Goal: Task Accomplishment & Management: Complete application form

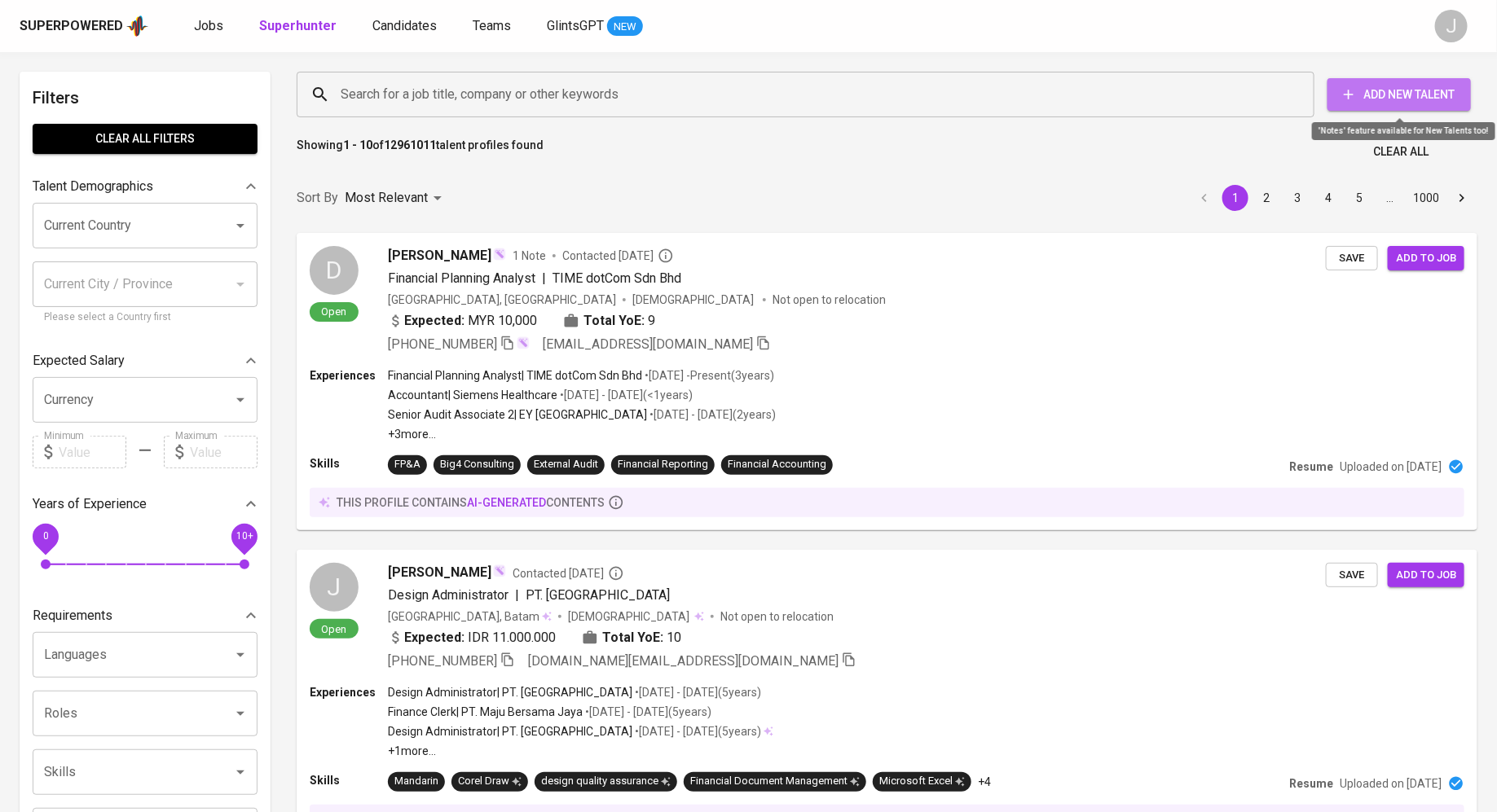
click at [1375, 95] on span "Add New Talent" at bounding box center [1399, 94] width 118 height 20
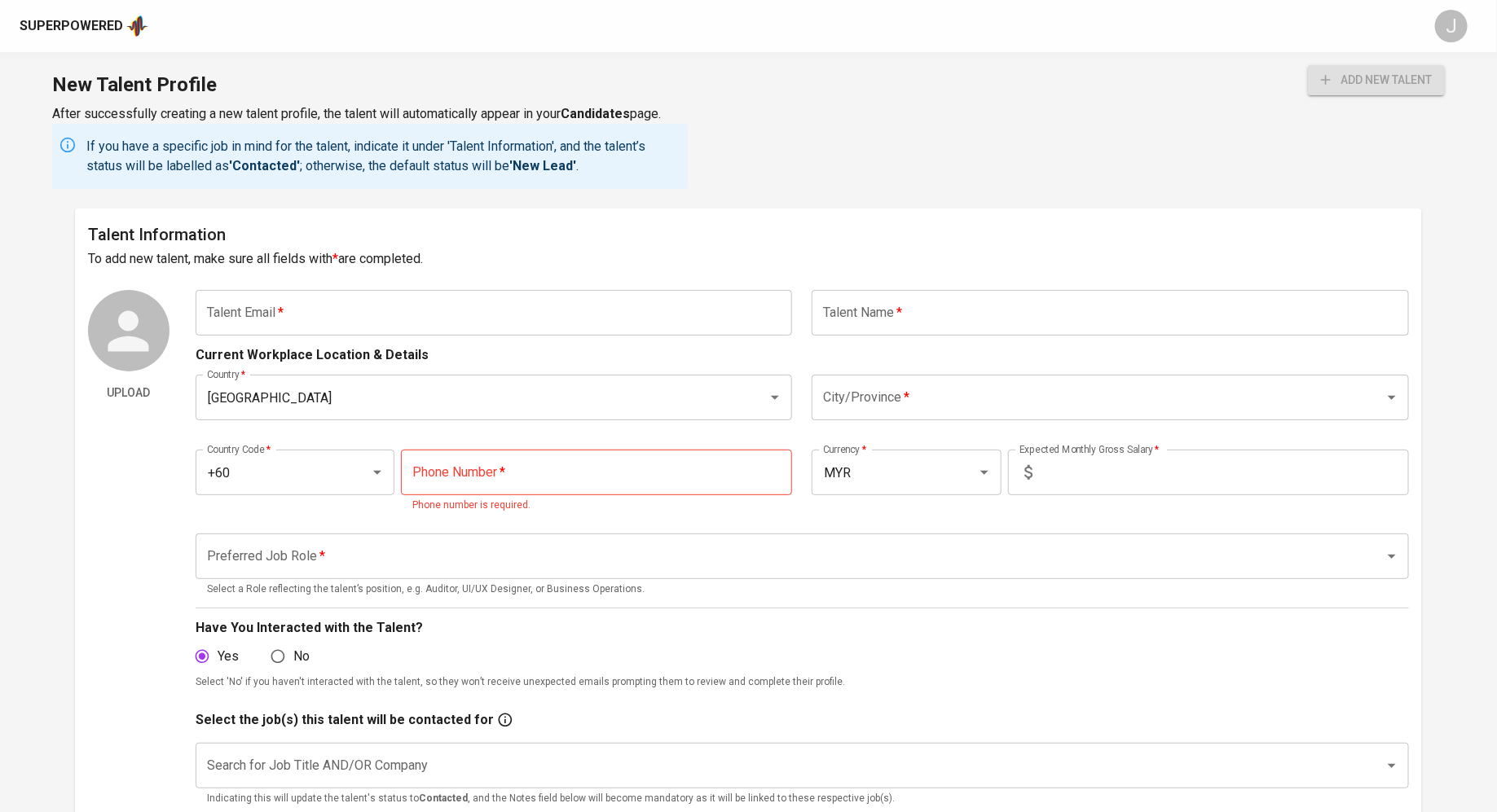
click at [339, 310] on input "text" at bounding box center [494, 313] width 597 height 45
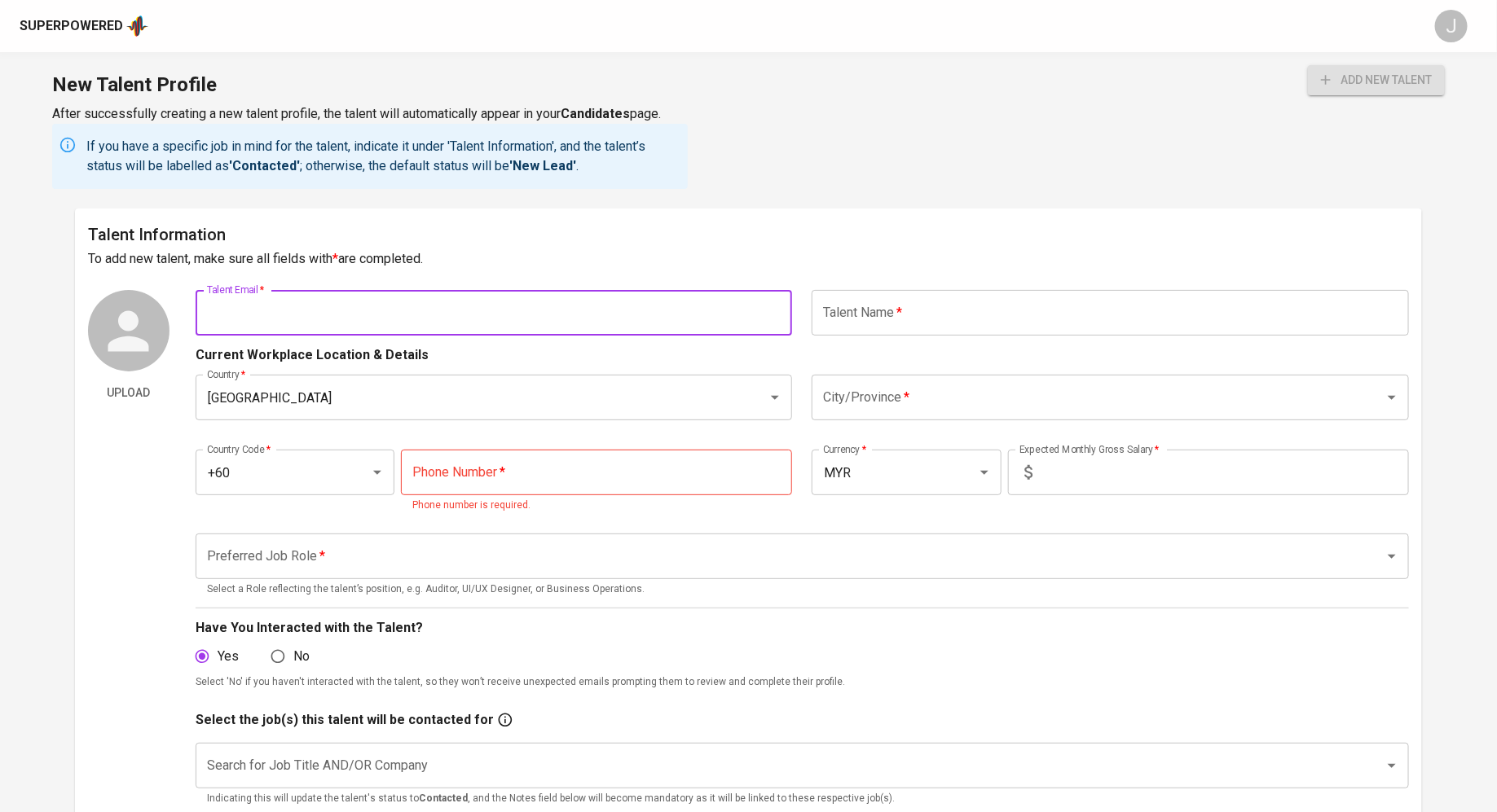
paste input "[EMAIL_ADDRESS][DOMAIN_NAME]"
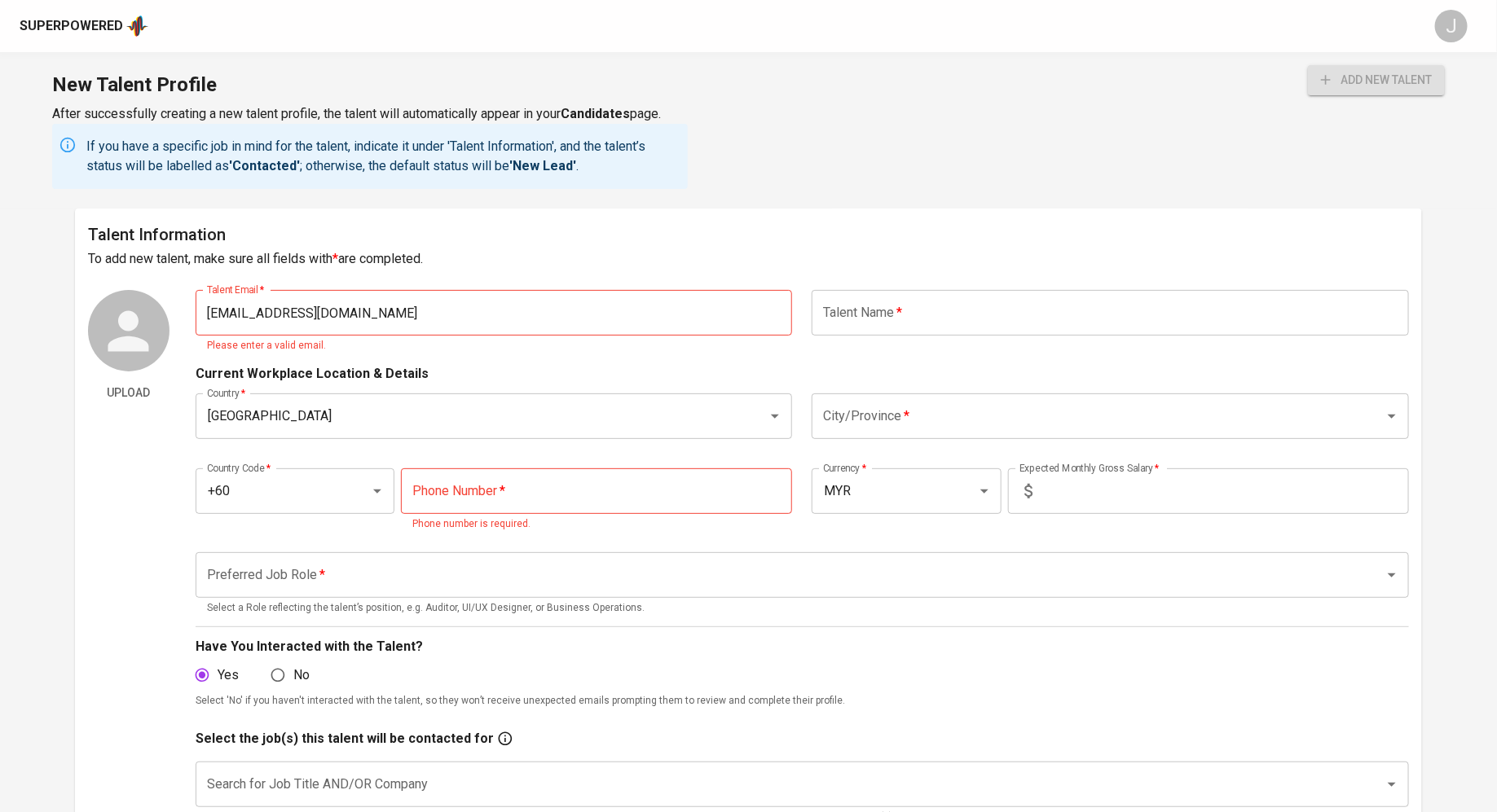
click at [583, 276] on div "Talent Information To add new talent, make sure all fields with * are completed…" at bounding box center [748, 616] width 1347 height 816
click at [672, 314] on input "[EMAIL_ADDRESS][DOMAIN_NAME]" at bounding box center [494, 313] width 597 height 45
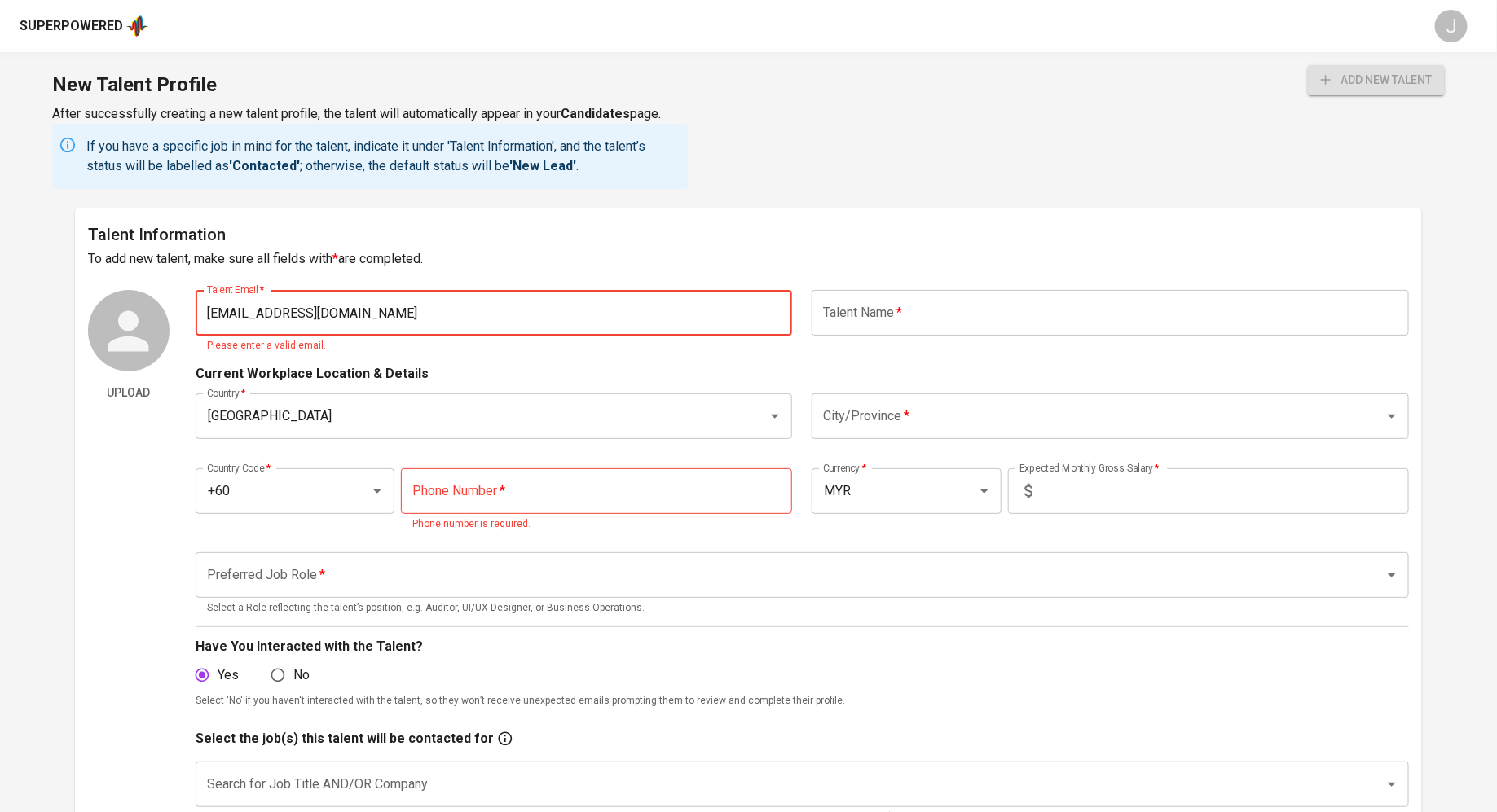
click at [213, 313] on input "[EMAIL_ADDRESS][DOMAIN_NAME]" at bounding box center [494, 313] width 597 height 45
type input "[EMAIL_ADDRESS][DOMAIN_NAME]"
click at [1308, 65] on button "add new talent" at bounding box center [1377, 81] width 137 height 30
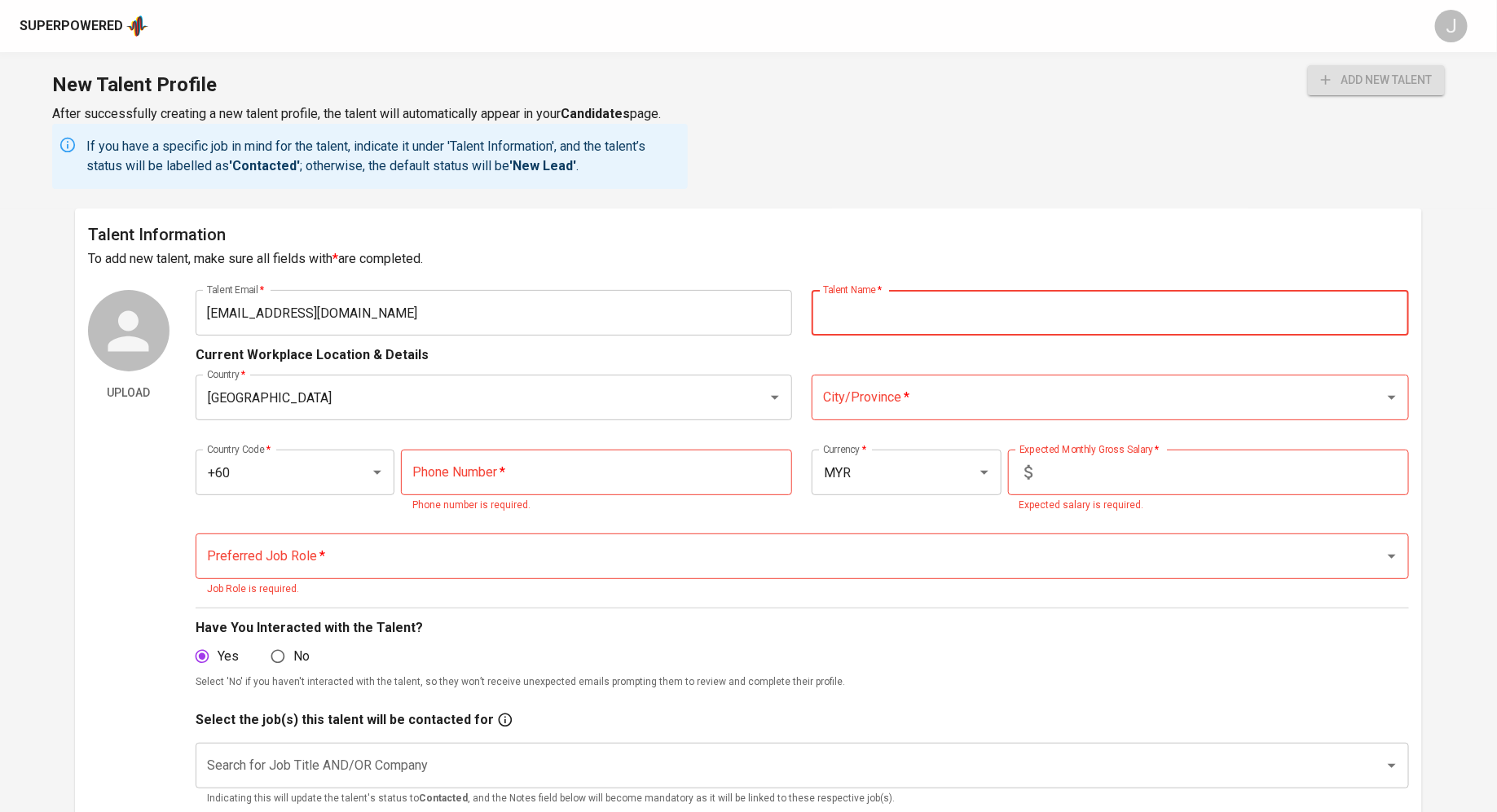
click at [922, 326] on input "text" at bounding box center [1110, 313] width 597 height 45
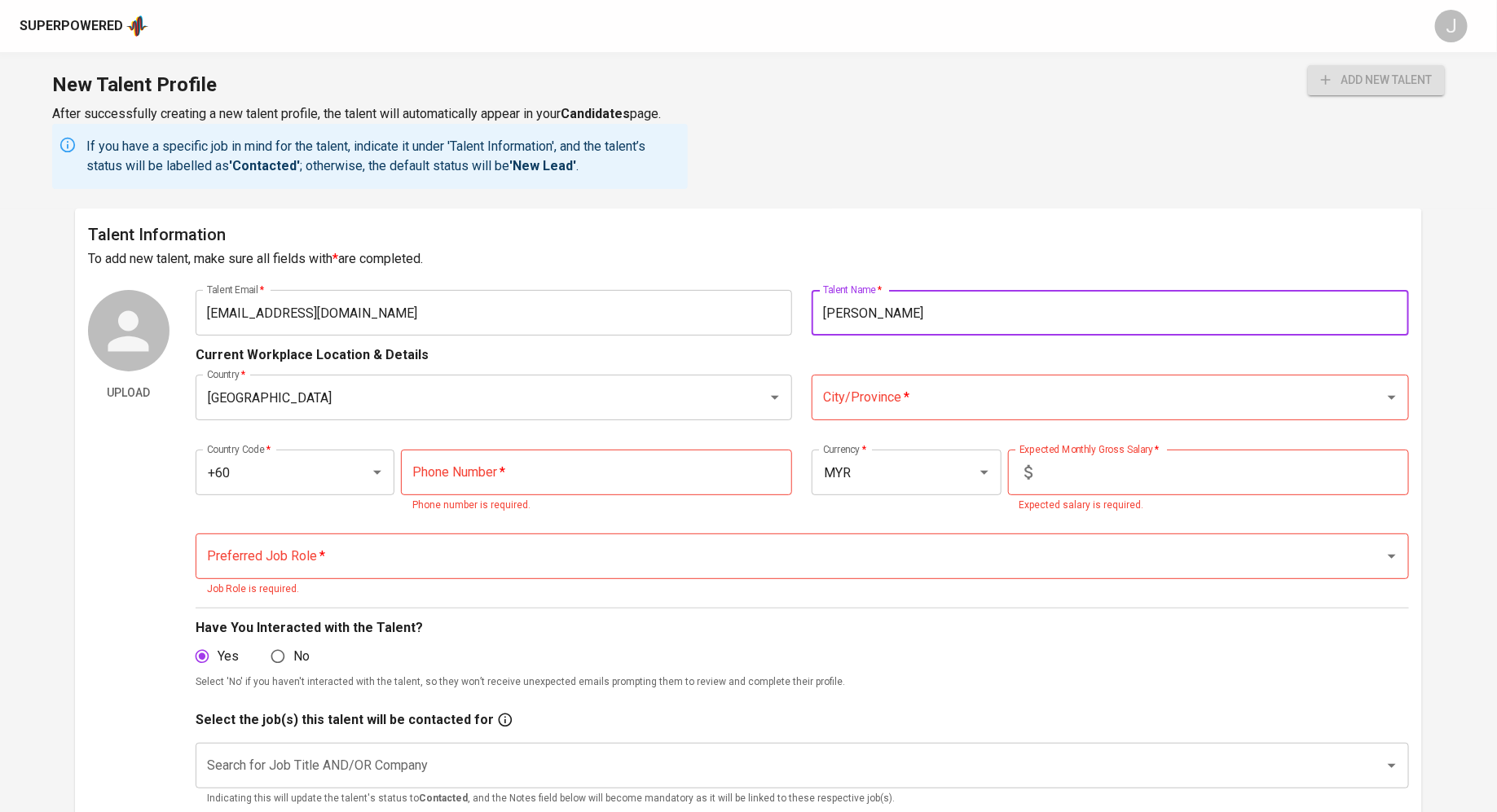
type input "[PERSON_NAME]"
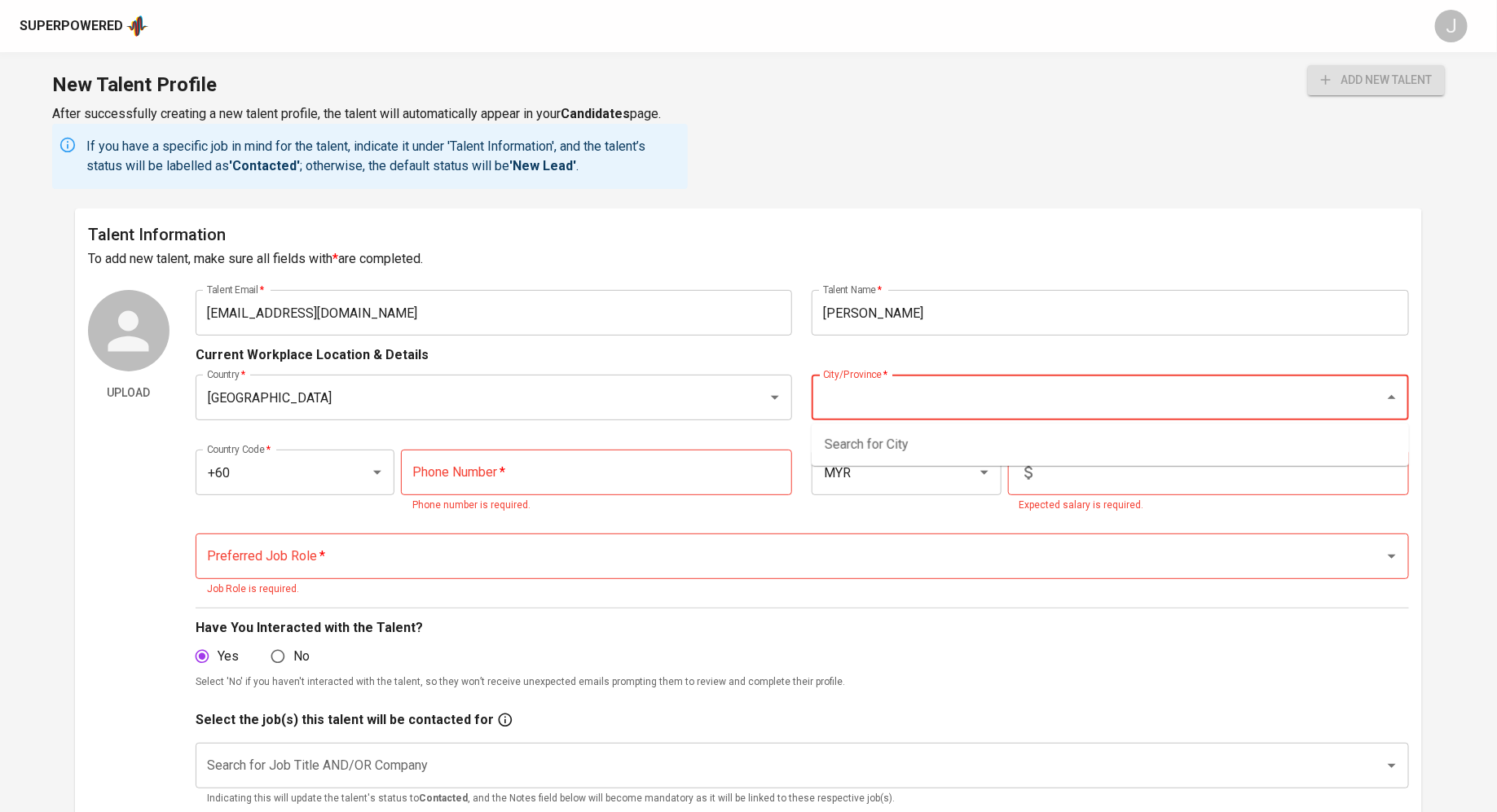
click at [980, 400] on input "City/Province   *" at bounding box center [1087, 397] width 538 height 31
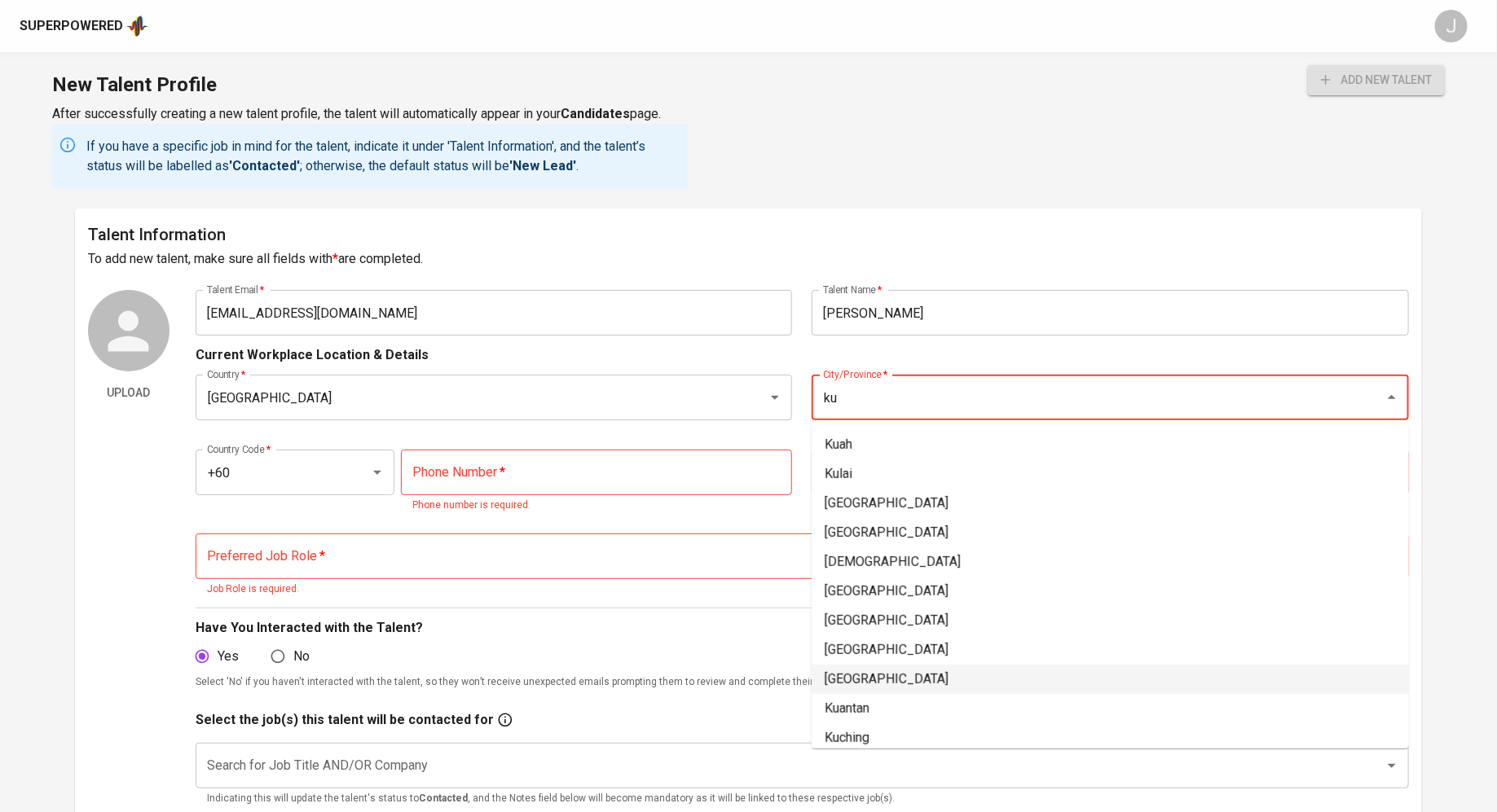
click at [933, 671] on li "[GEOGRAPHIC_DATA]" at bounding box center [1110, 679] width 597 height 29
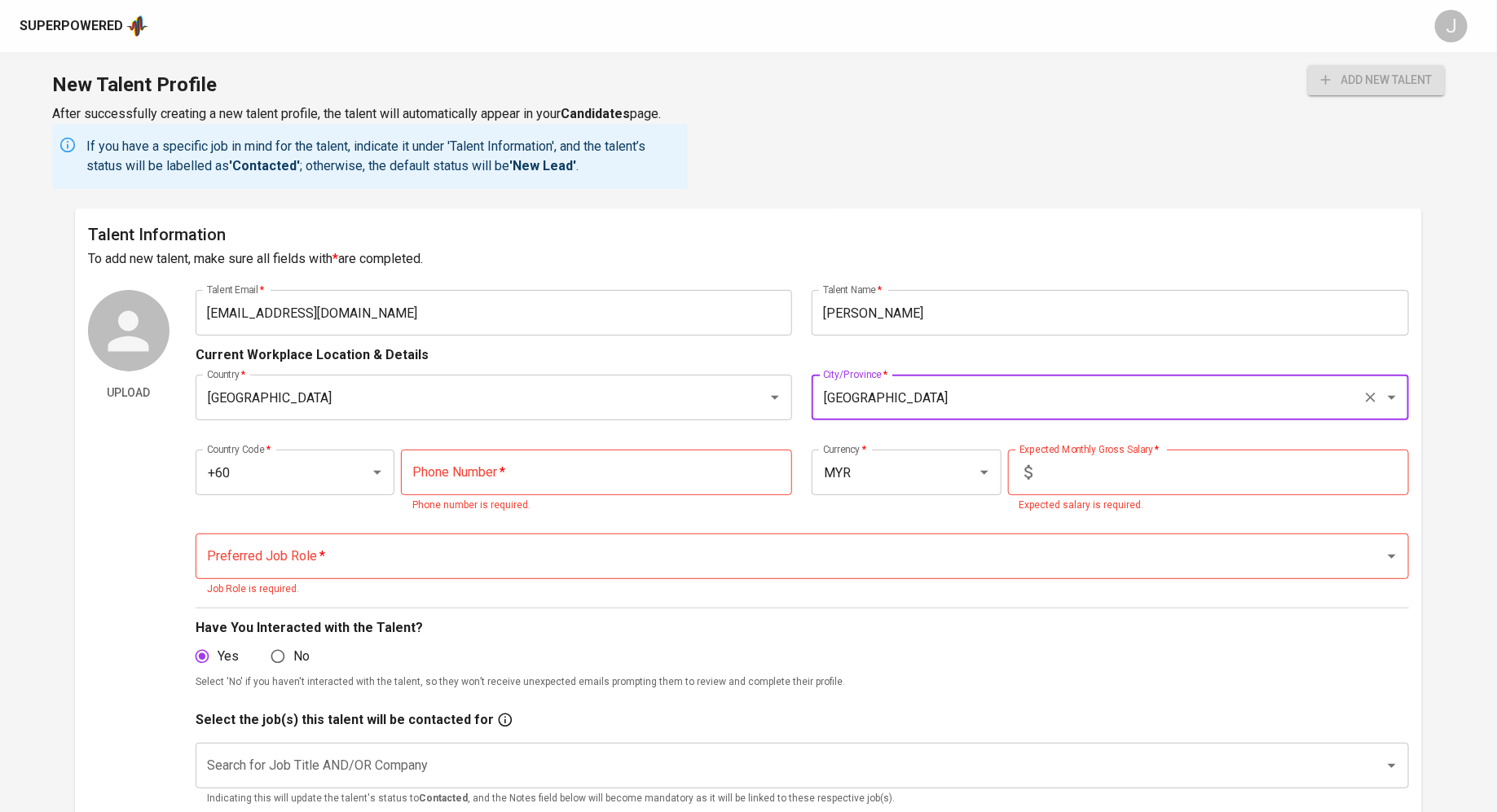
type input "[GEOGRAPHIC_DATA]"
click at [610, 482] on input "tel" at bounding box center [596, 473] width 392 height 45
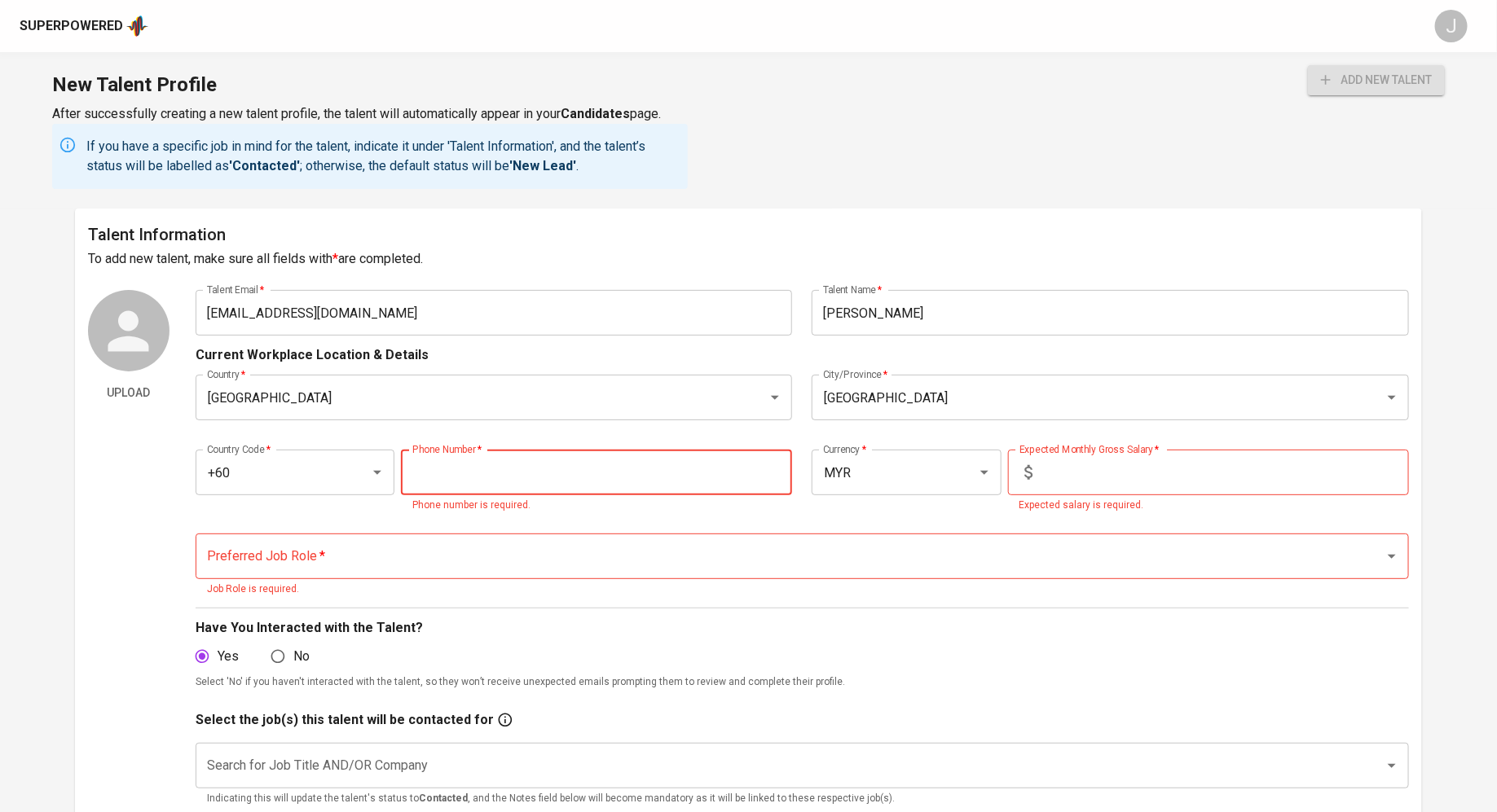
paste input "[PHONE_NUMBER]"
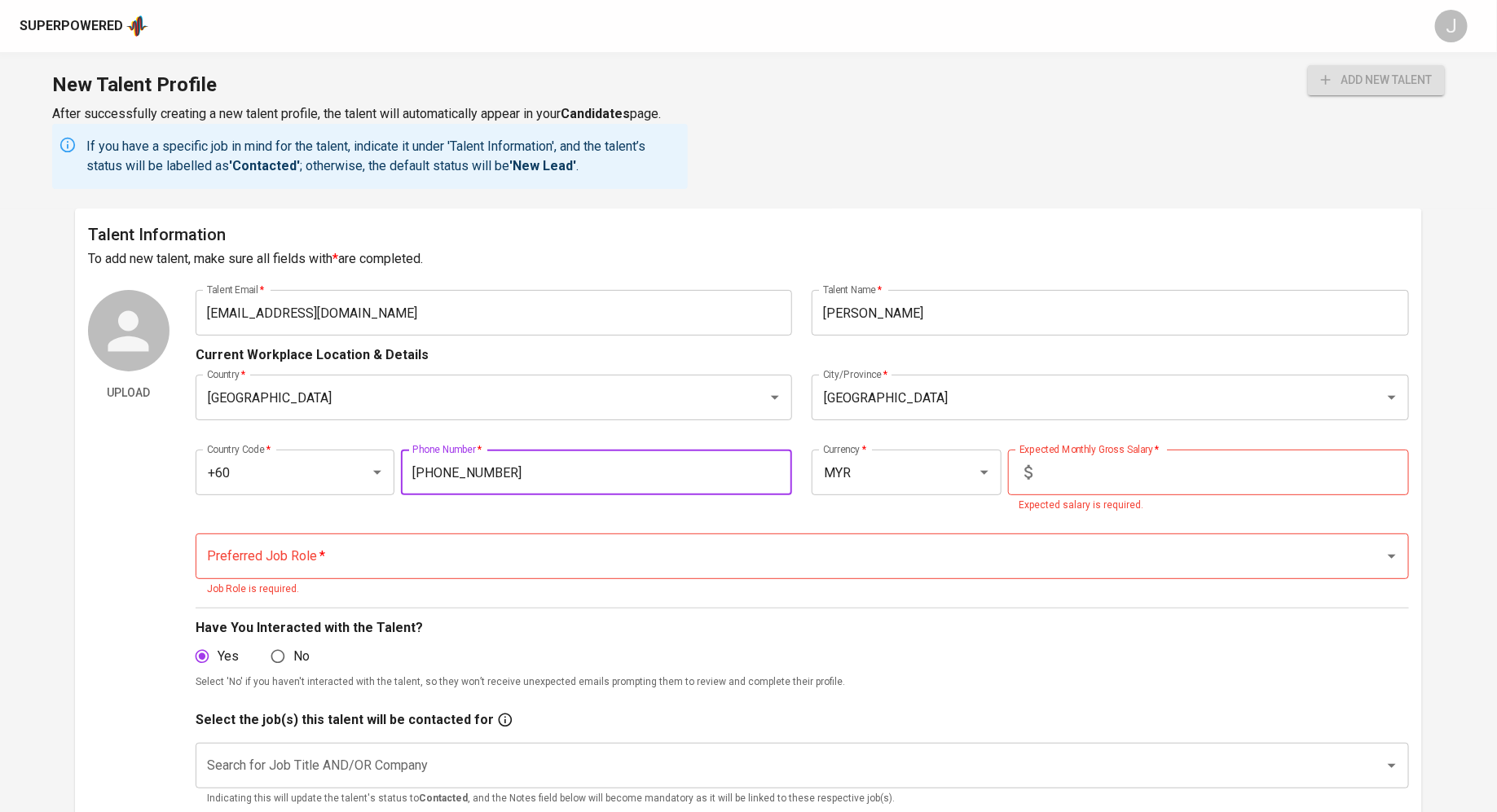
type input "[PHONE_NUMBER]"
click at [1168, 476] on input "text" at bounding box center [1224, 473] width 370 height 45
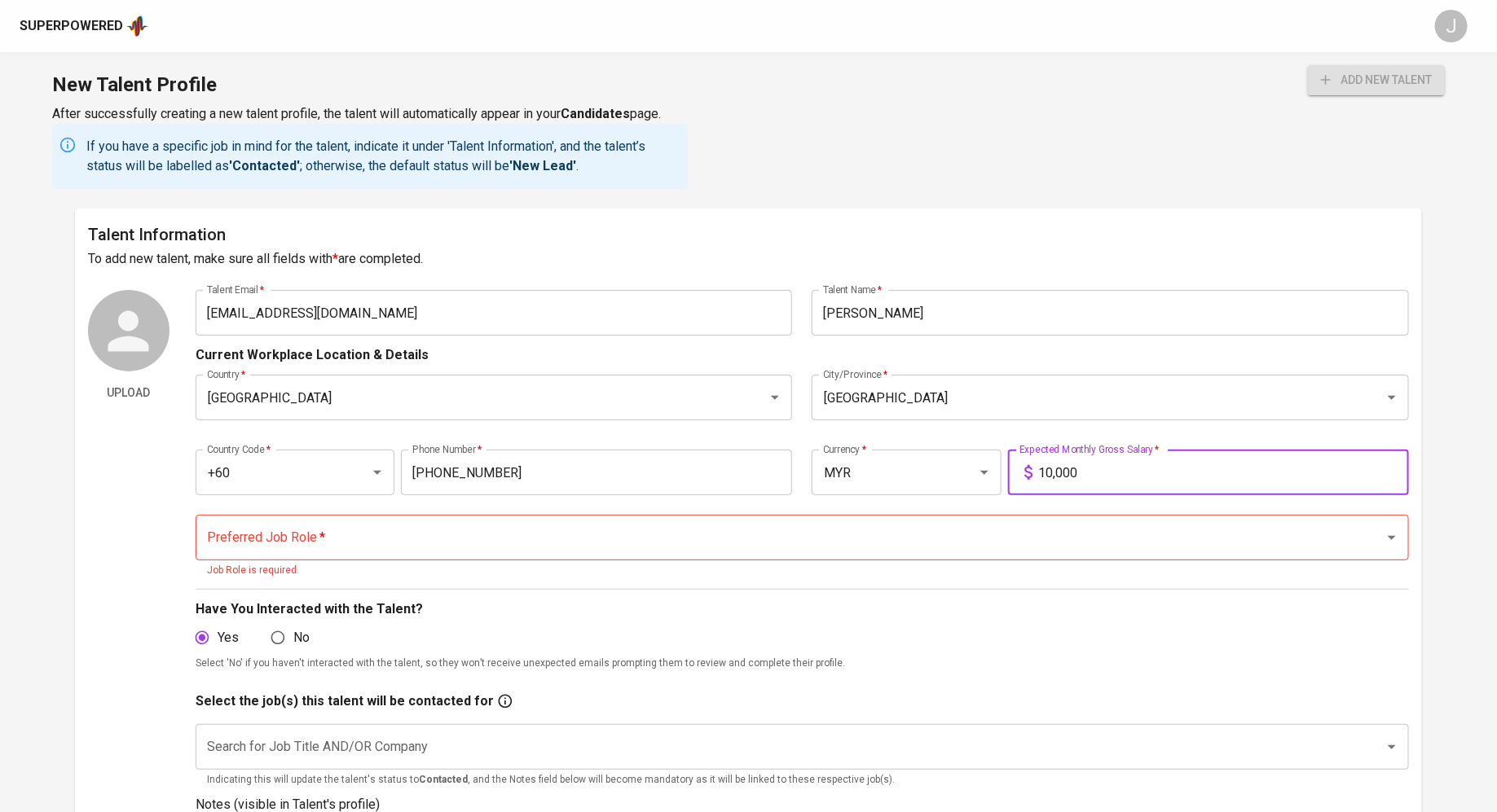
type input "10,000"
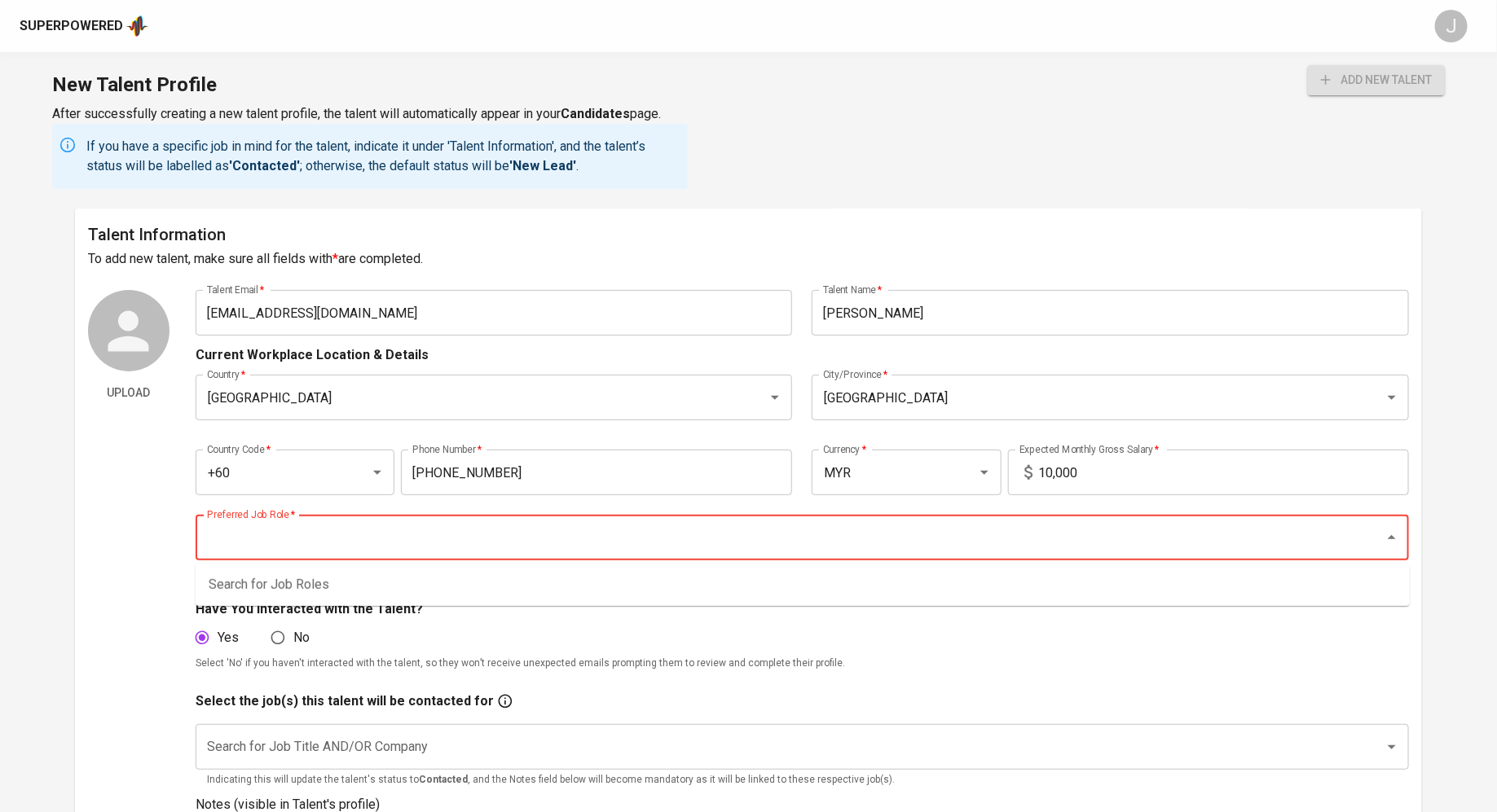
click at [763, 535] on input "Preferred Job Role   *" at bounding box center [779, 537] width 1154 height 31
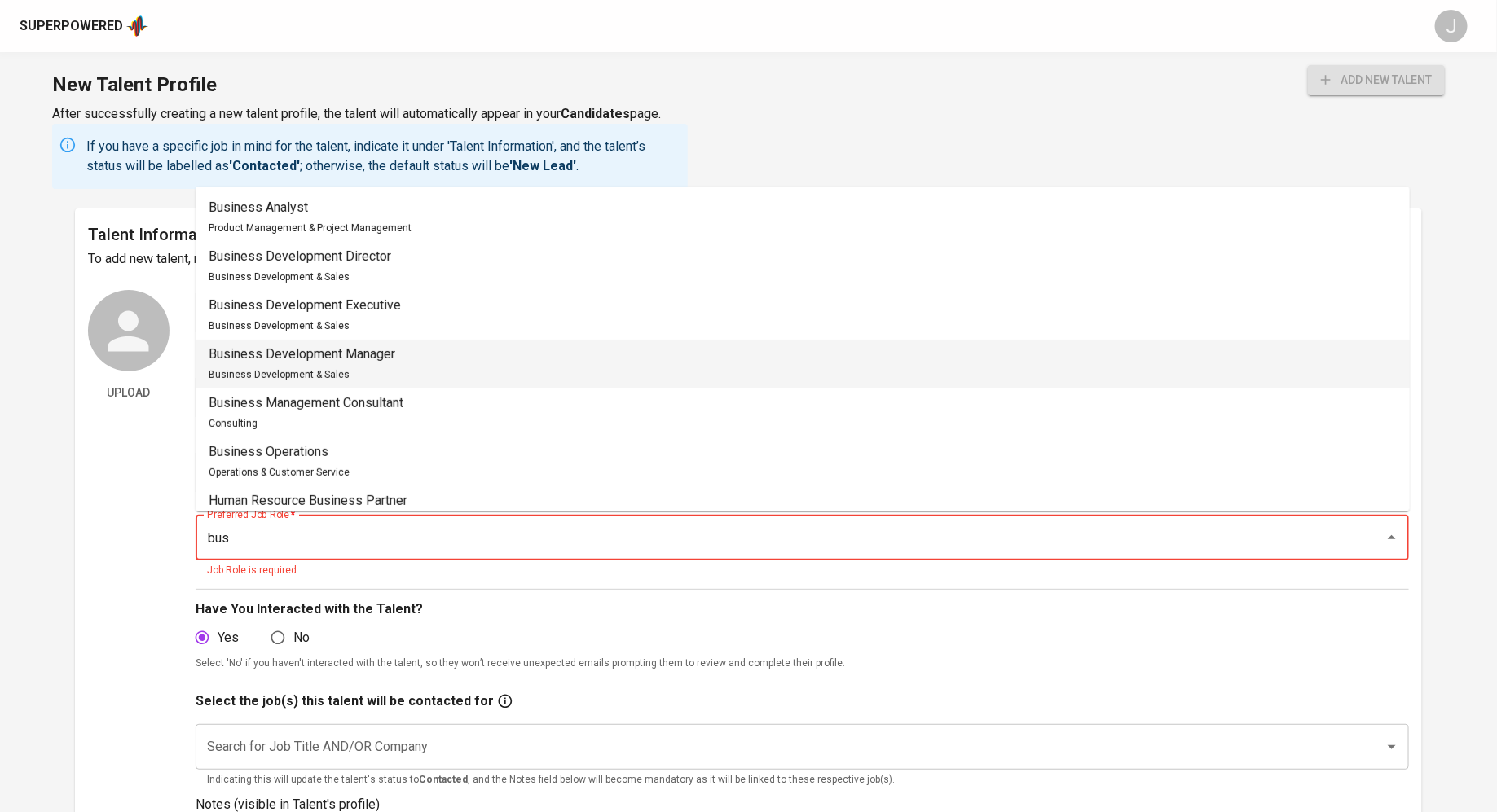
click at [739, 370] on li "Business Development Manager Business Development & Sales" at bounding box center [802, 365] width 1214 height 49
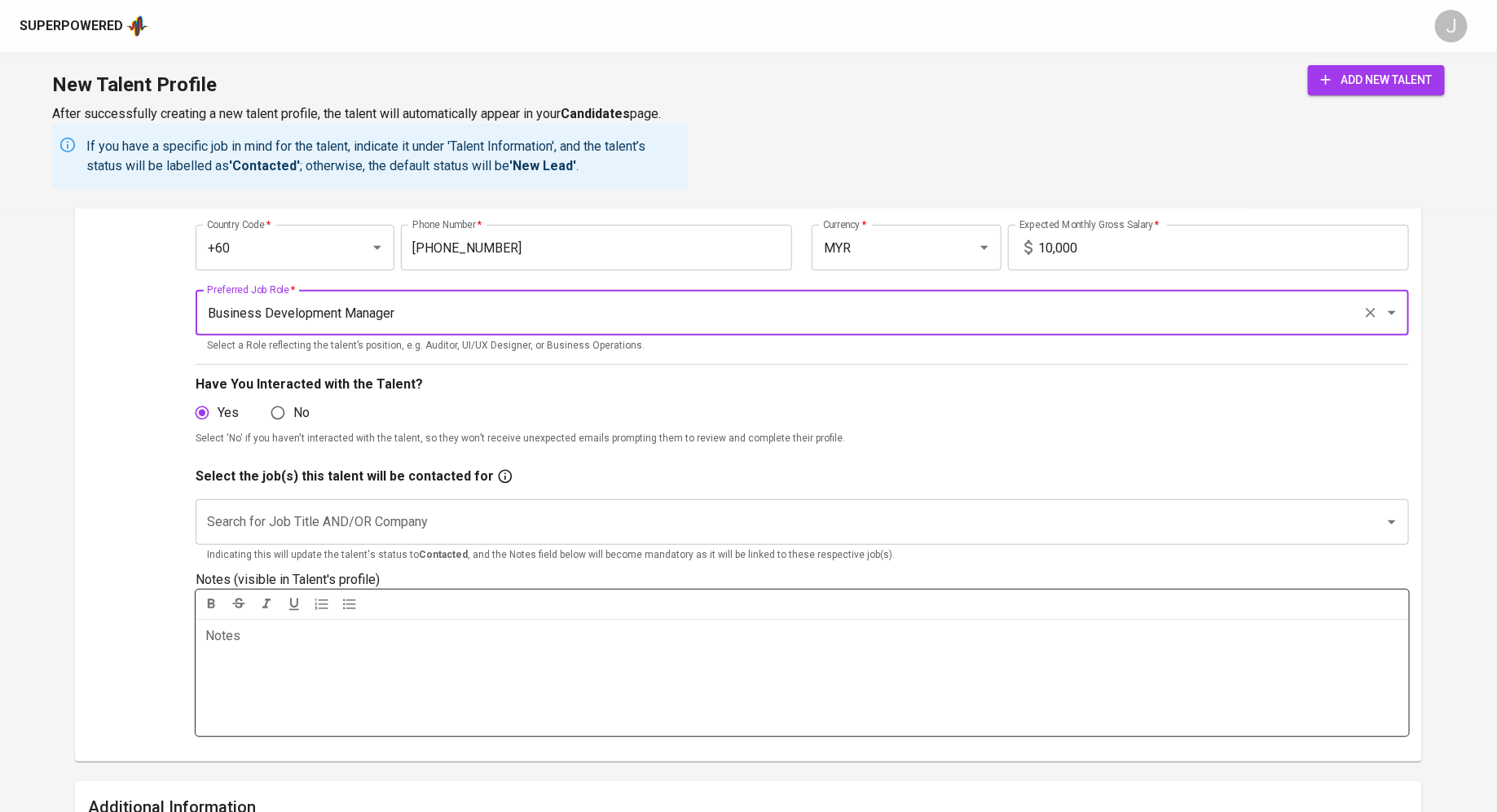
scroll to position [249, 0]
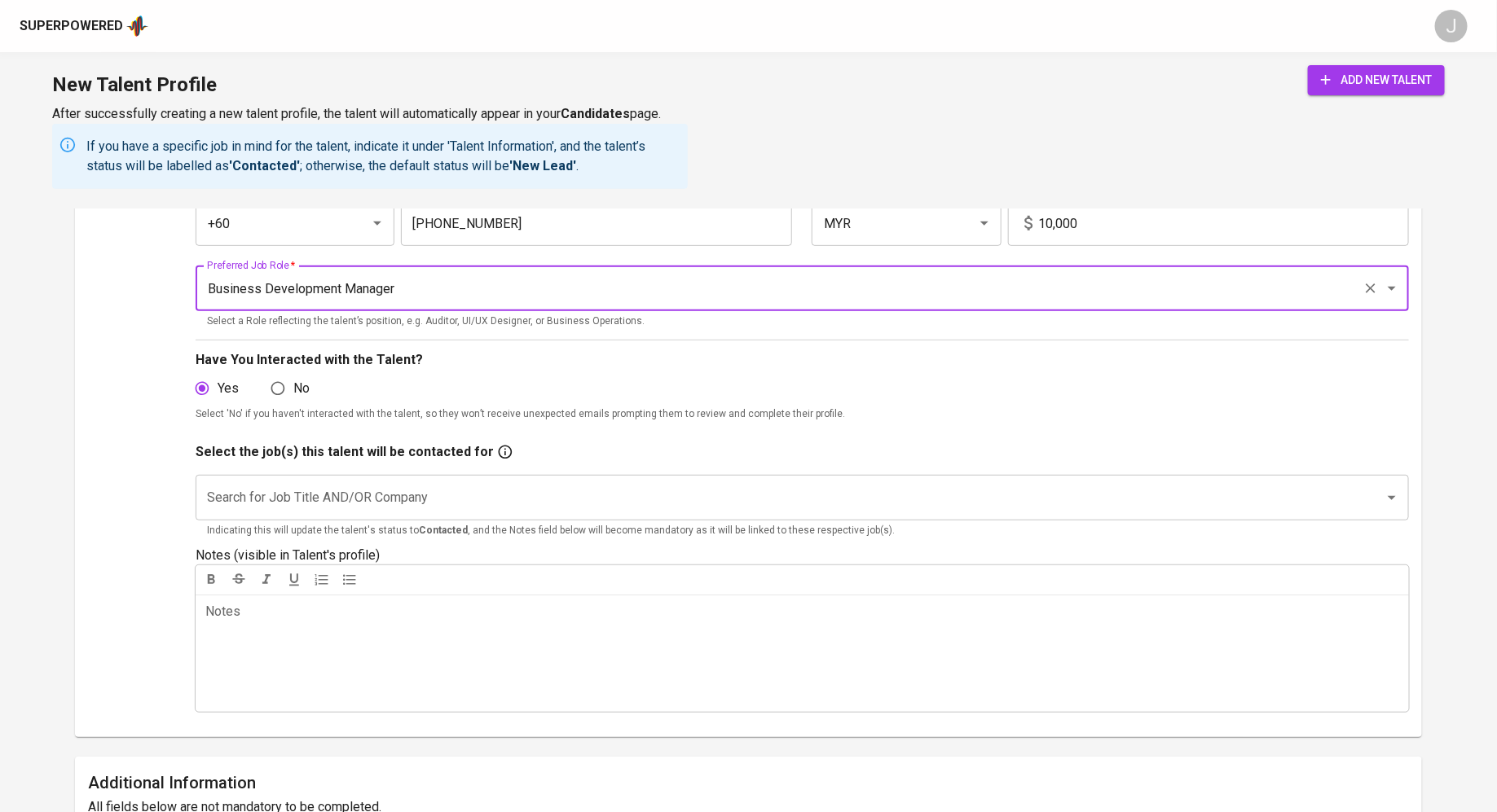
type input "Business Development Manager"
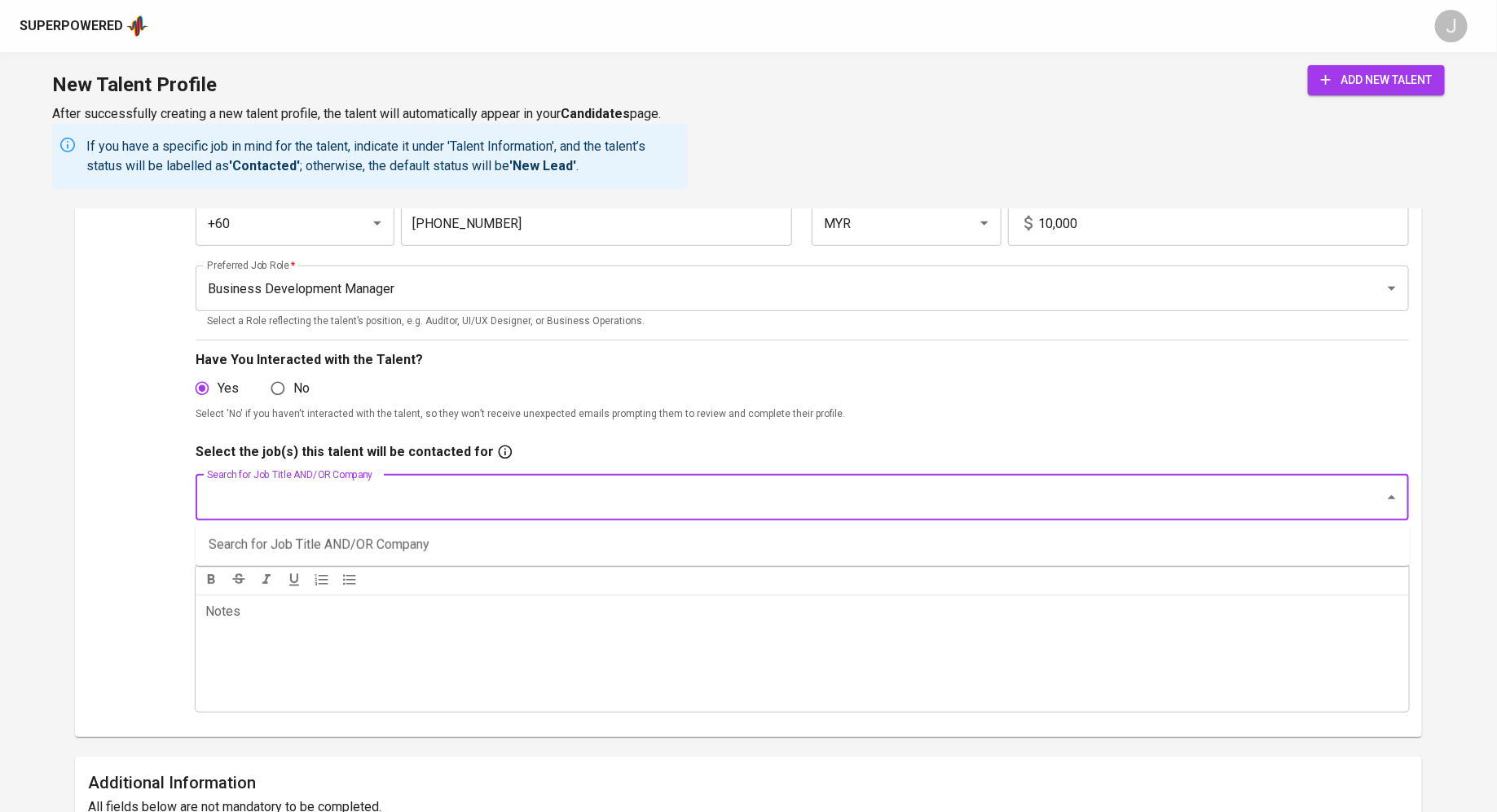
click at [573, 483] on input "Search for Job Title AND/OR Company" at bounding box center [779, 497] width 1154 height 31
type input "sg kon"
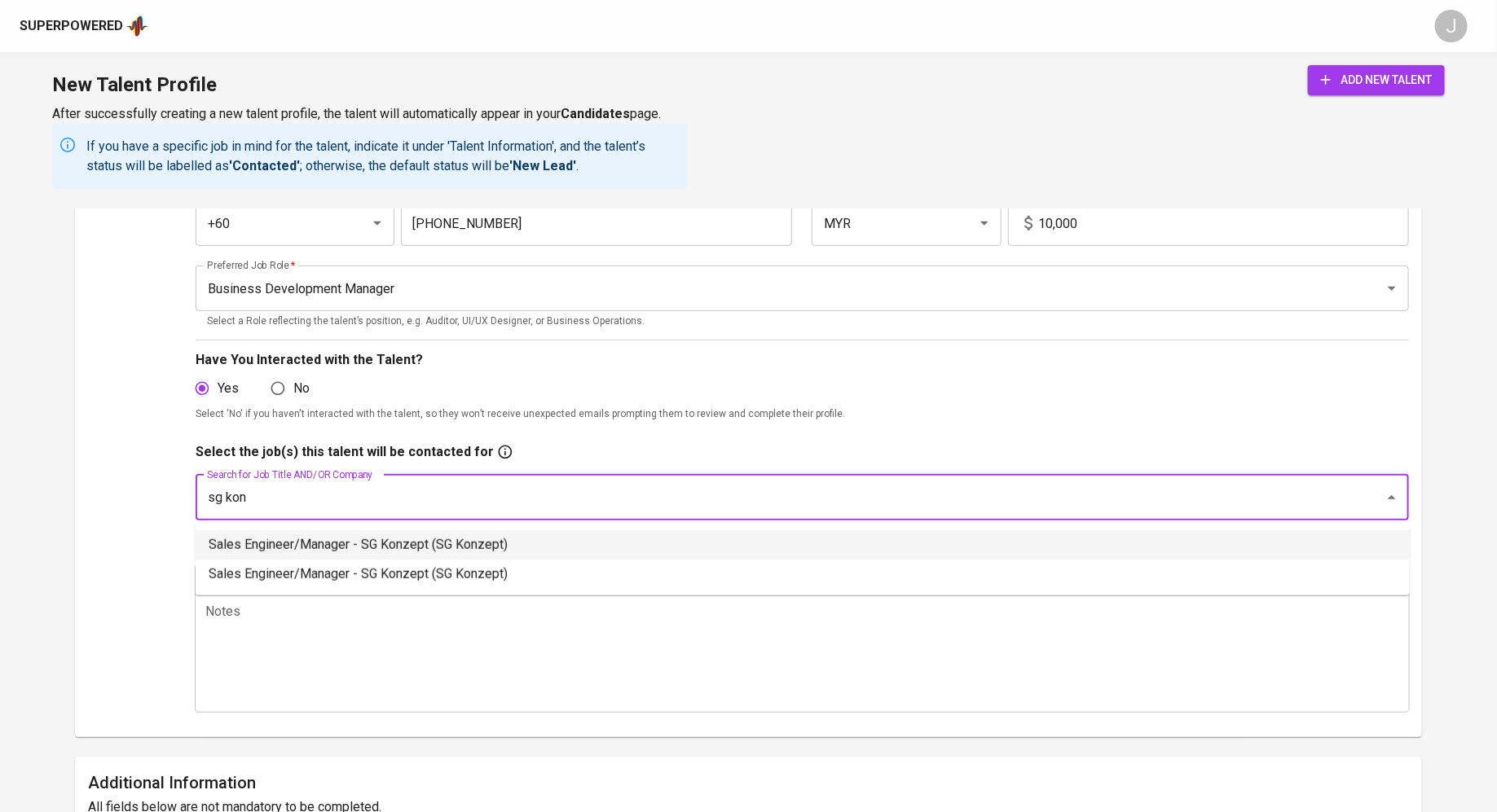
click at [628, 543] on li "Sales Engineer/Manager - SG Konzept (SG Konzept)" at bounding box center [802, 545] width 1214 height 29
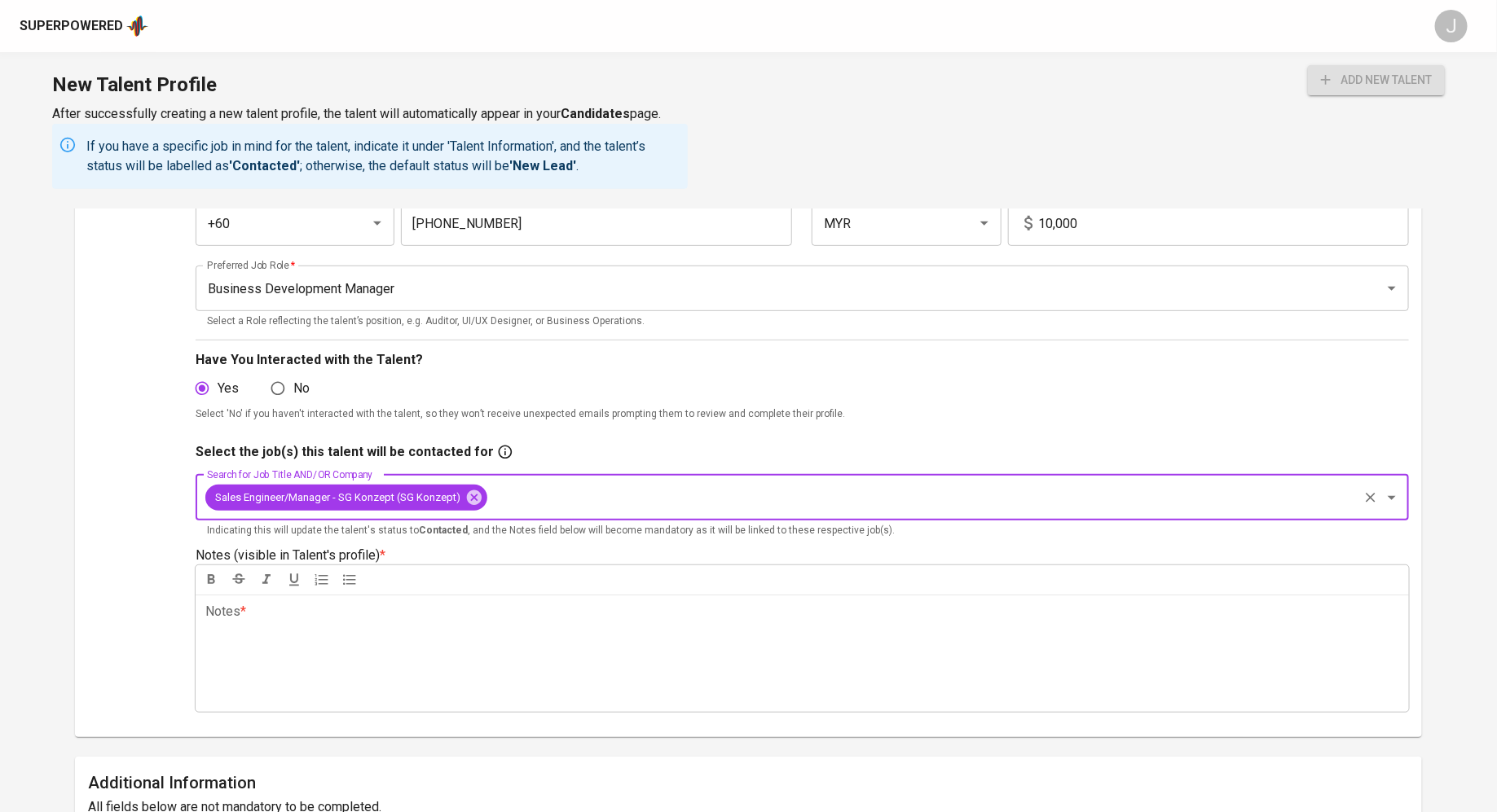
click at [543, 624] on div "Notes * ﻿" at bounding box center [802, 654] width 1214 height 117
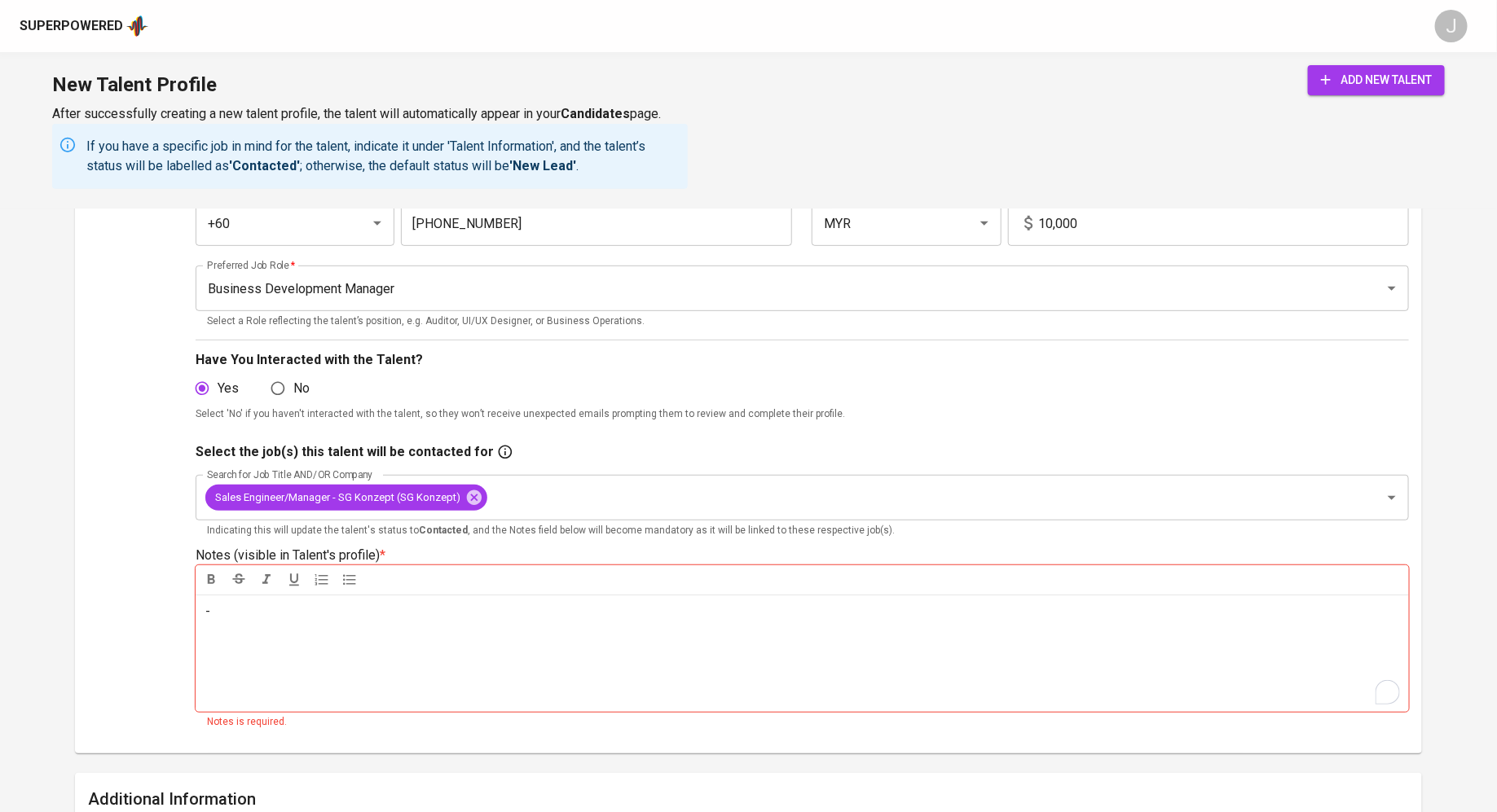
click at [851, 399] on div "Yes No" at bounding box center [802, 388] width 1214 height 31
click at [1358, 63] on div "New Talent Profile After successfully creating a new talent profile, the talent…" at bounding box center [748, 130] width 1497 height 156
click at [1360, 78] on span "add new talent" at bounding box center [1377, 80] width 111 height 20
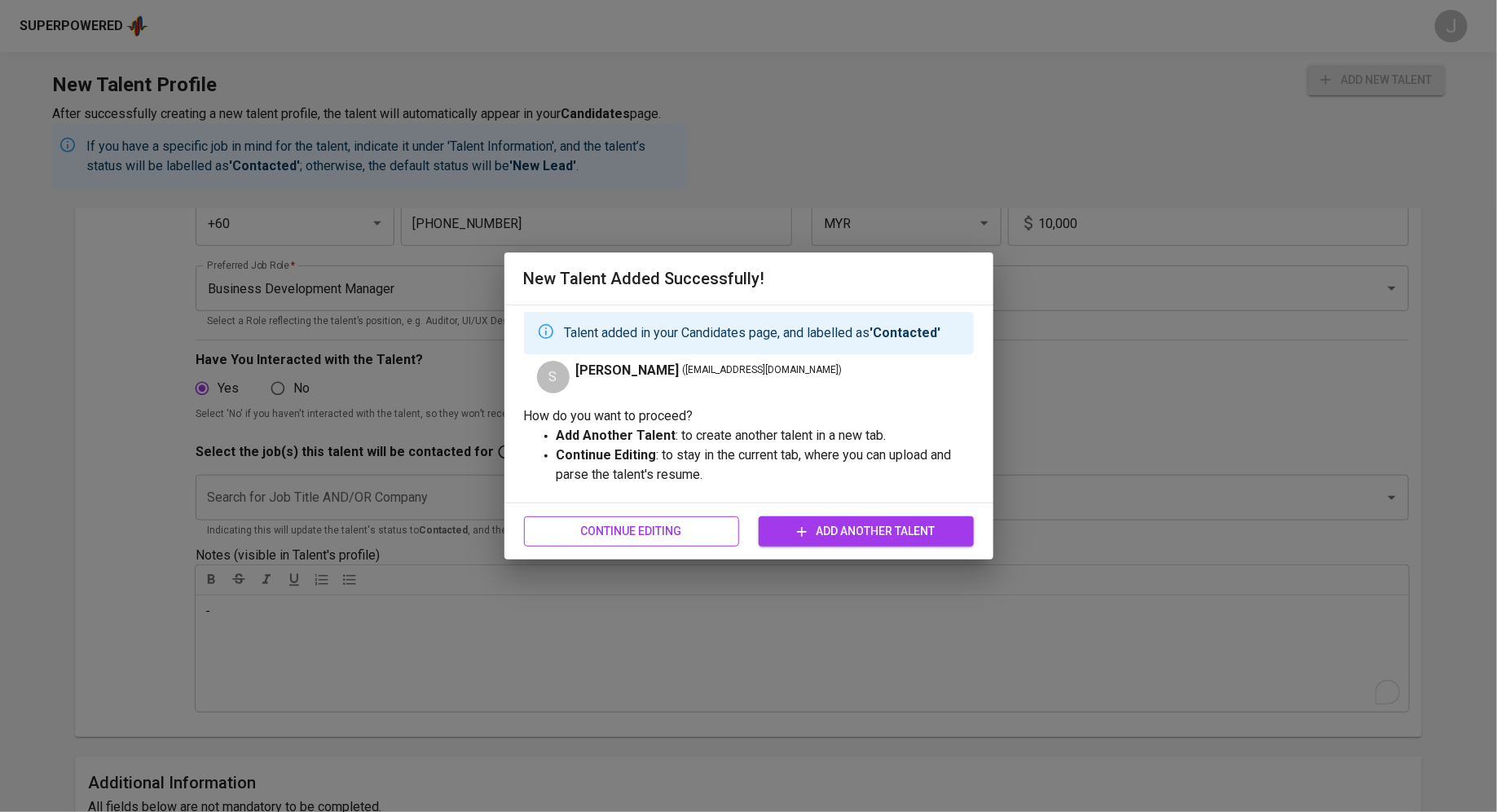
click at [689, 537] on span "Continue Editing" at bounding box center [631, 531] width 189 height 20
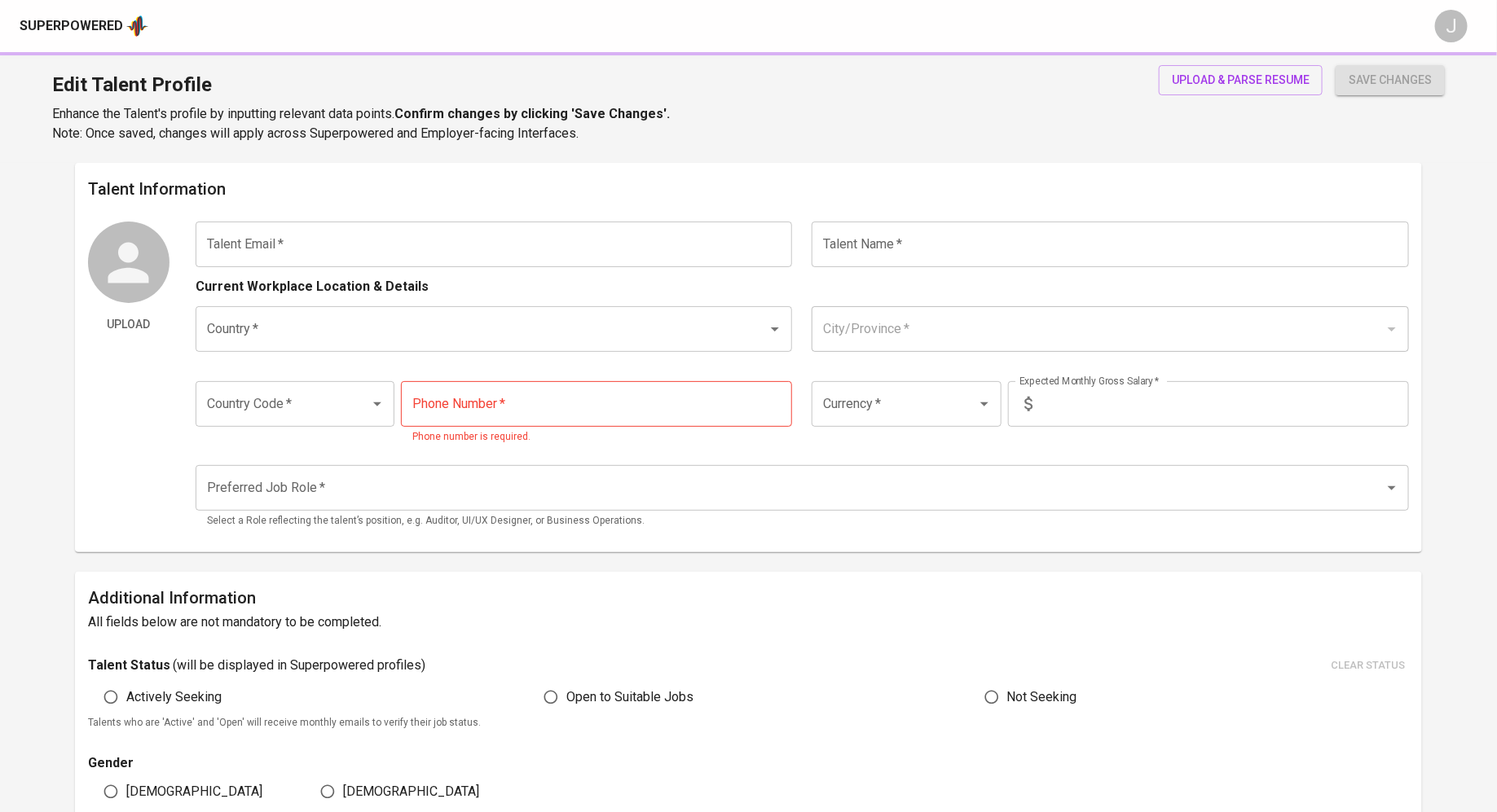
type input "[EMAIL_ADDRESS][DOMAIN_NAME]"
type input "[PERSON_NAME]"
type input "[GEOGRAPHIC_DATA]"
type input "+60"
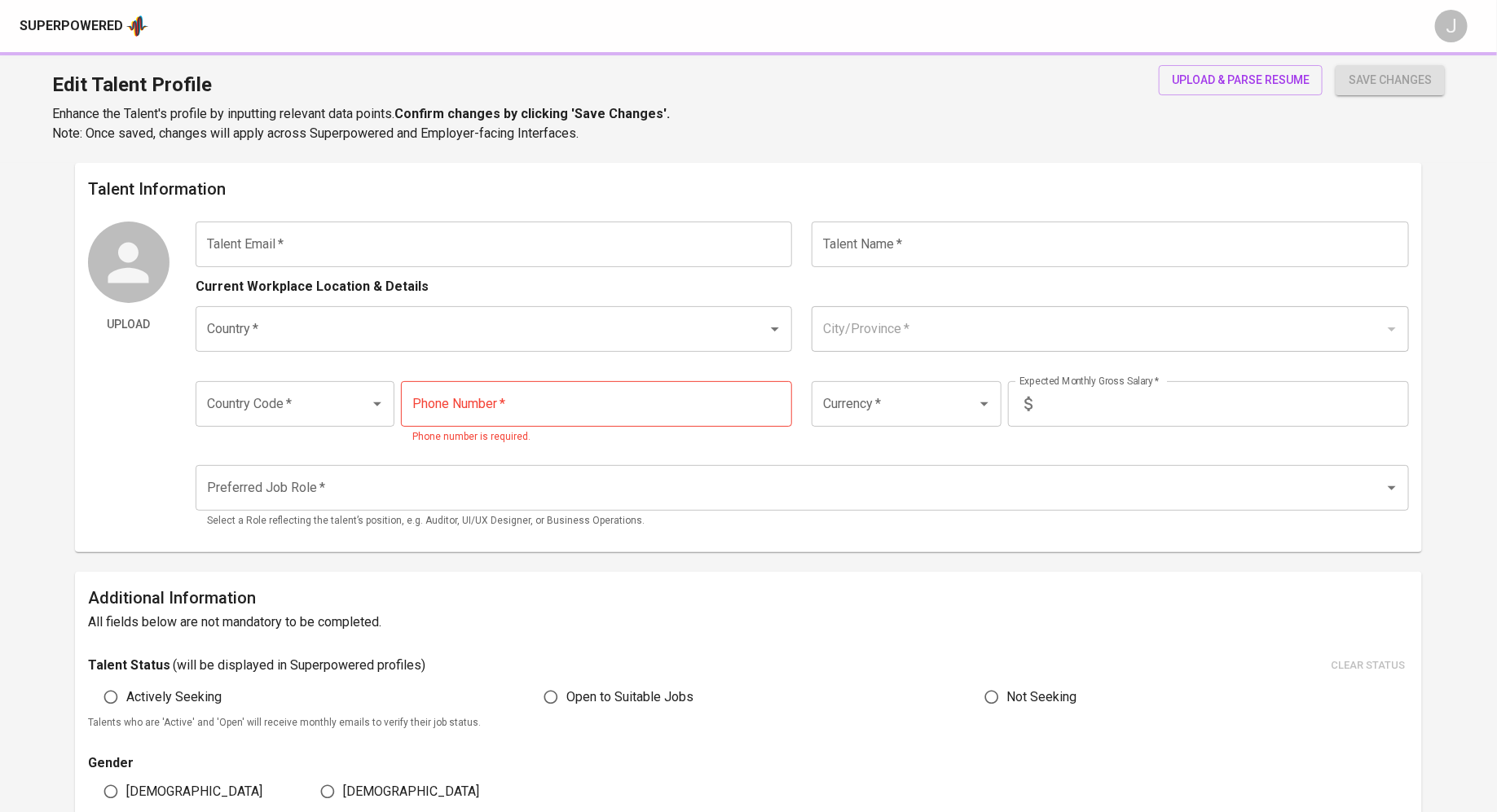
type input "[PHONE_NUMBER]"
type input "MYR"
type input "10,000"
type input "Business Development Manager"
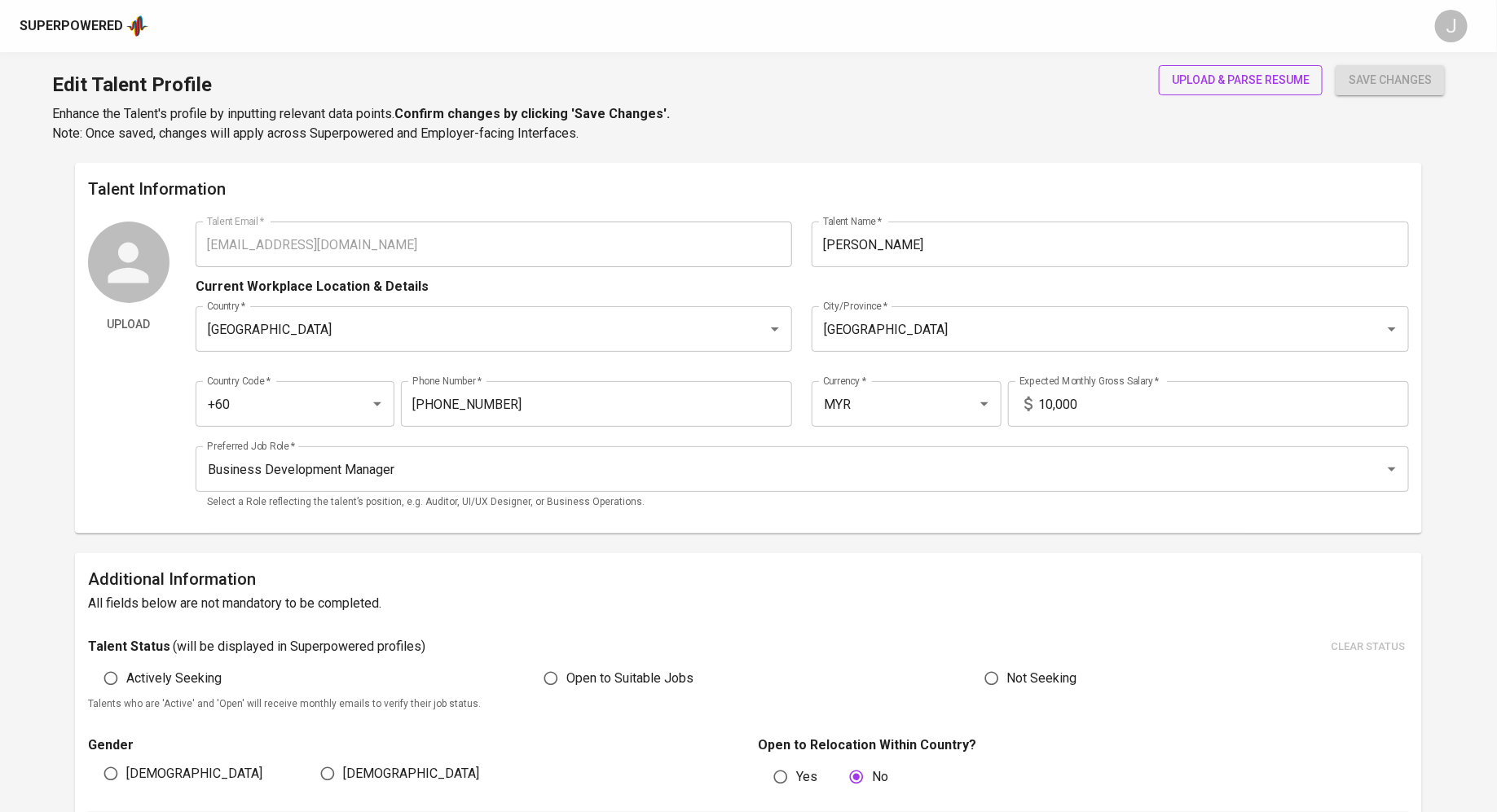
click at [1242, 82] on span "upload & parse resume" at bounding box center [1240, 80] width 137 height 20
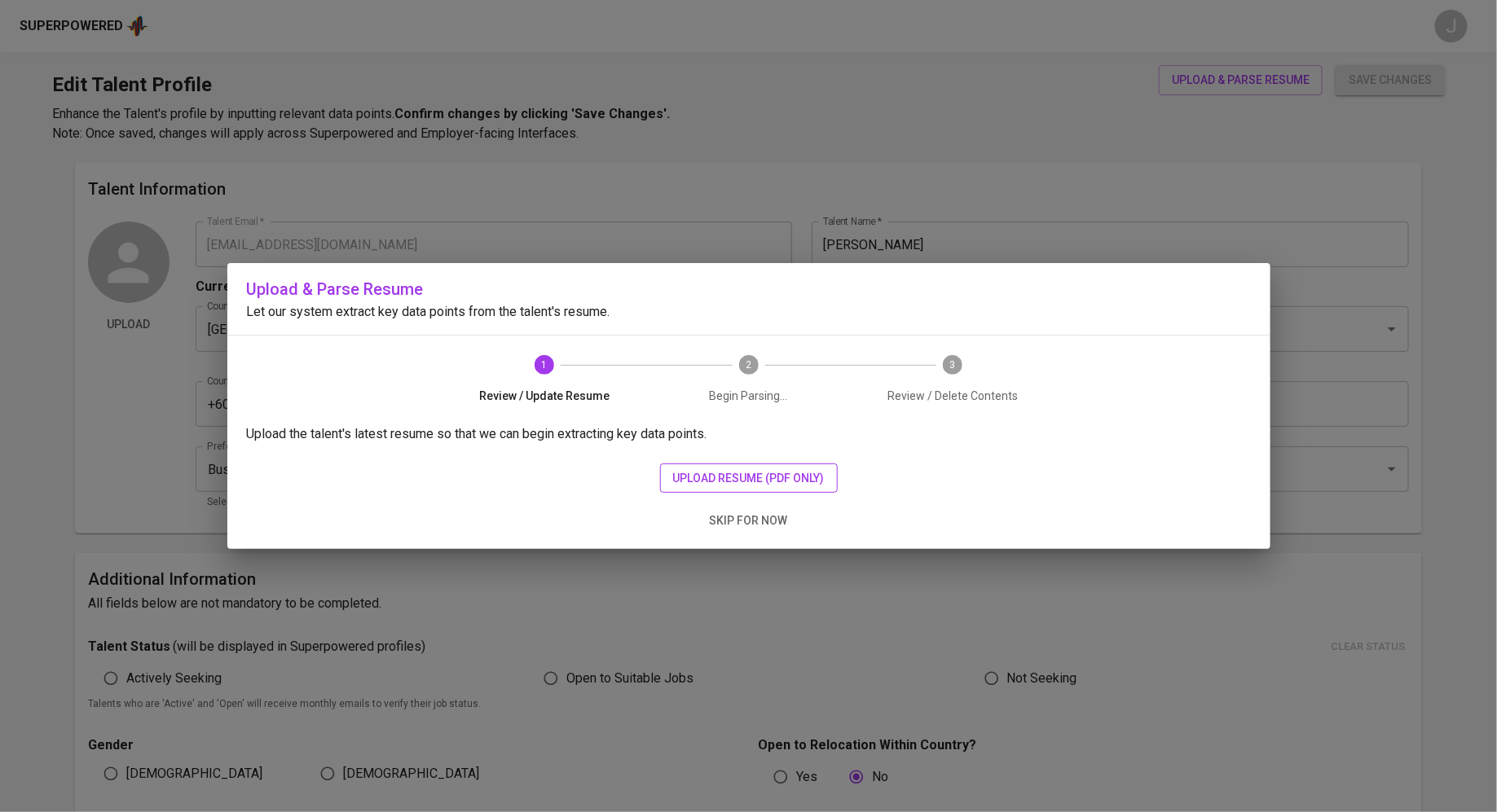
click at [772, 469] on span "upload resume (pdf only)" at bounding box center [749, 478] width 152 height 20
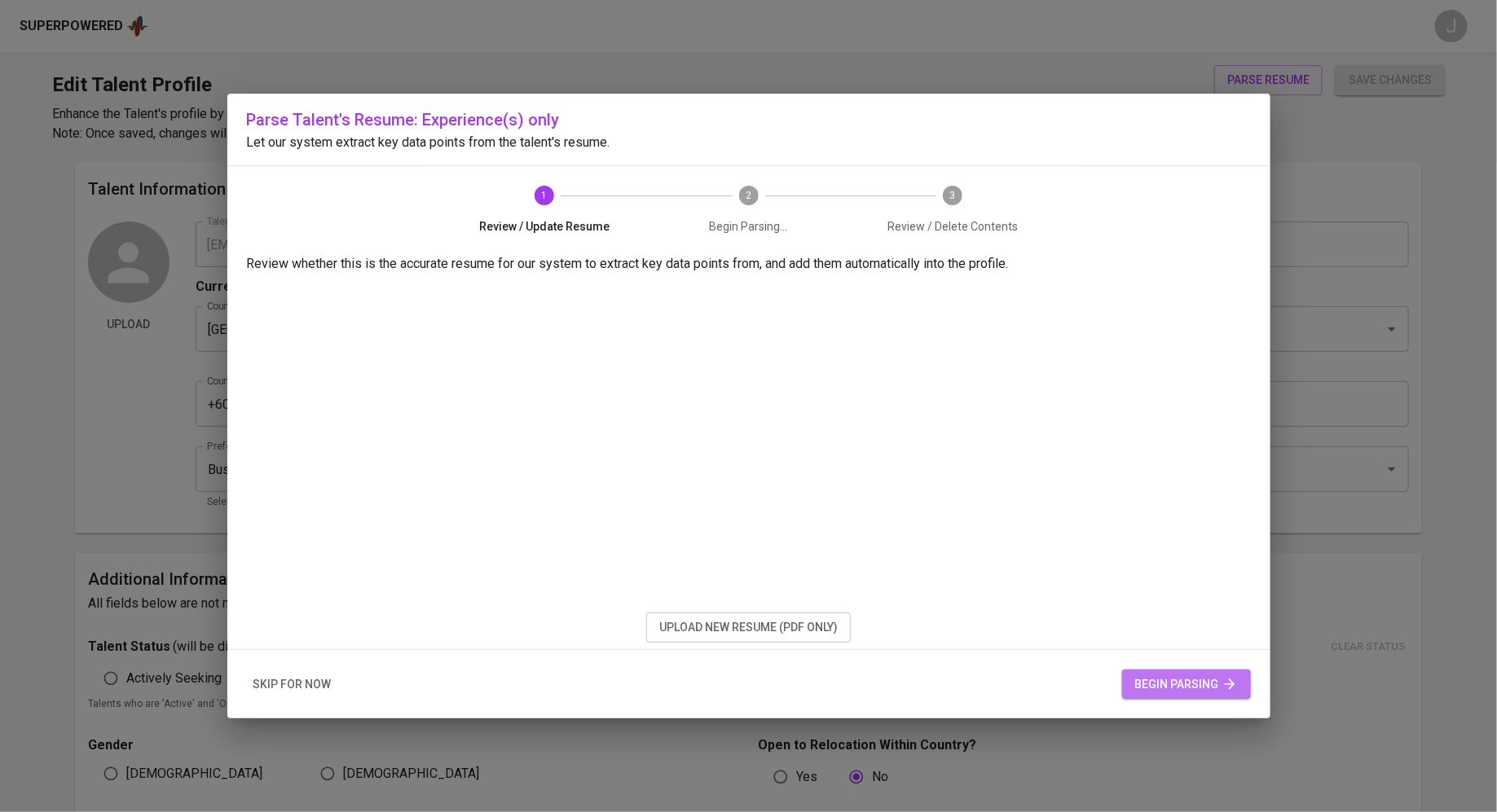
click at [1186, 679] on span "begin parsing" at bounding box center [1187, 684] width 102 height 20
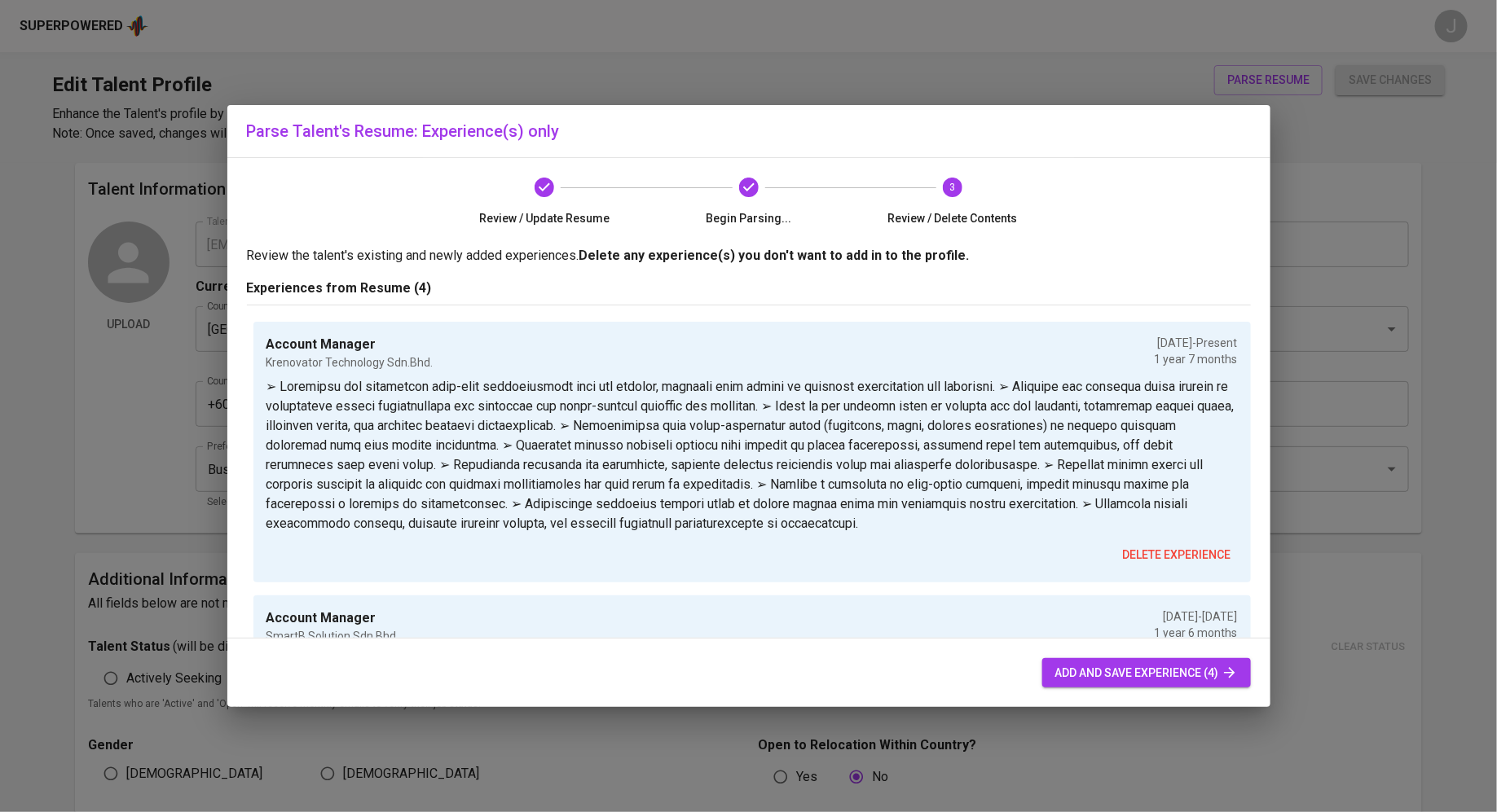
click at [1186, 679] on span "add and save experience (4)" at bounding box center [1146, 673] width 183 height 20
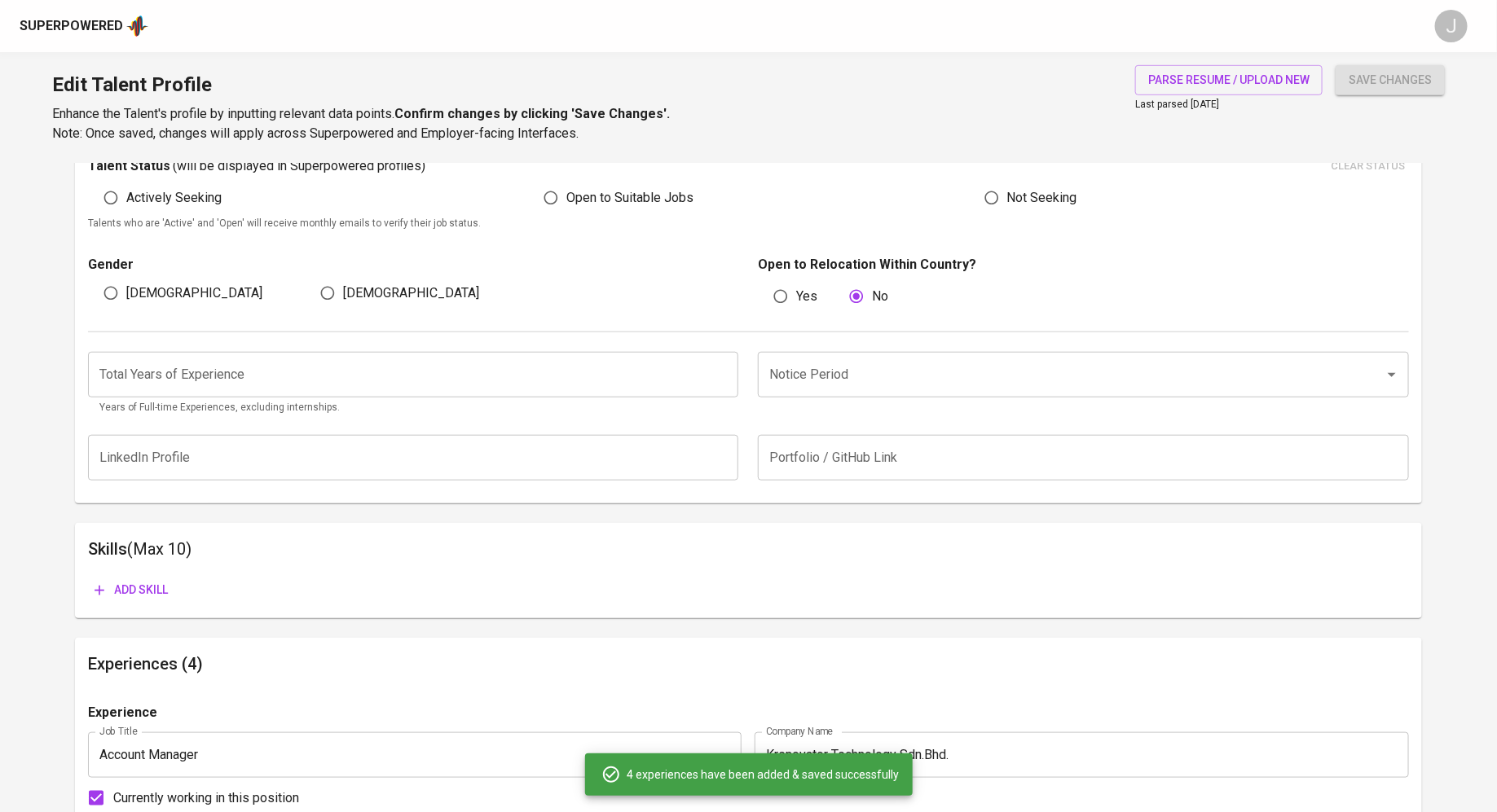
scroll to position [485, 0]
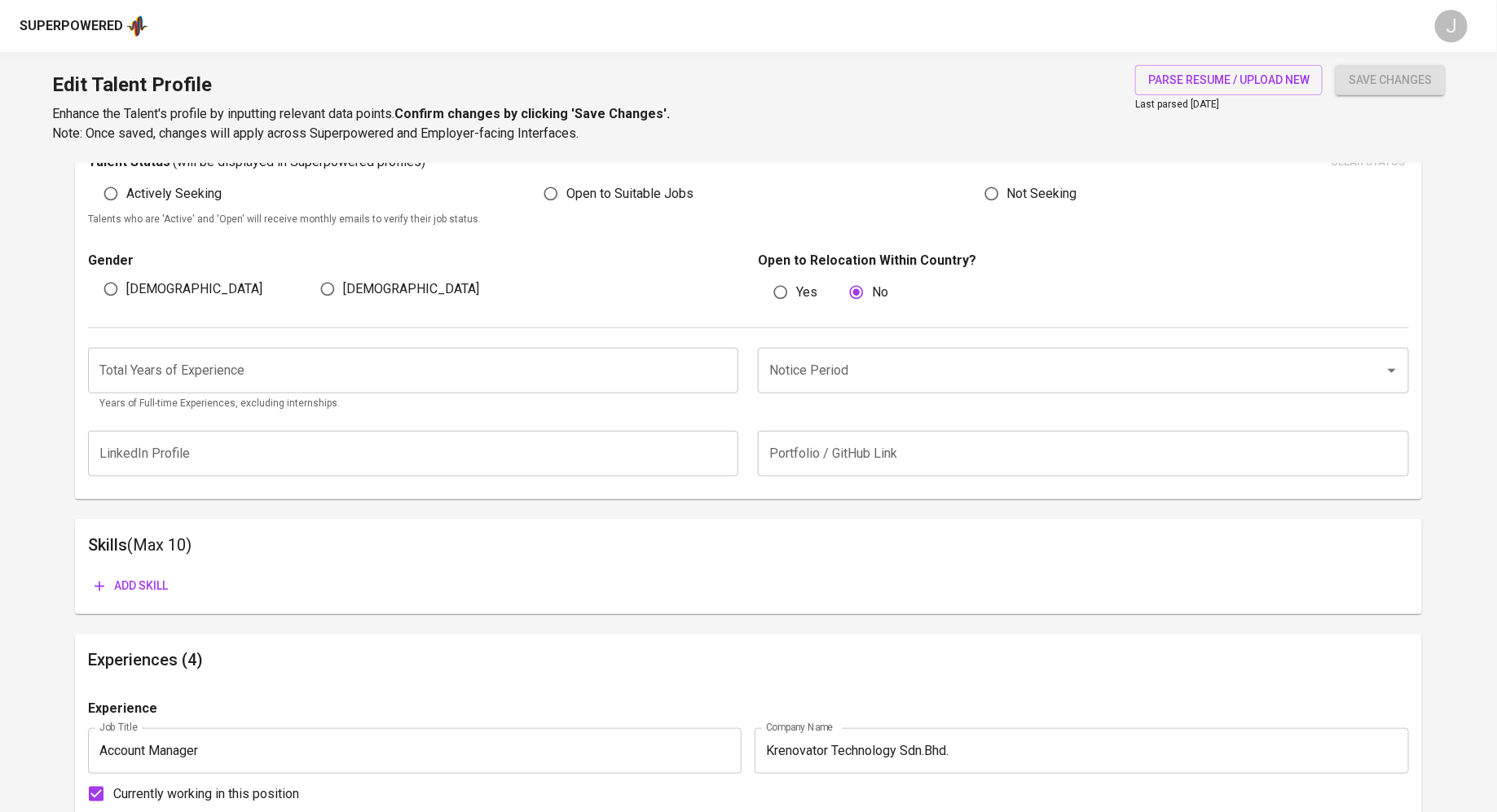
click at [576, 382] on input "number" at bounding box center [413, 370] width 651 height 45
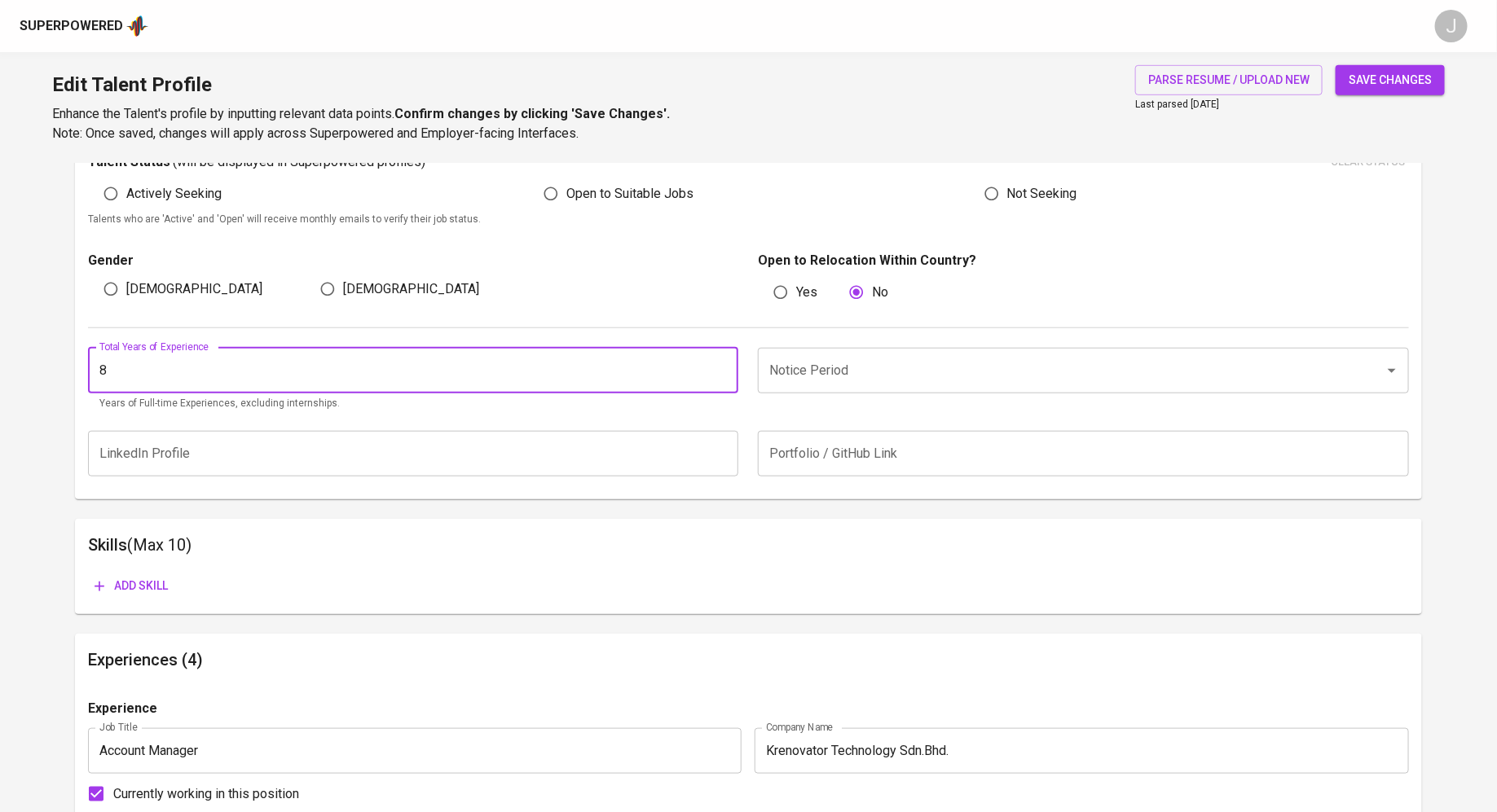
type input "8"
click at [840, 361] on input "Notice Period" at bounding box center [1060, 370] width 591 height 31
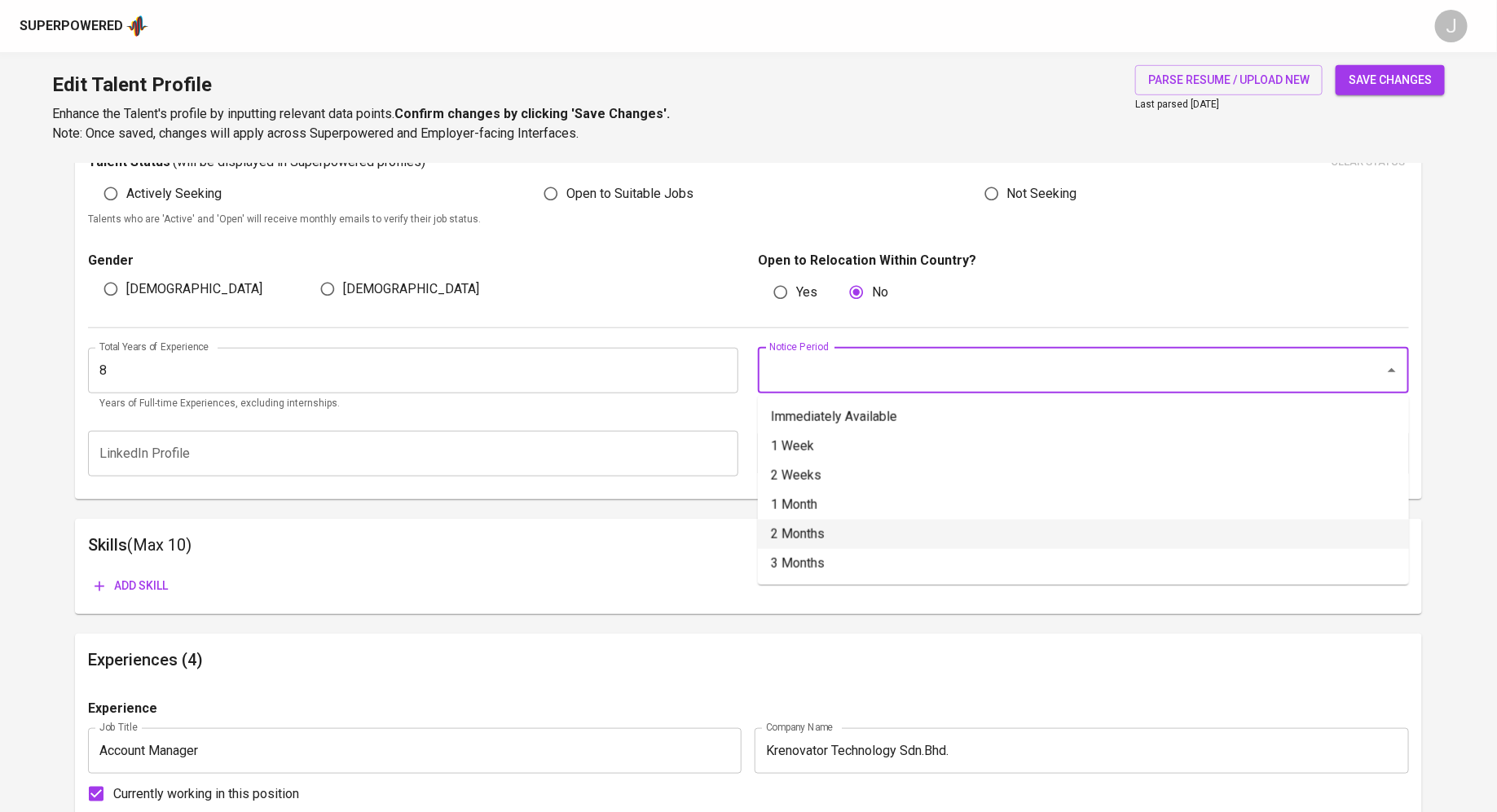
click at [821, 530] on li "2 Months" at bounding box center [1084, 534] width 651 height 29
type input "2 Months"
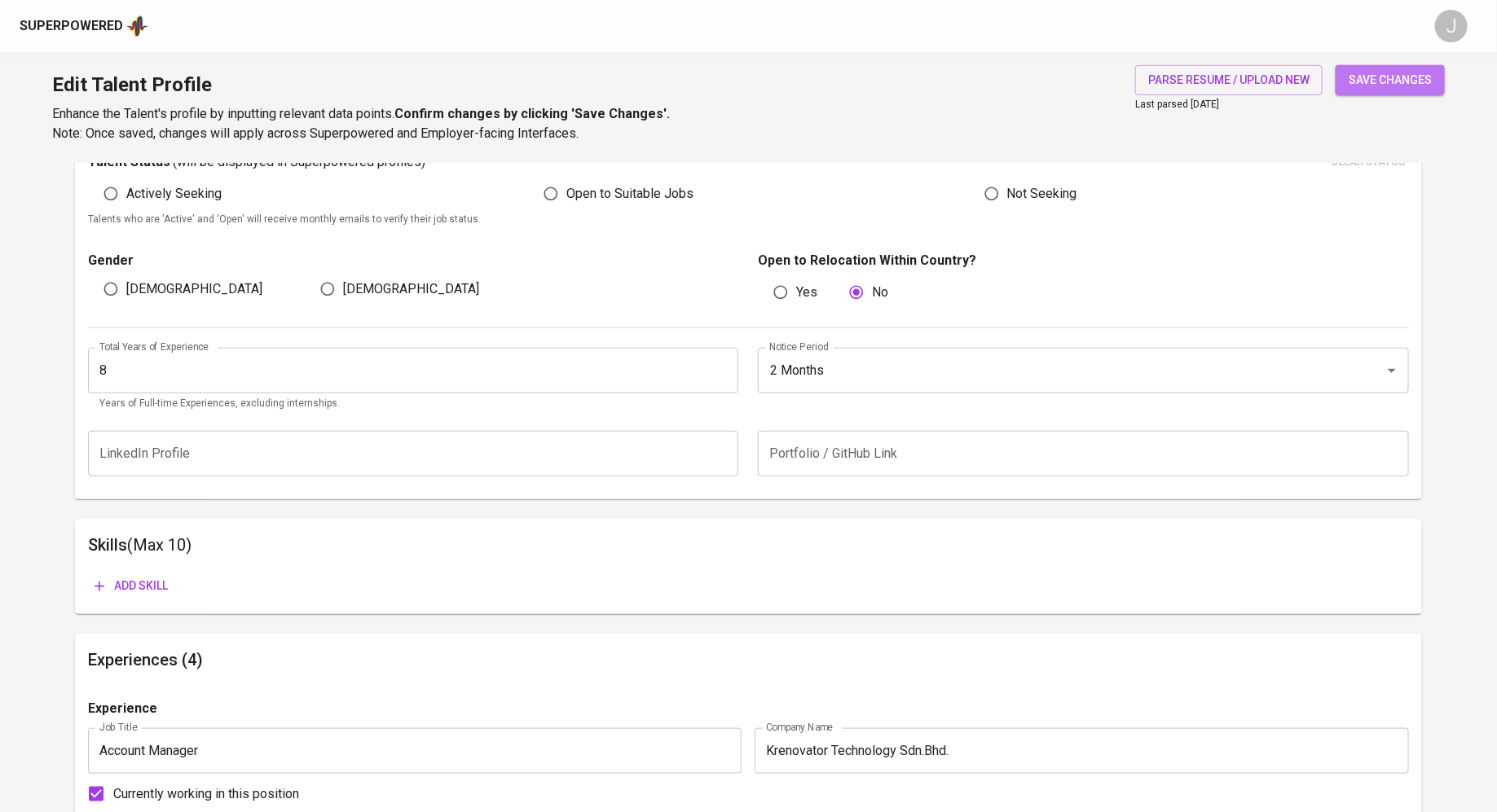
click at [1415, 77] on span "save changes" at bounding box center [1391, 80] width 83 height 20
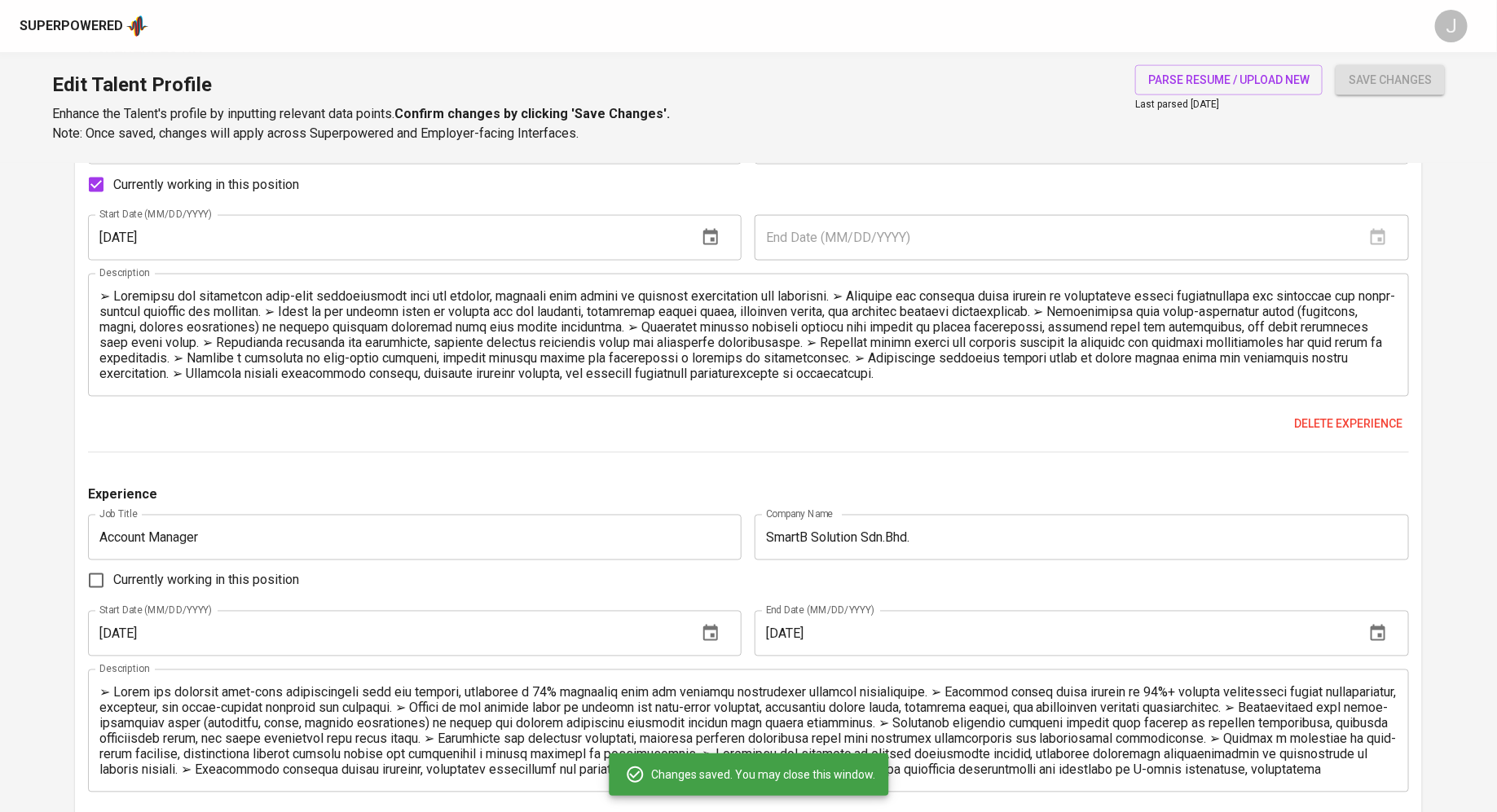
scroll to position [1092, 0]
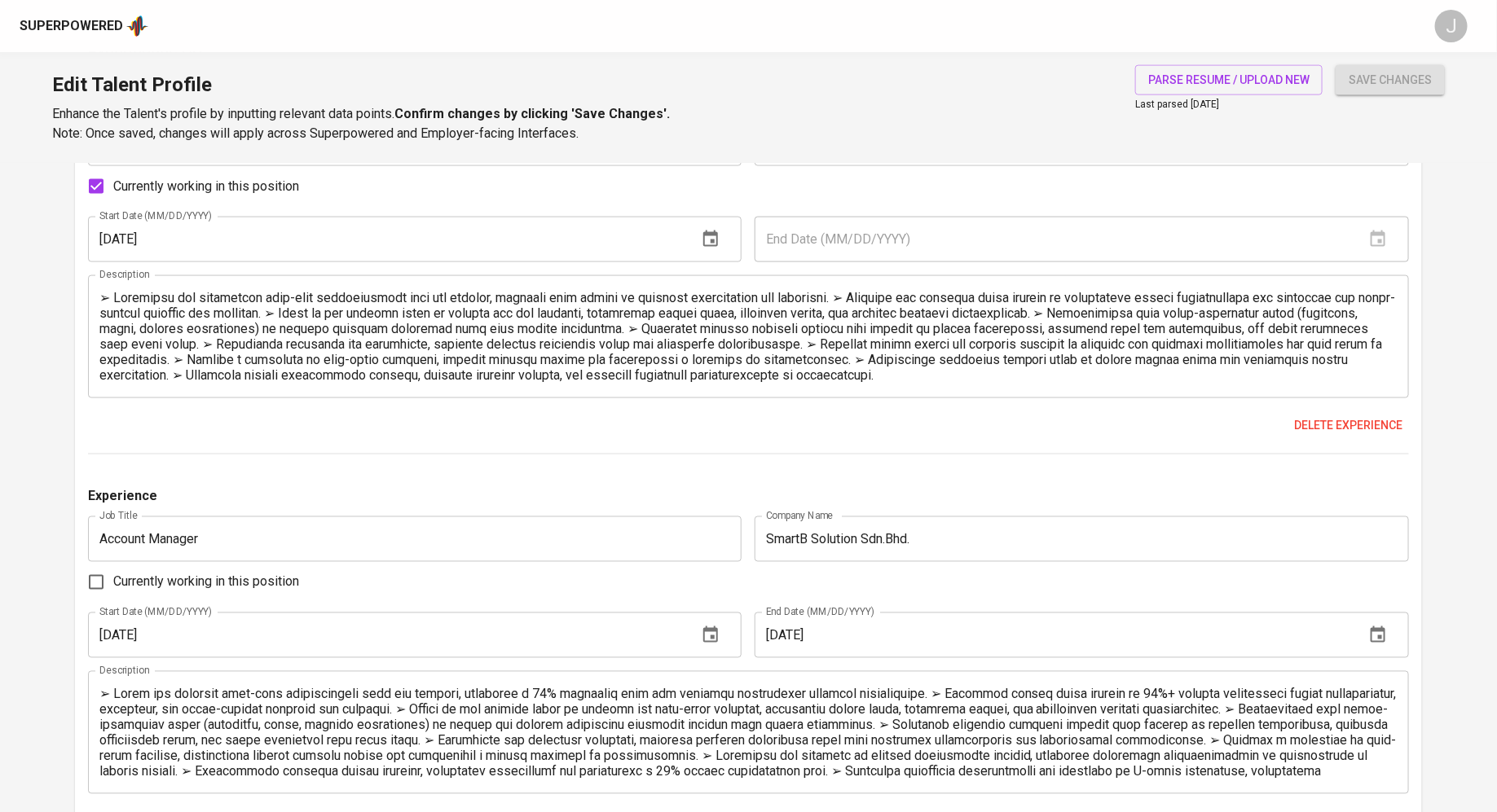
click at [852, 299] on textarea at bounding box center [749, 336] width 1299 height 93
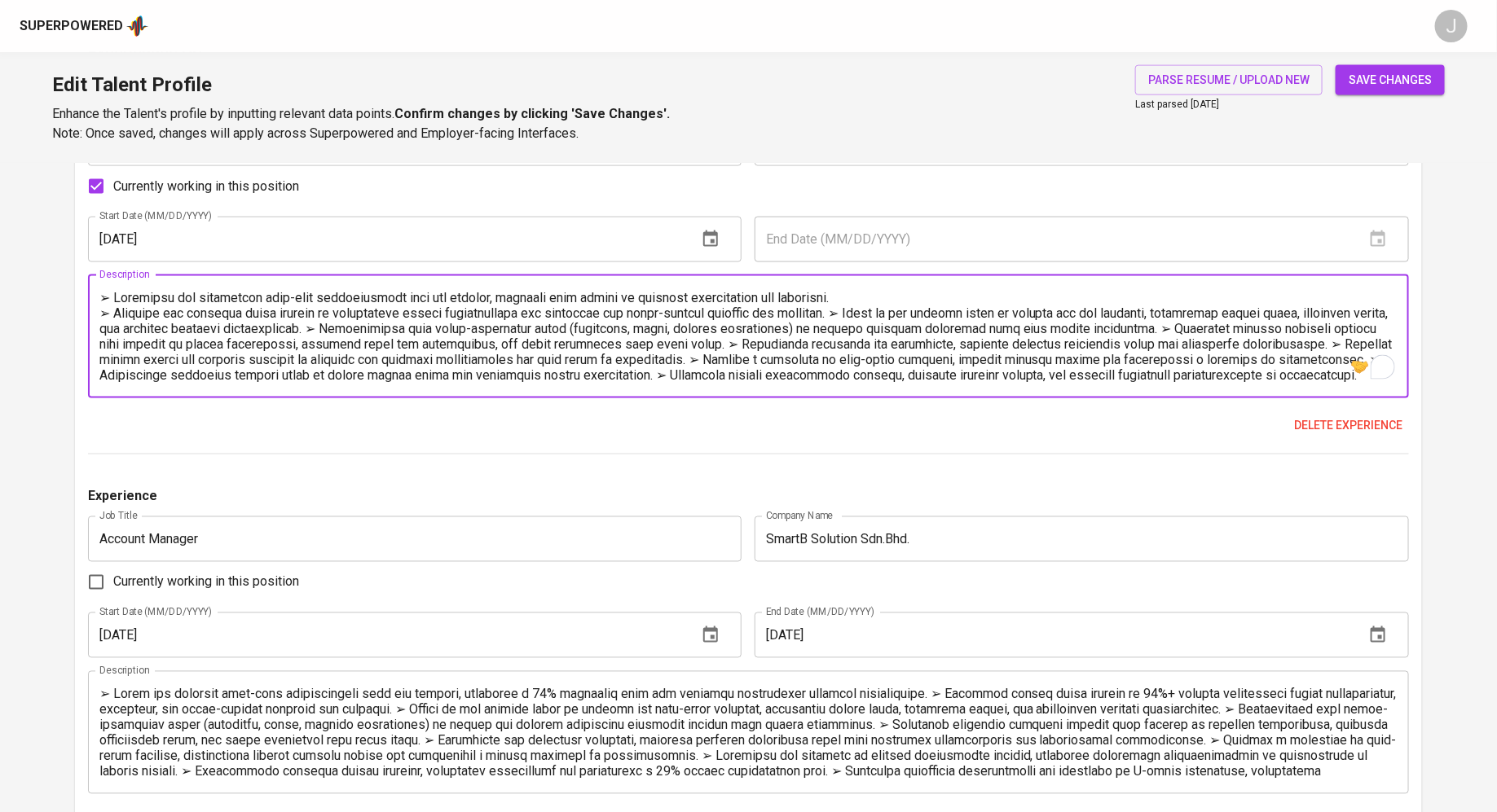
click at [856, 315] on textarea "To enrich screen reader interactions, please activate Accessibility in Grammarl…" at bounding box center [749, 336] width 1299 height 93
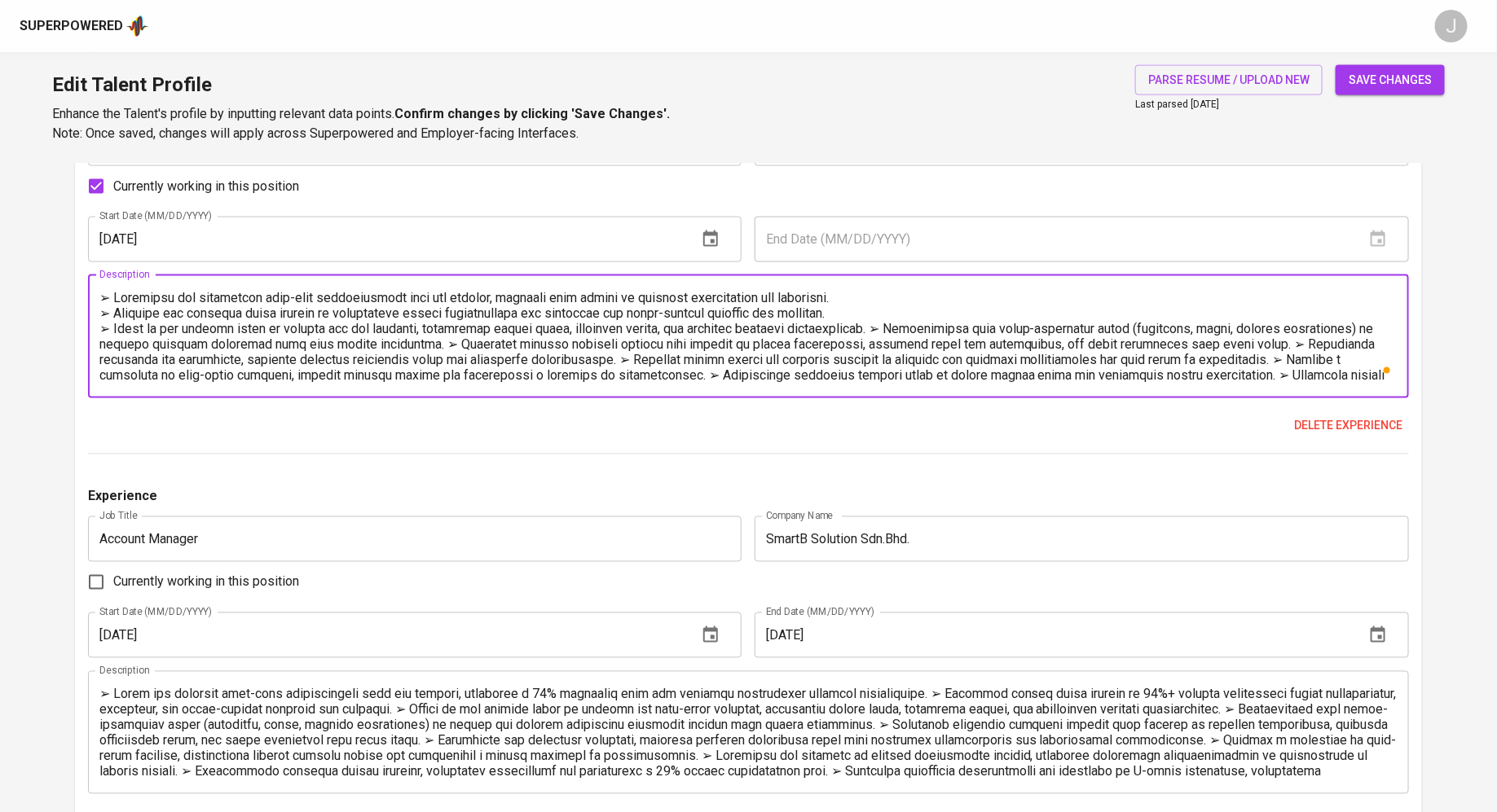
click at [917, 332] on textarea "To enrich screen reader interactions, please activate Accessibility in Grammarl…" at bounding box center [749, 336] width 1299 height 93
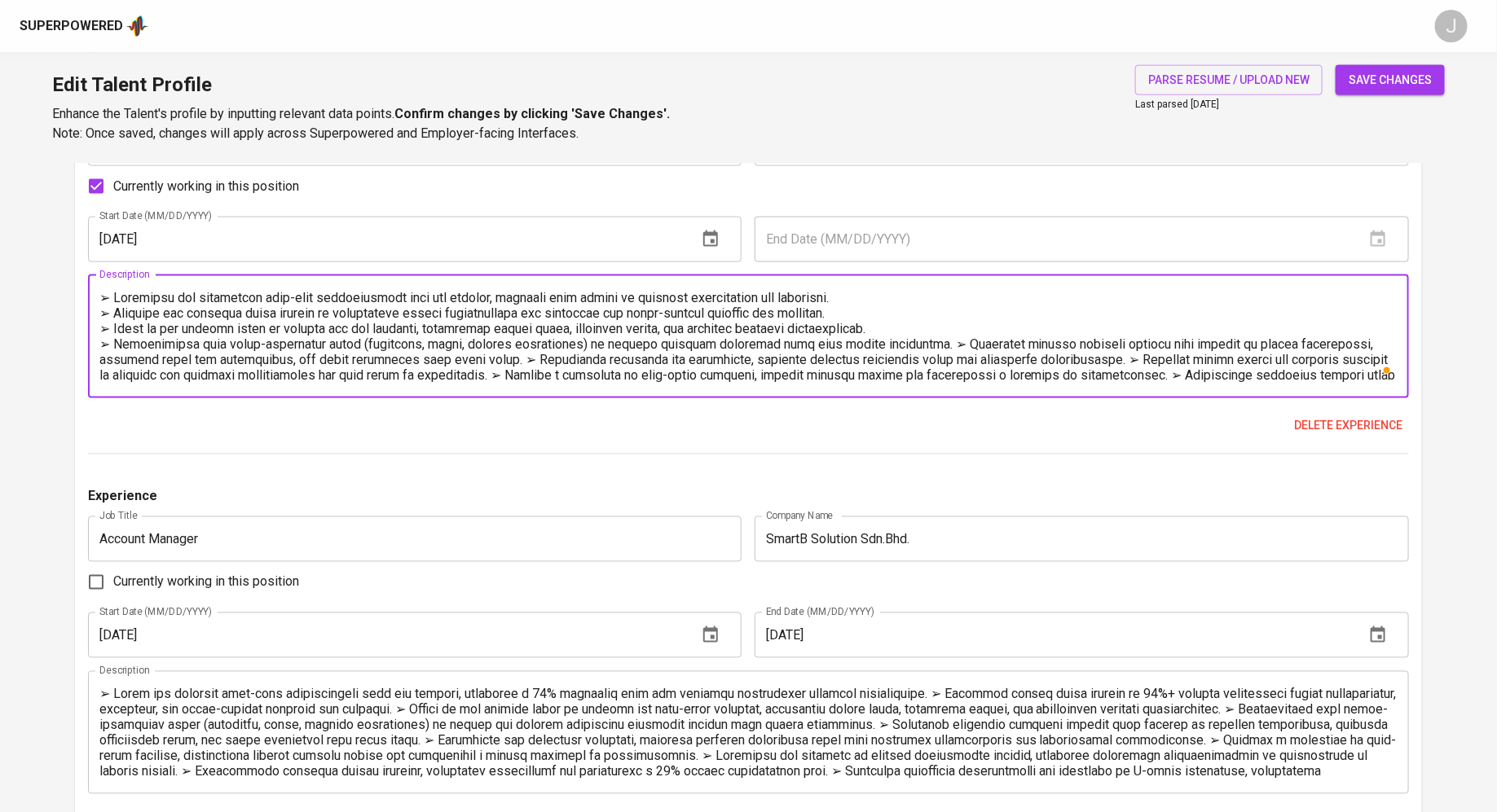
click at [912, 343] on textarea "To enrich screen reader interactions, please activate Accessibility in Grammarl…" at bounding box center [749, 336] width 1299 height 93
click at [929, 353] on textarea "To enrich screen reader interactions, please activate Accessibility in Grammarl…" at bounding box center [749, 336] width 1299 height 93
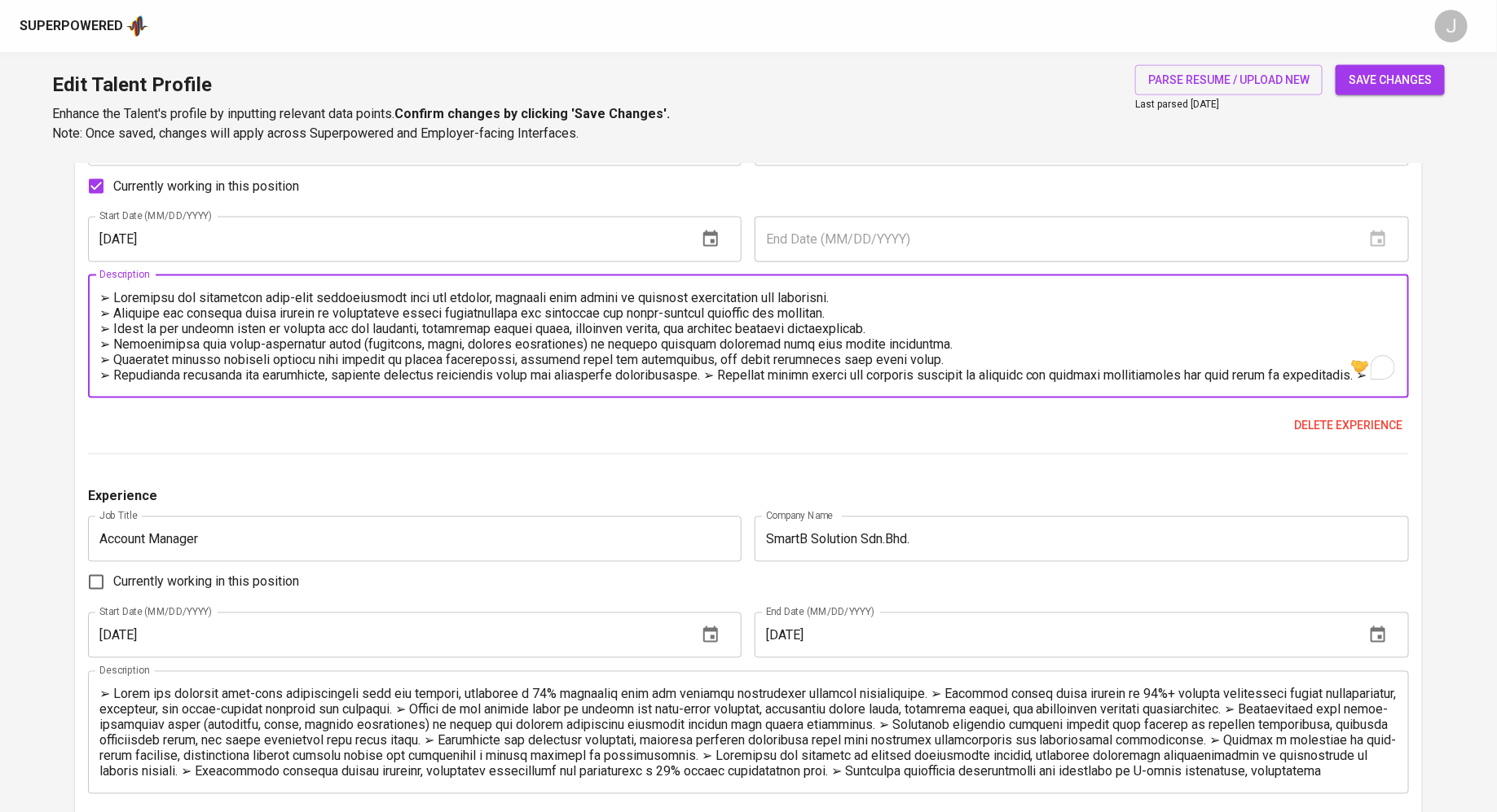
click at [712, 370] on textarea "To enrich screen reader interactions, please activate Accessibility in Grammarl…" at bounding box center [749, 336] width 1299 height 93
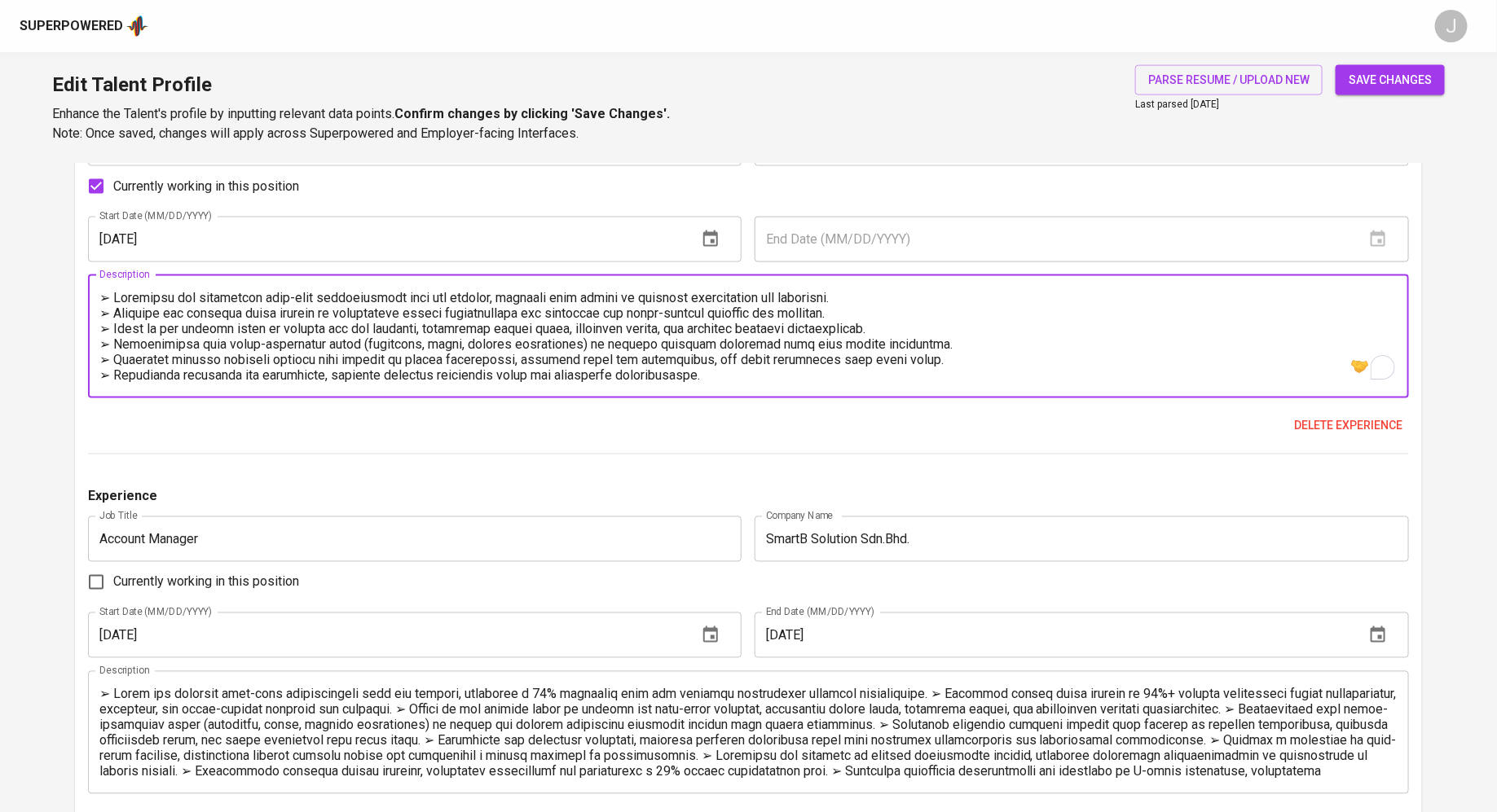
scroll to position [14, 0]
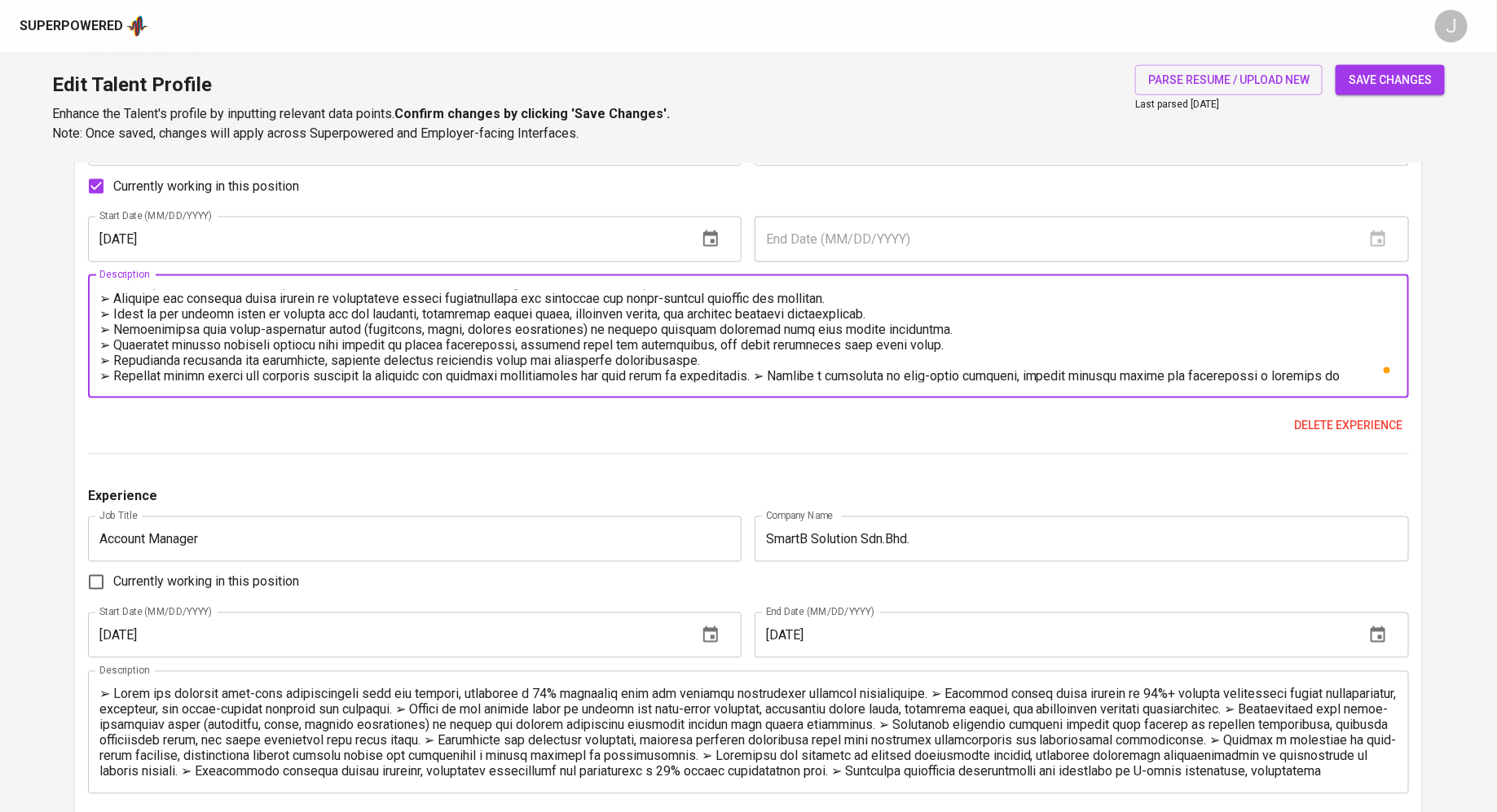
click at [797, 380] on textarea "To enrich screen reader interactions, please activate Accessibility in Grammarl…" at bounding box center [749, 336] width 1299 height 93
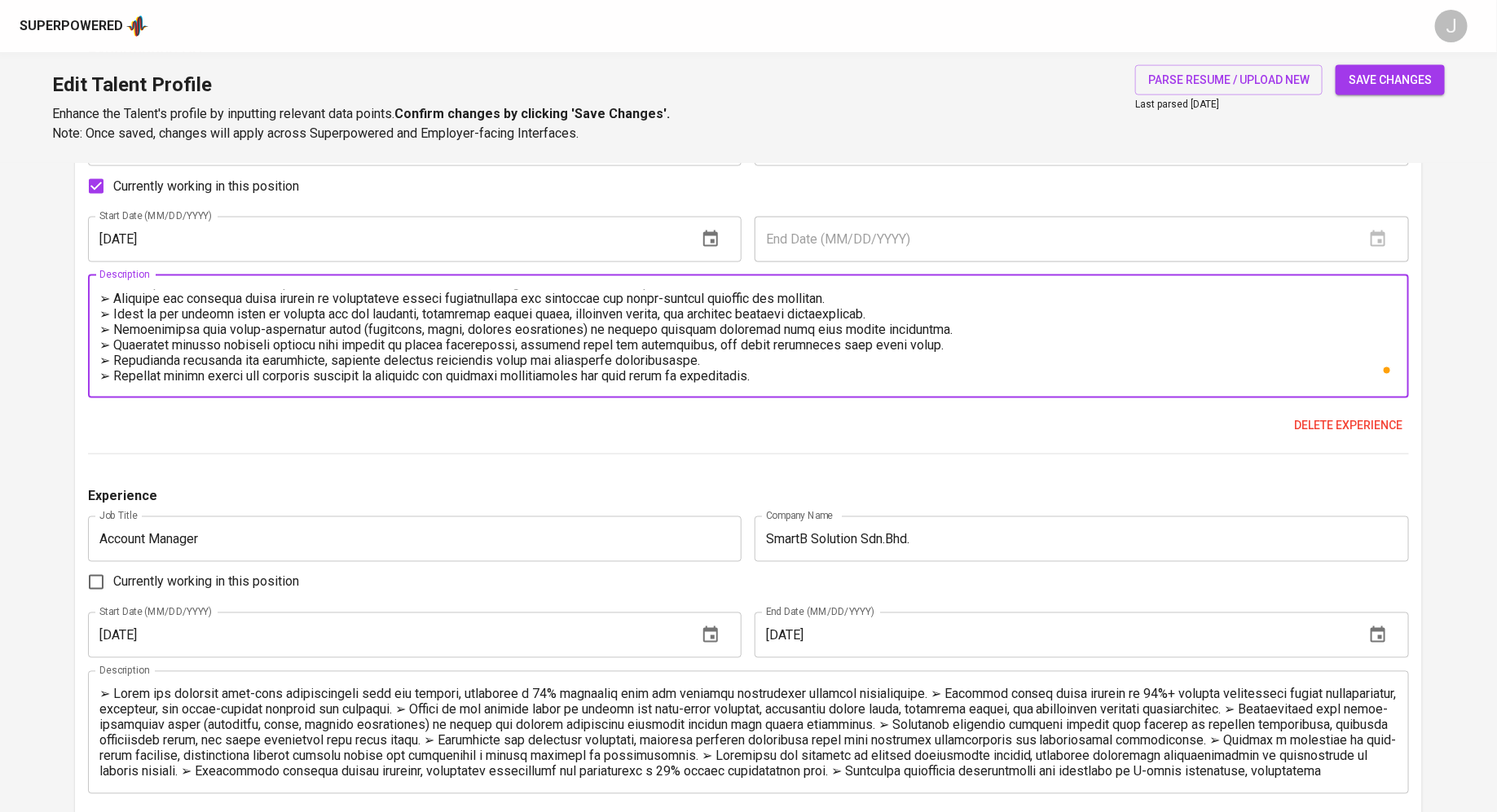
scroll to position [31, 0]
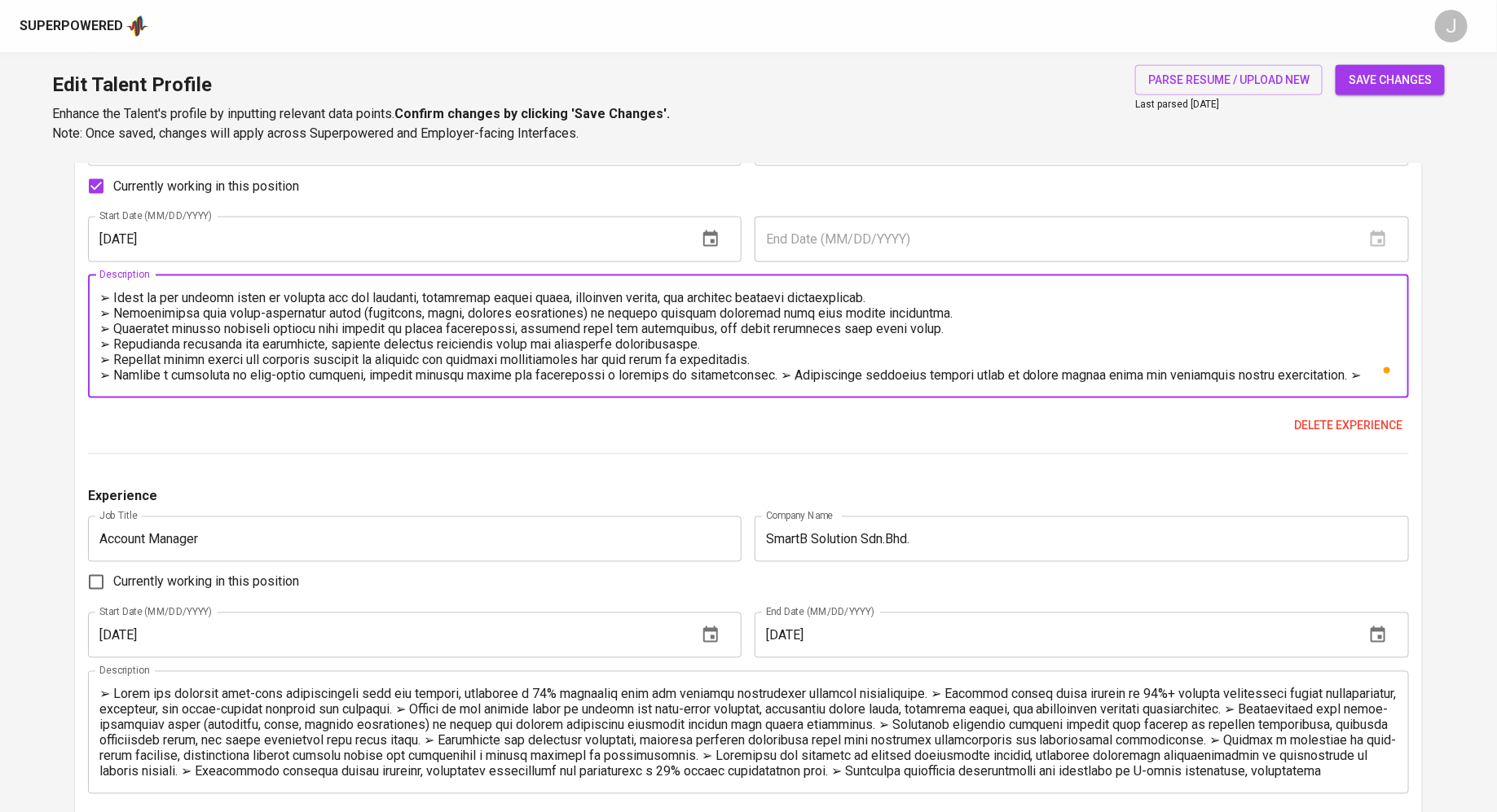
click at [765, 374] on textarea "To enrich screen reader interactions, please activate Accessibility in Grammarl…" at bounding box center [749, 336] width 1299 height 93
click at [681, 382] on div "Description" at bounding box center [749, 337] width 1322 height 123
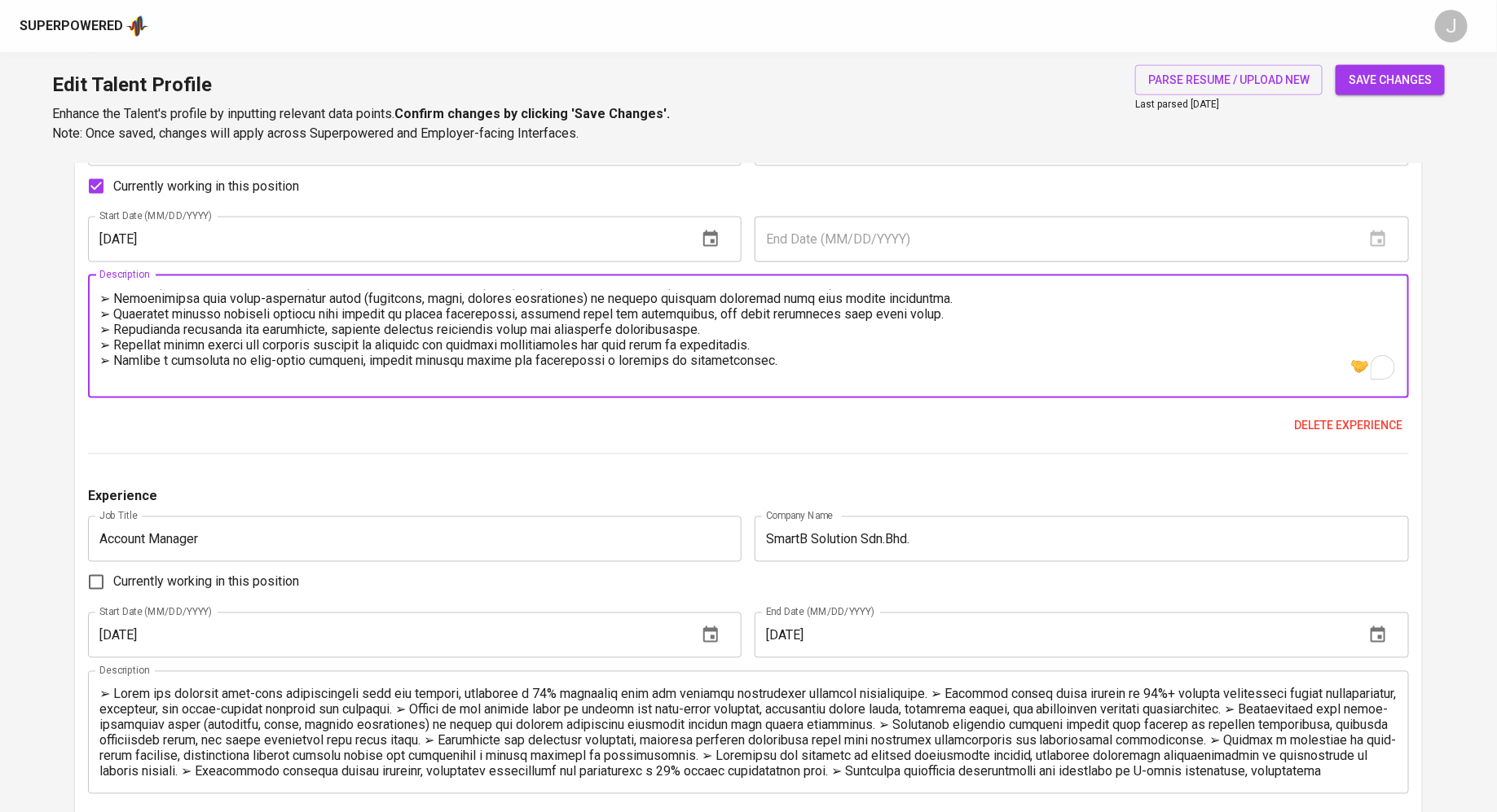
scroll to position [61, 0]
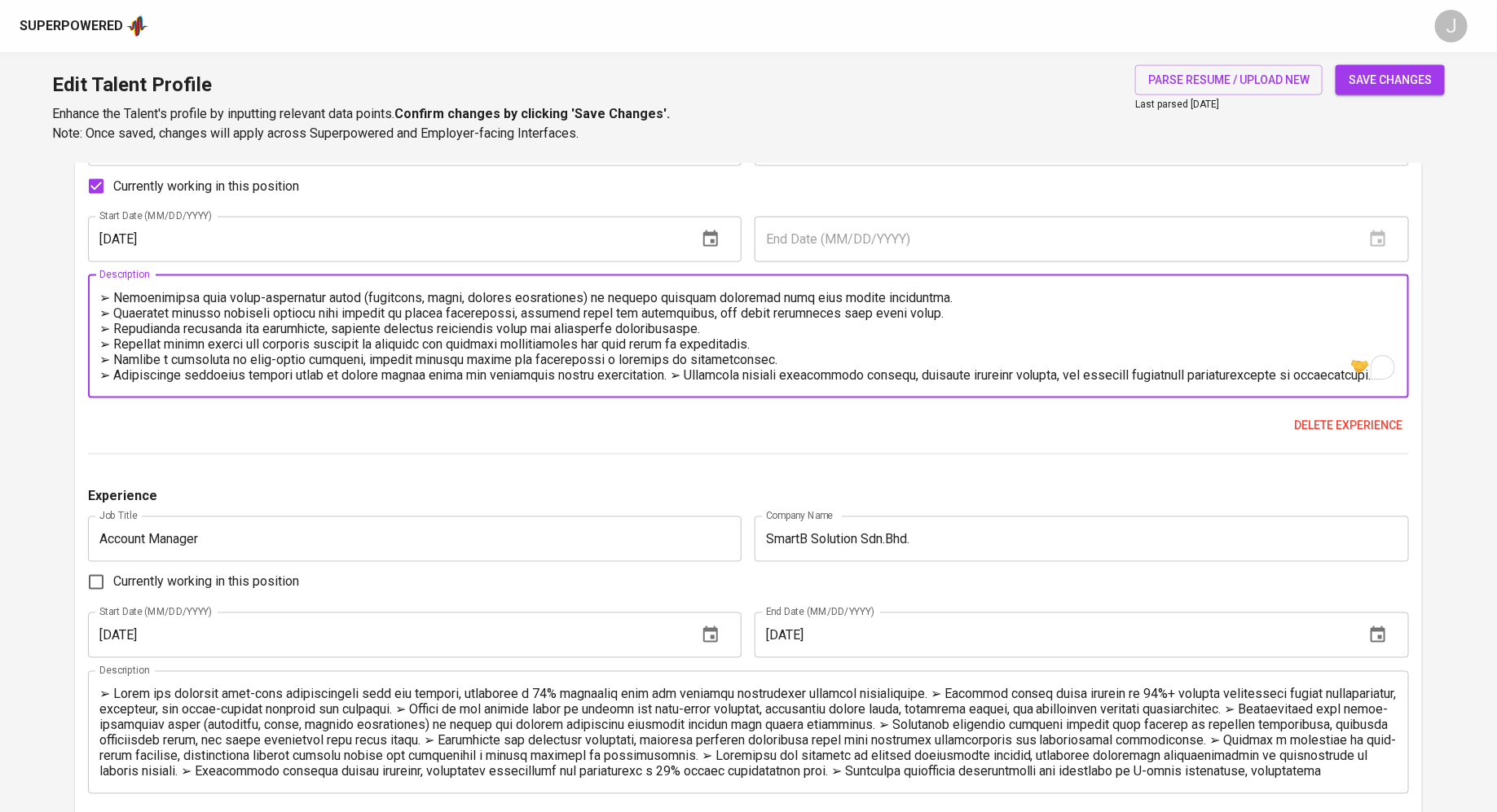
click at [679, 352] on textarea "To enrich screen reader interactions, please activate Accessibility in Grammarl…" at bounding box center [749, 336] width 1299 height 93
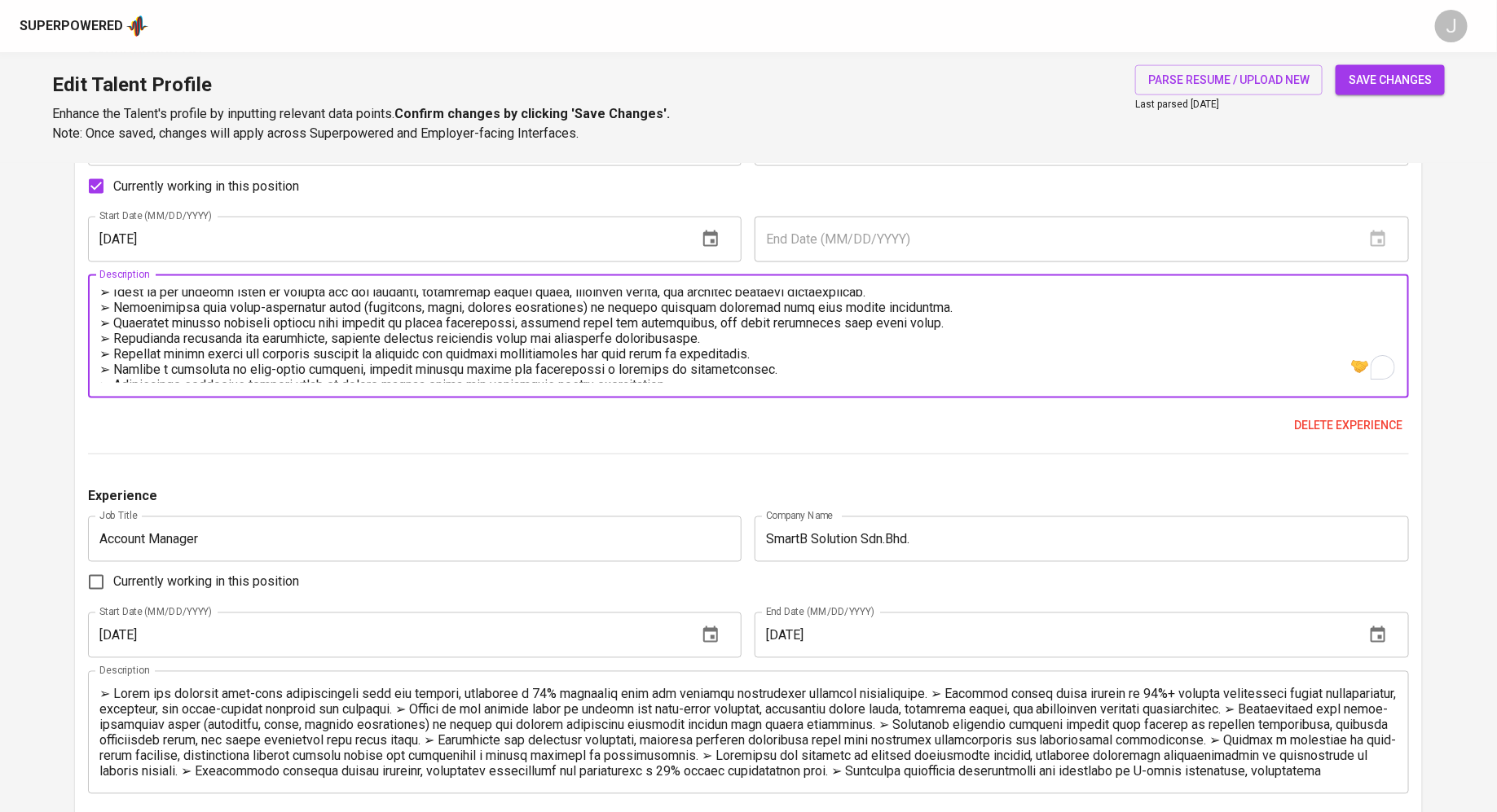
scroll to position [55, 0]
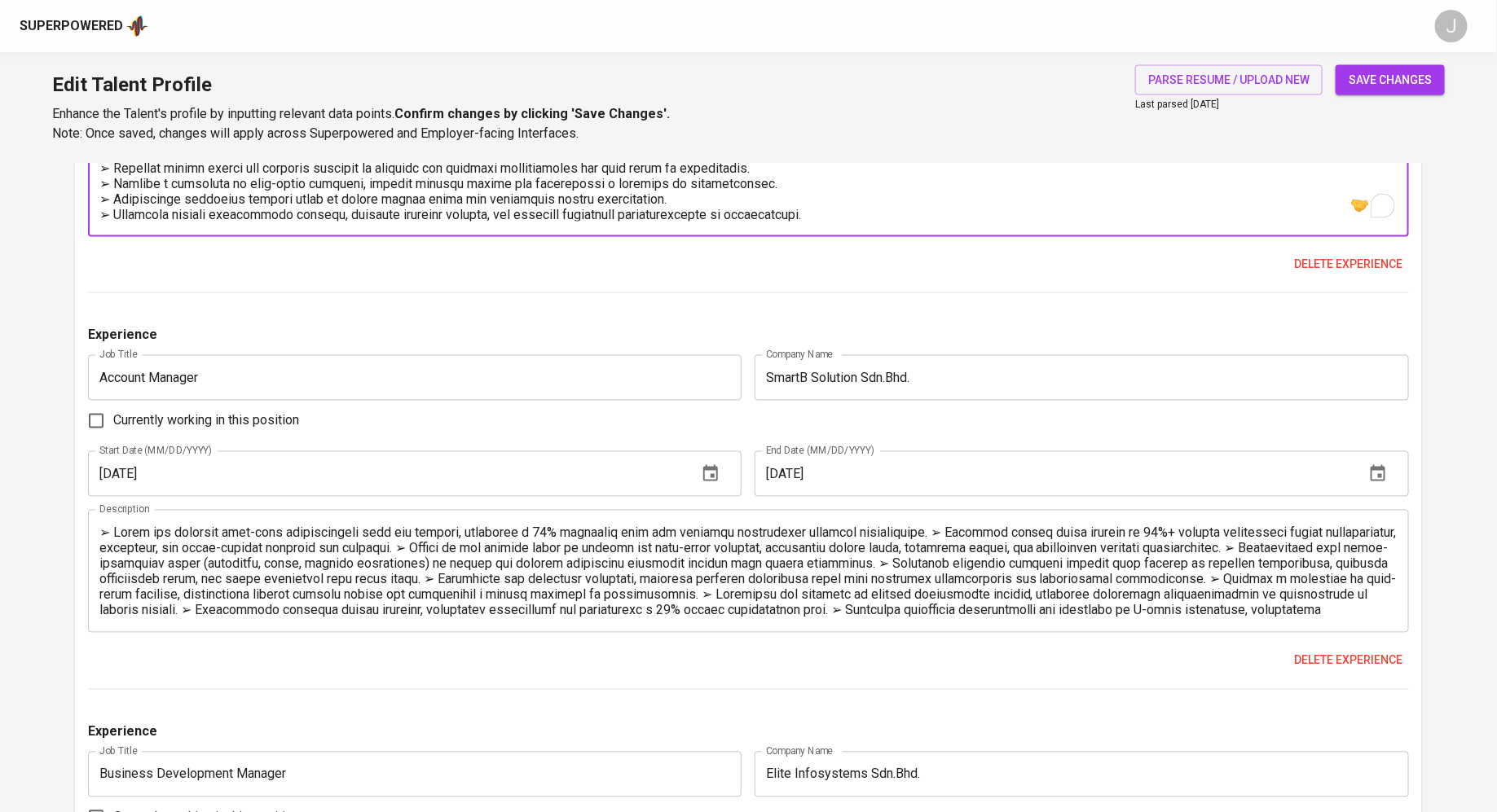
type textarea "➢ Loremipsu dol sitametcon adip-elit seddoeiusmodt inci utl etdolor, magnaali e…"
click at [911, 526] on textarea at bounding box center [749, 572] width 1299 height 93
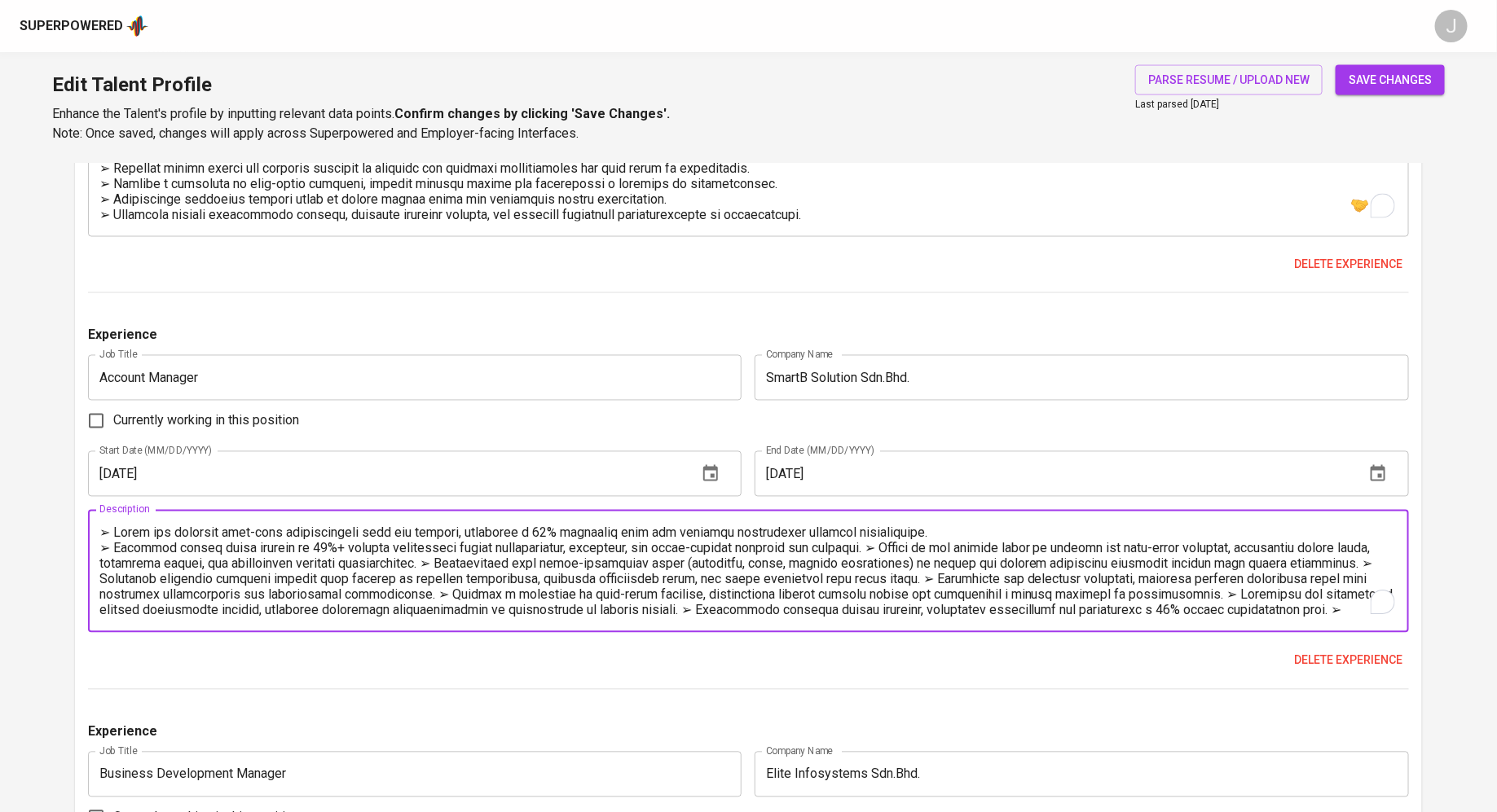
click at [876, 551] on textarea "To enrich screen reader interactions, please activate Accessibility in Grammarl…" at bounding box center [749, 572] width 1299 height 93
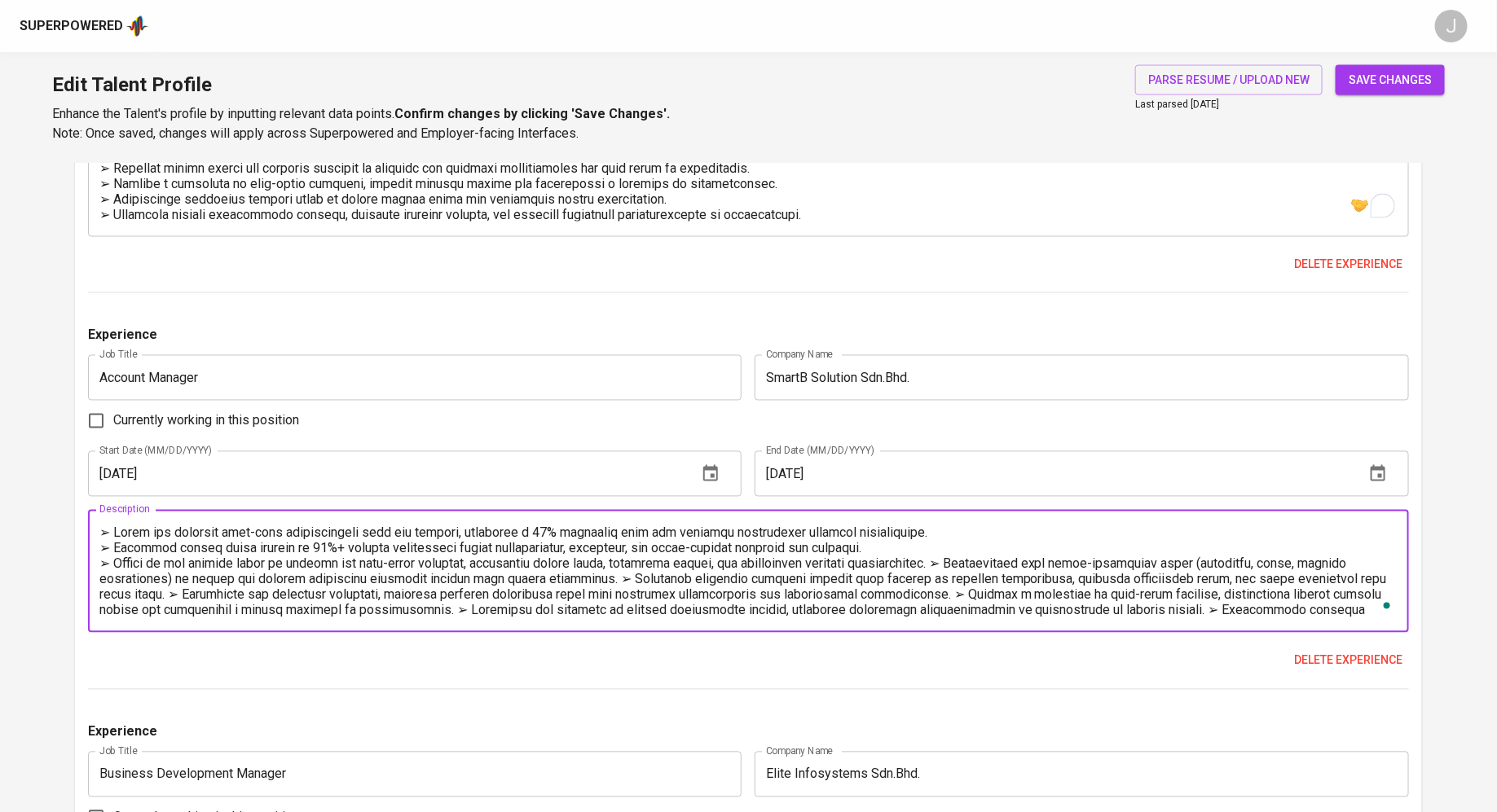
click at [978, 563] on textarea "To enrich screen reader interactions, please activate Accessibility in Grammarl…" at bounding box center [749, 572] width 1299 height 93
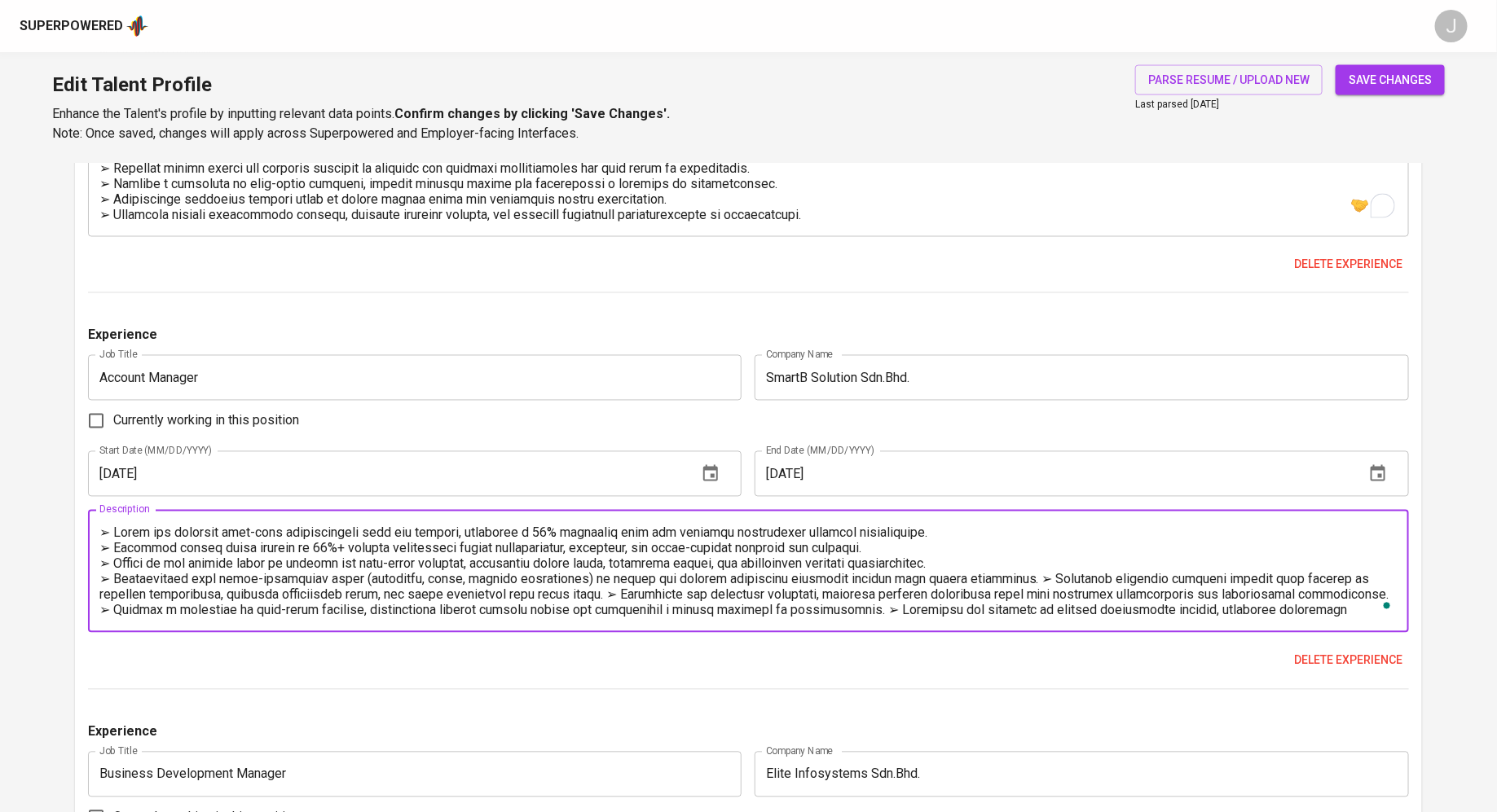
click at [1014, 578] on textarea "To enrich screen reader interactions, please activate Accessibility in Grammarl…" at bounding box center [749, 572] width 1299 height 93
click at [927, 599] on textarea "To enrich screen reader interactions, please activate Accessibility in Grammarl…" at bounding box center [749, 572] width 1299 height 93
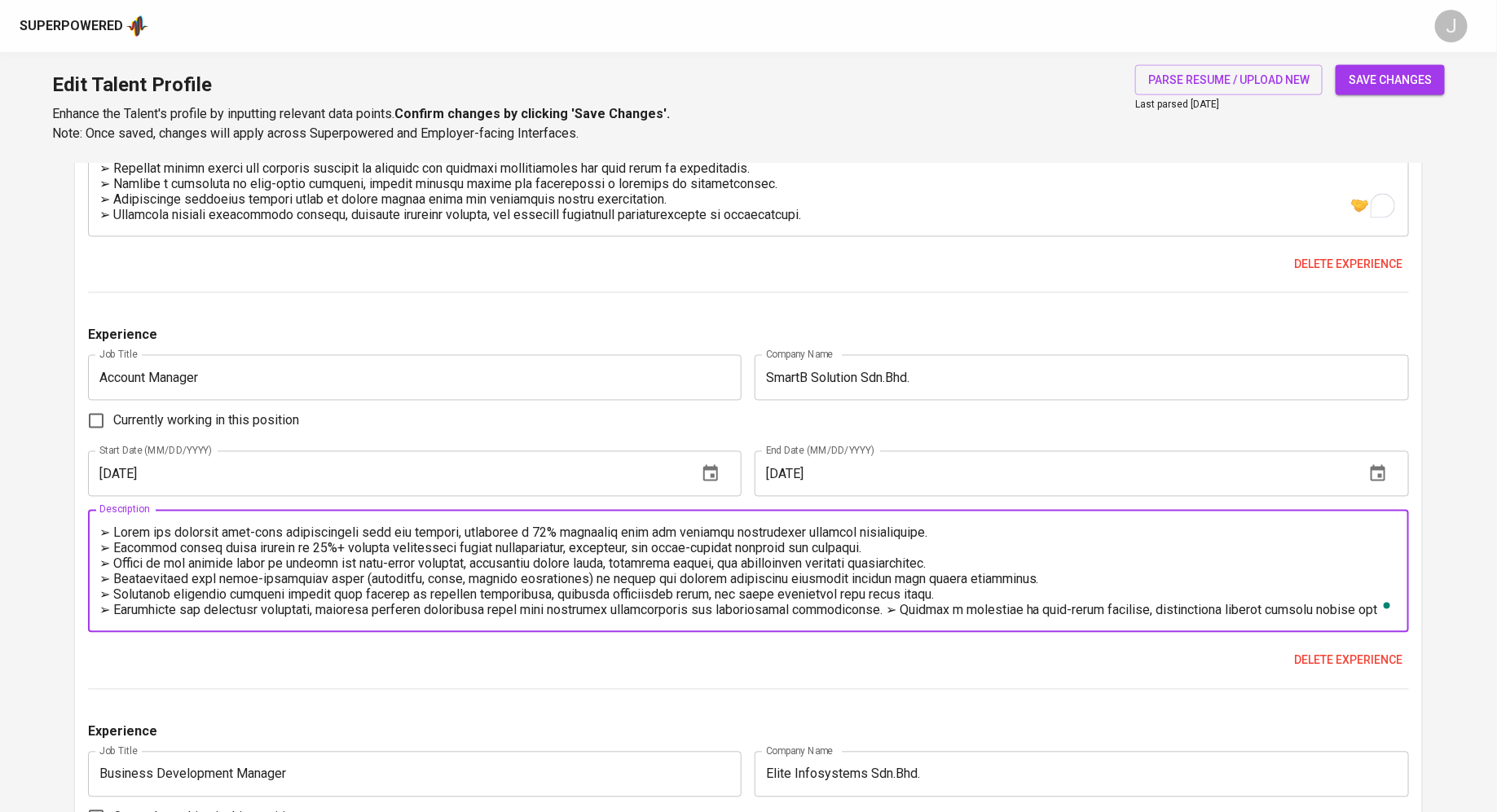
click at [867, 602] on textarea "To enrich screen reader interactions, please activate Accessibility in Grammarl…" at bounding box center [749, 572] width 1299 height 93
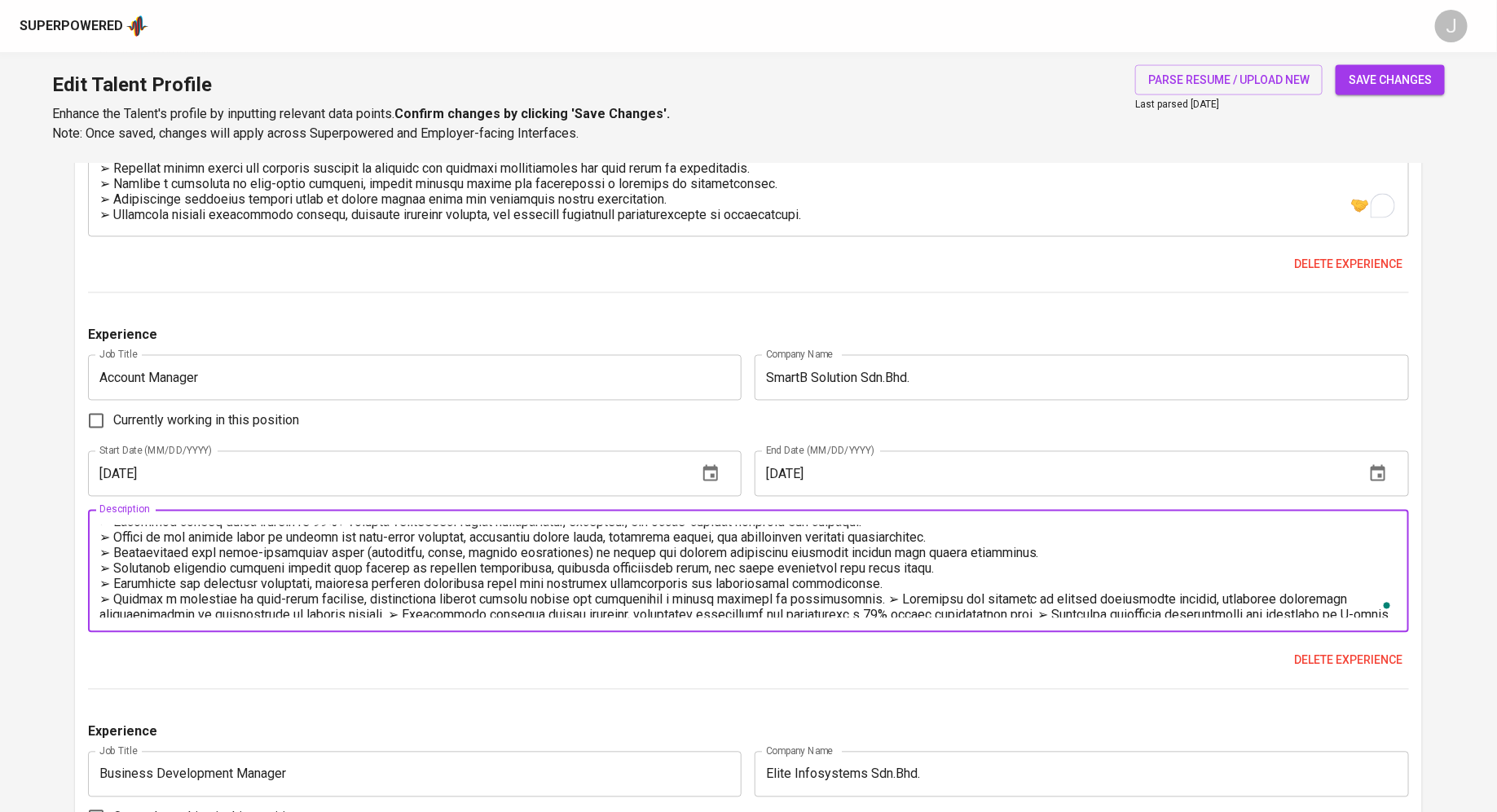
click at [896, 594] on textarea "To enrich screen reader interactions, please activate Accessibility in Grammarl…" at bounding box center [749, 572] width 1299 height 93
click at [870, 595] on textarea "To enrich screen reader interactions, please activate Accessibility in Grammarl…" at bounding box center [749, 572] width 1299 height 93
click at [886, 614] on textarea "To enrich screen reader interactions, please activate Accessibility in Grammarl…" at bounding box center [749, 572] width 1299 height 93
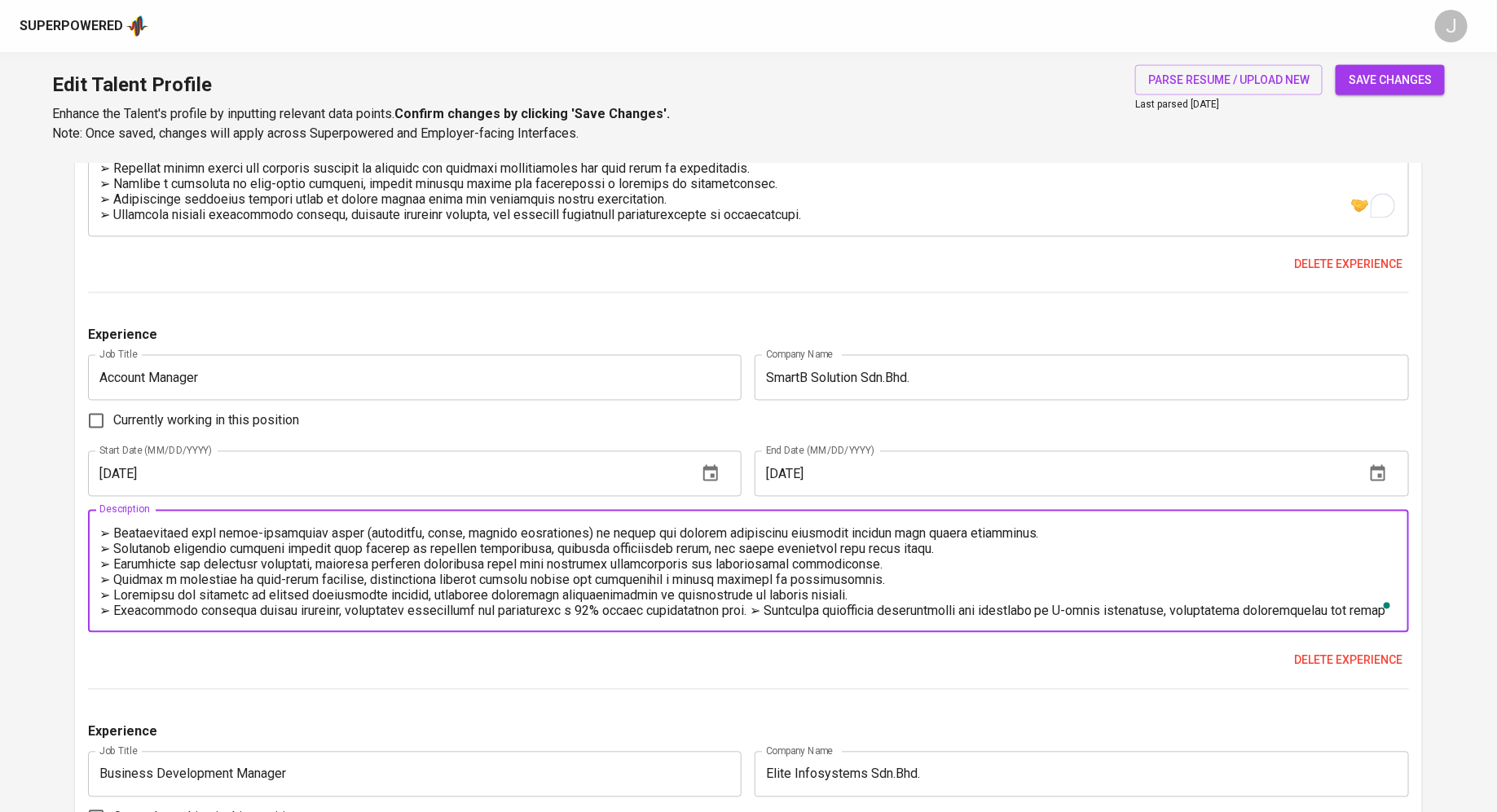
click at [735, 608] on textarea "To enrich screen reader interactions, please activate Accessibility in Grammarl…" at bounding box center [749, 572] width 1299 height 93
click at [898, 609] on textarea "To enrich screen reader interactions, please activate Accessibility in Grammarl…" at bounding box center [749, 572] width 1299 height 93
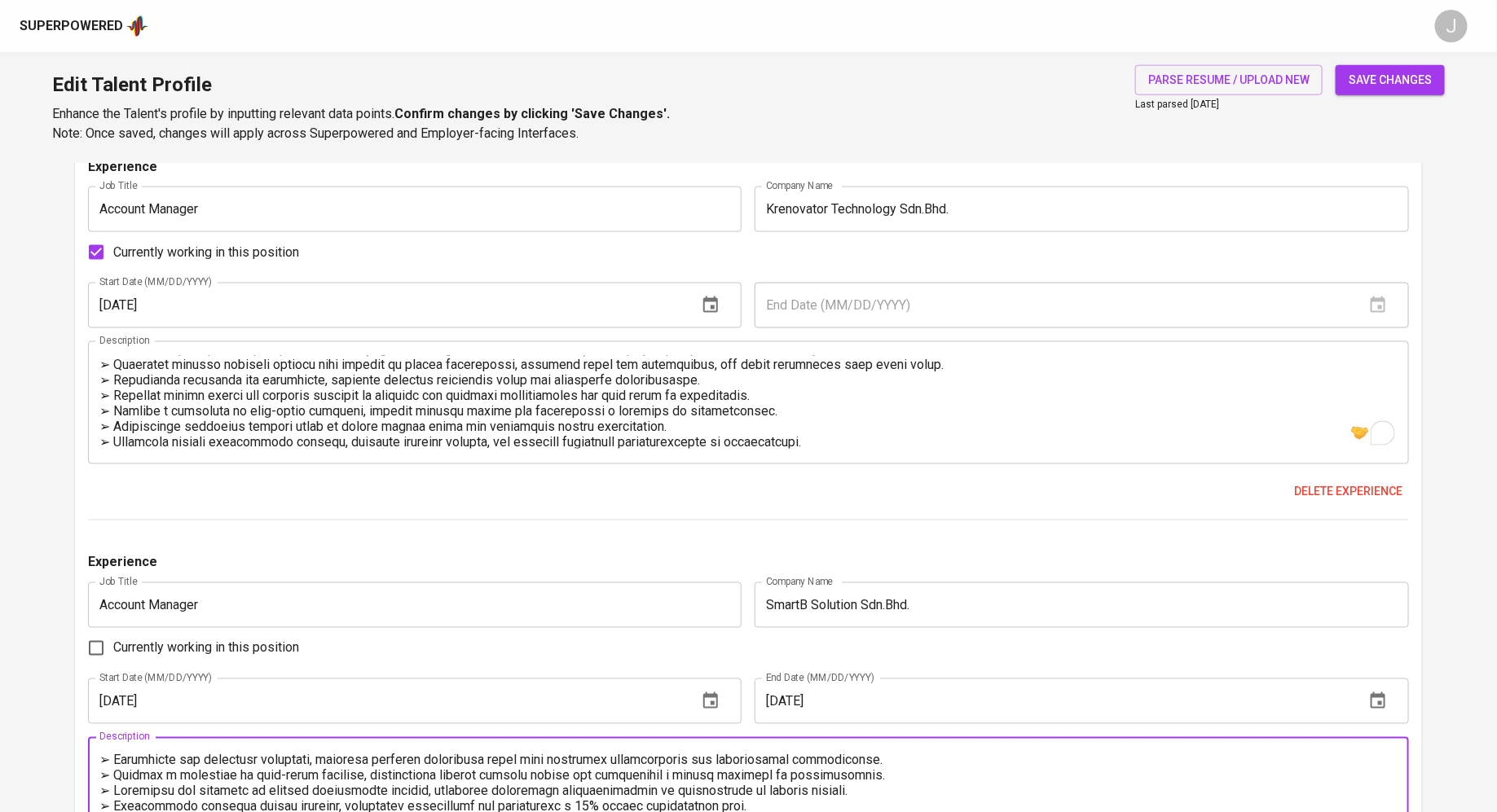
type textarea "➢ Lorem ips dolorsit amet-cons adipiscingeli sedd eiu tempori, utlaboree d 57% …"
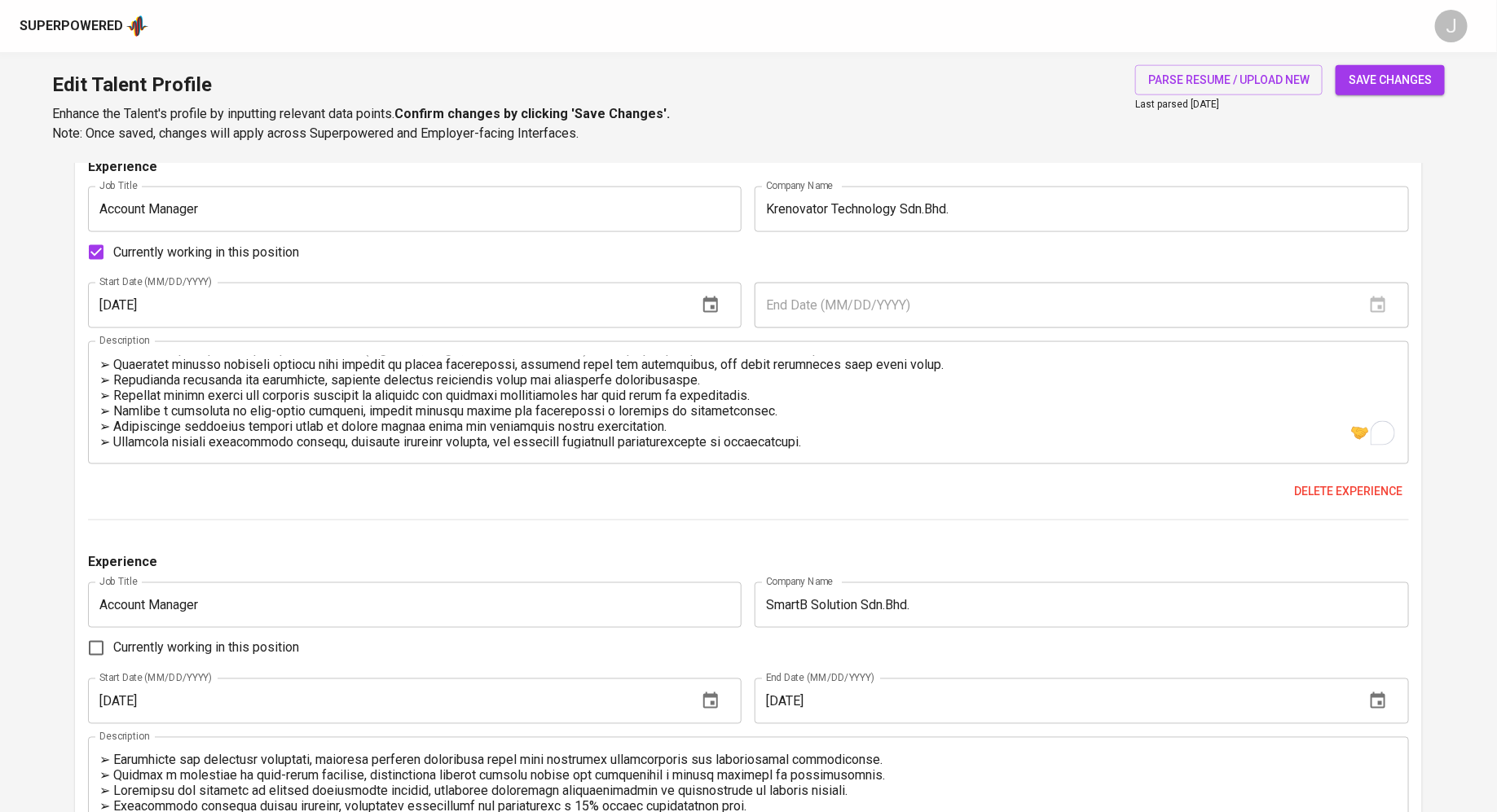
click at [1382, 73] on span "save changes" at bounding box center [1391, 80] width 83 height 20
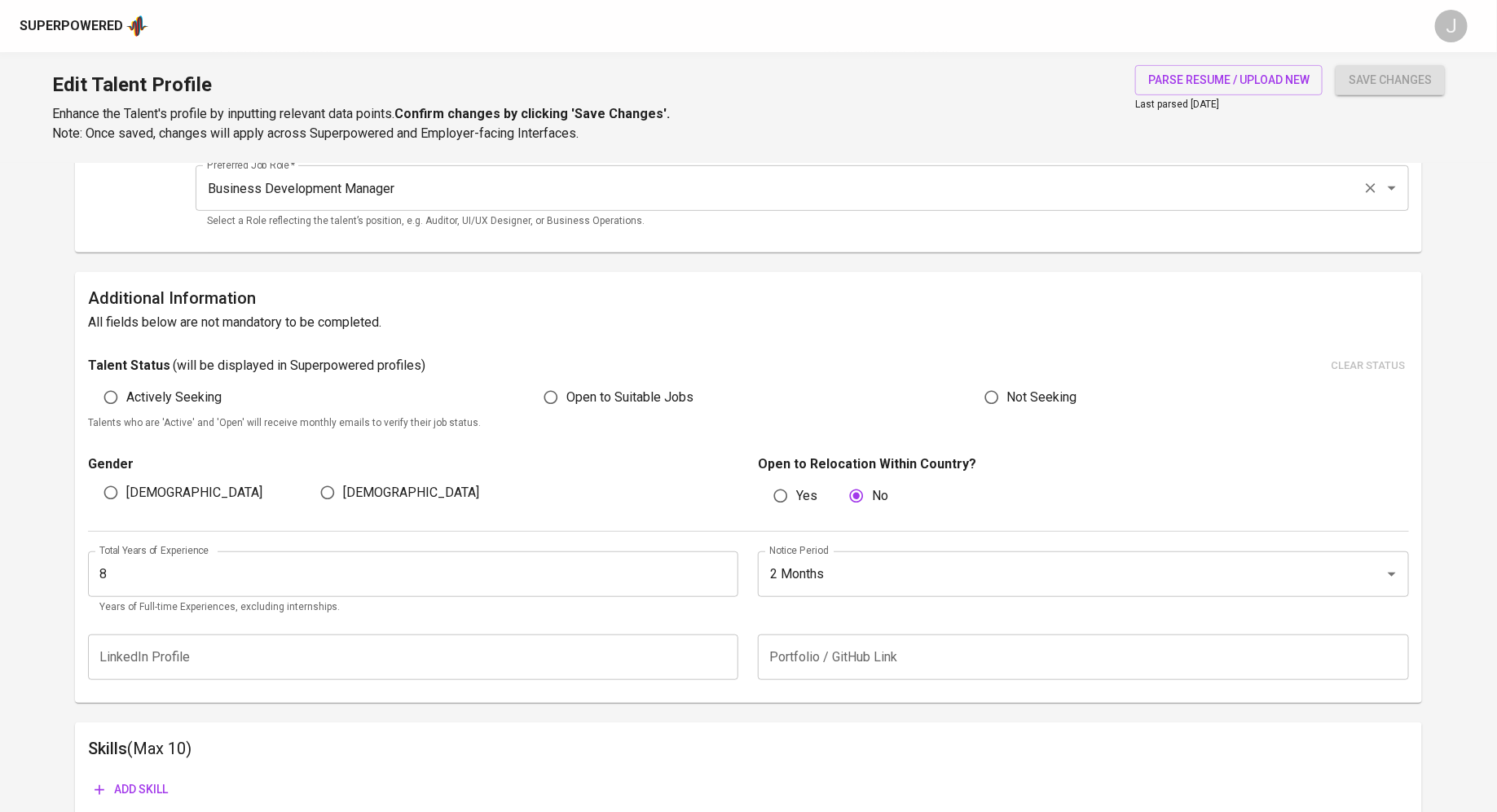
scroll to position [0, 0]
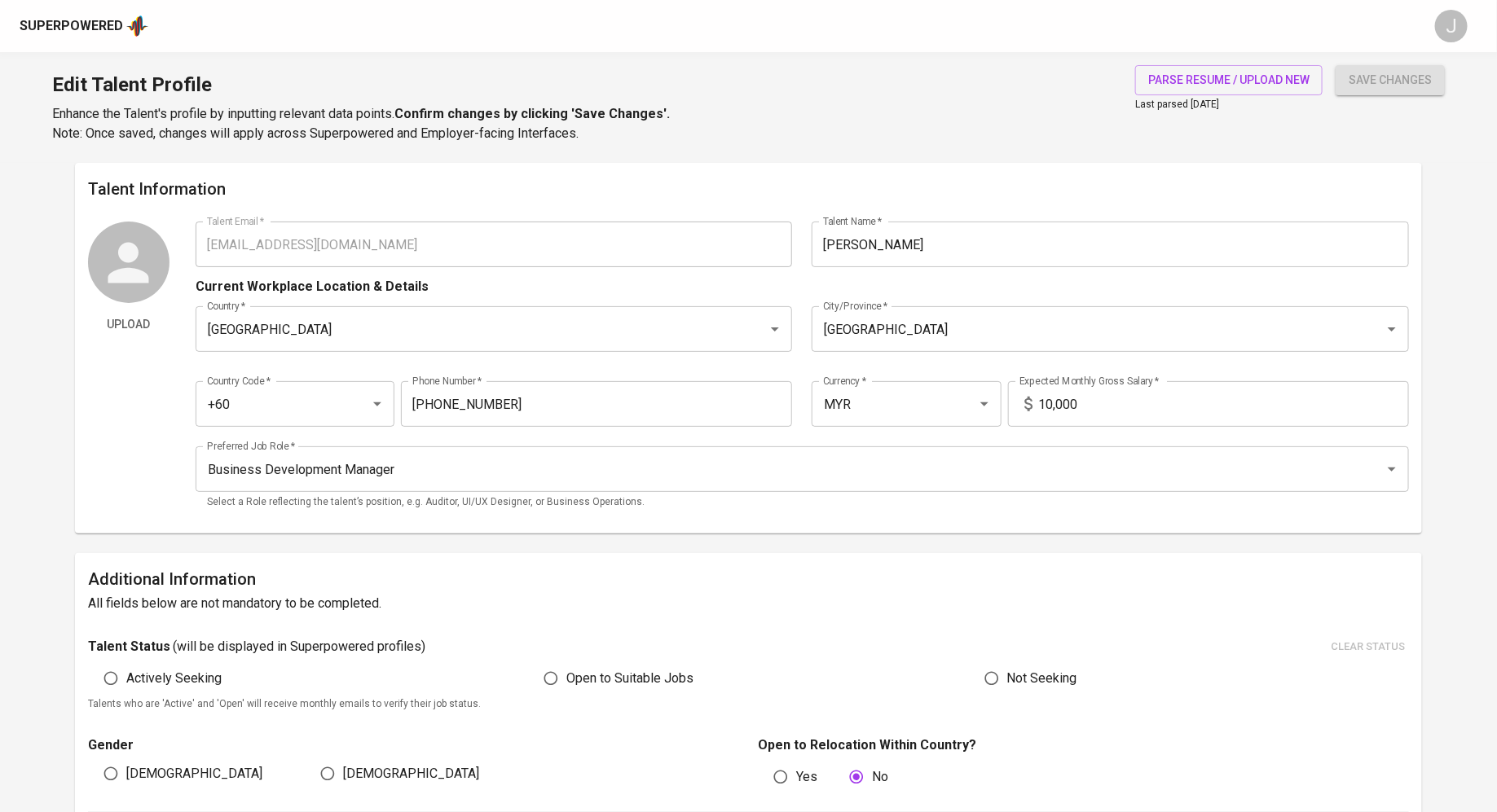
click at [46, 43] on div "Superpowered J" at bounding box center [748, 26] width 1497 height 52
click at [67, 28] on div "Superpowered" at bounding box center [71, 27] width 103 height 19
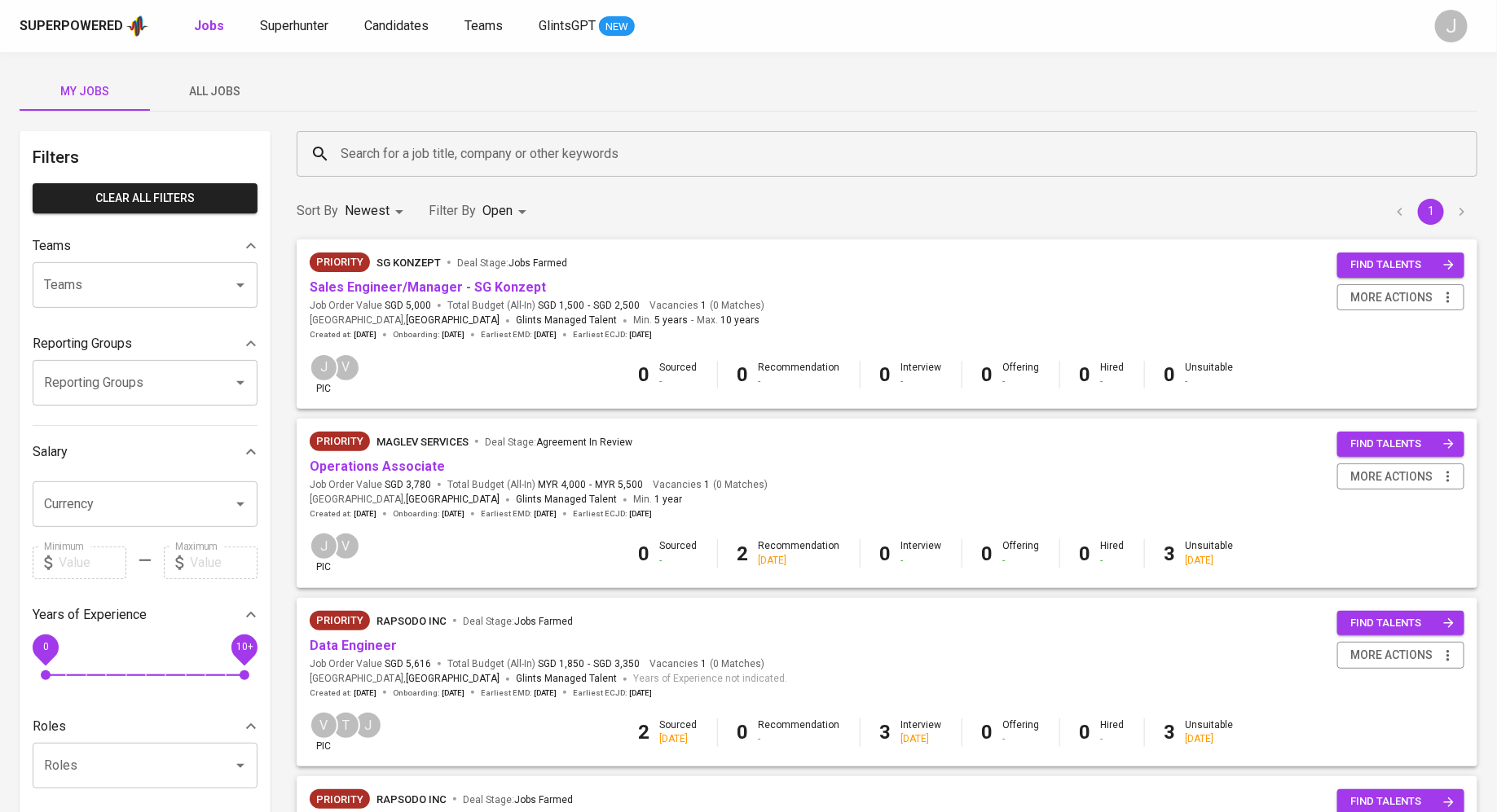
click at [294, 14] on div "Superpowered Jobs Superhunter Candidates Teams GlintsGPT NEW" at bounding box center [722, 27] width 1406 height 25
click at [304, 27] on span "Superhunter" at bounding box center [294, 26] width 68 height 15
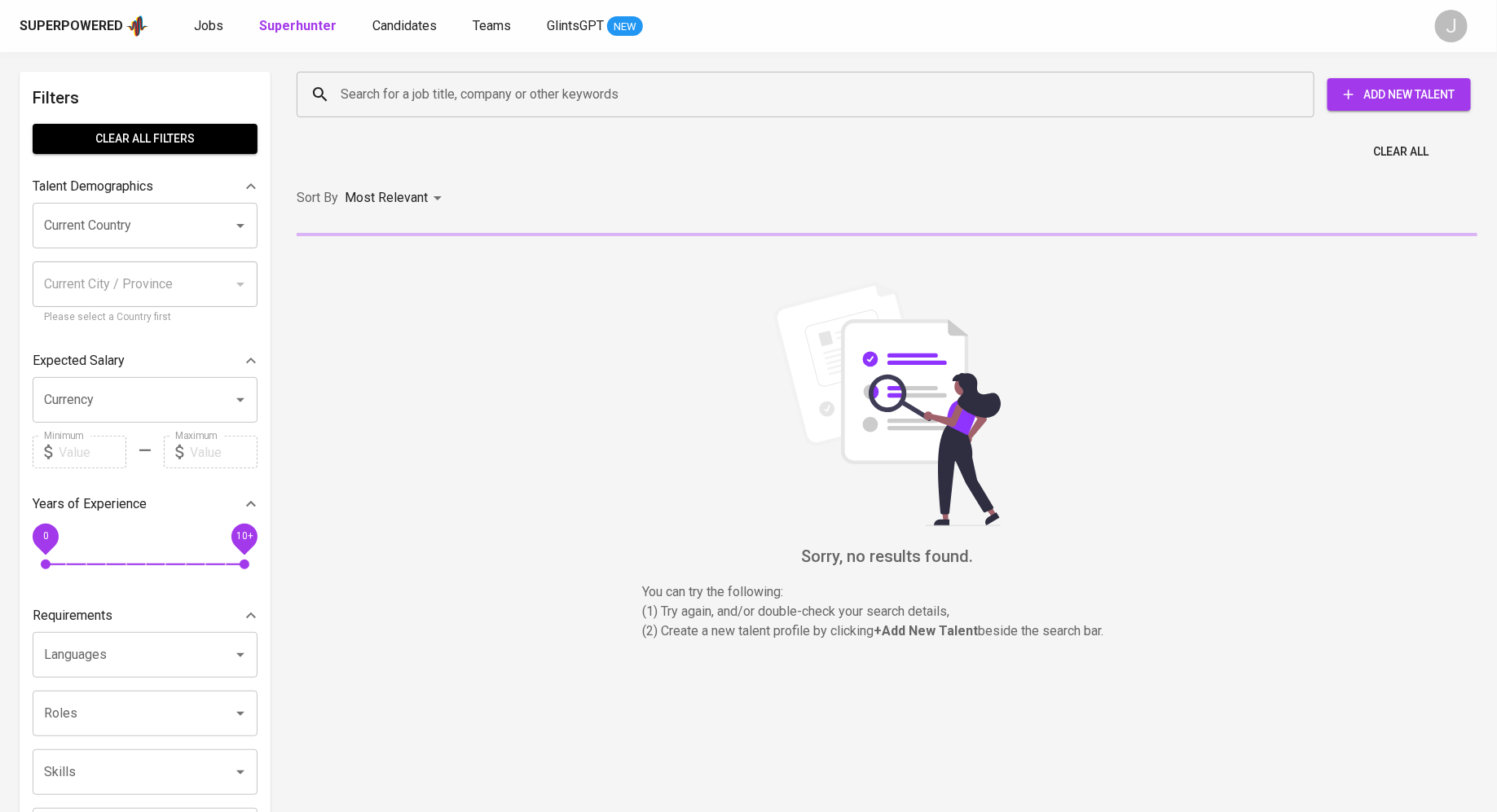
click at [1376, 88] on span "Add New Talent" at bounding box center [1399, 94] width 118 height 20
click at [204, 38] on div "Superpowered Jobs Superhunter Candidates Teams GlintsGPT NEW J" at bounding box center [748, 26] width 1497 height 52
click at [207, 18] on span "Jobs" at bounding box center [209, 26] width 29 height 15
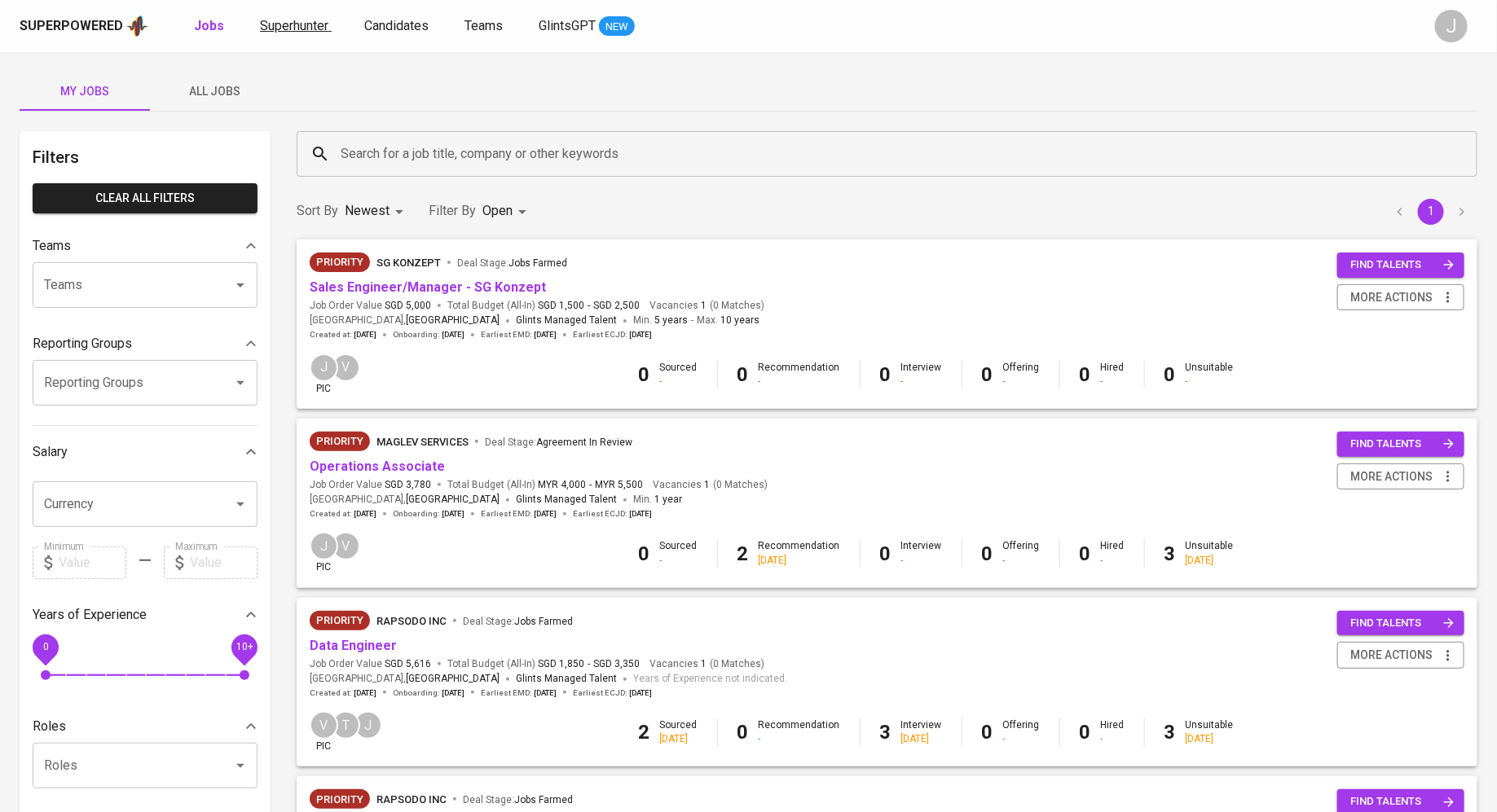
click at [263, 24] on span "Superhunter" at bounding box center [294, 26] width 68 height 15
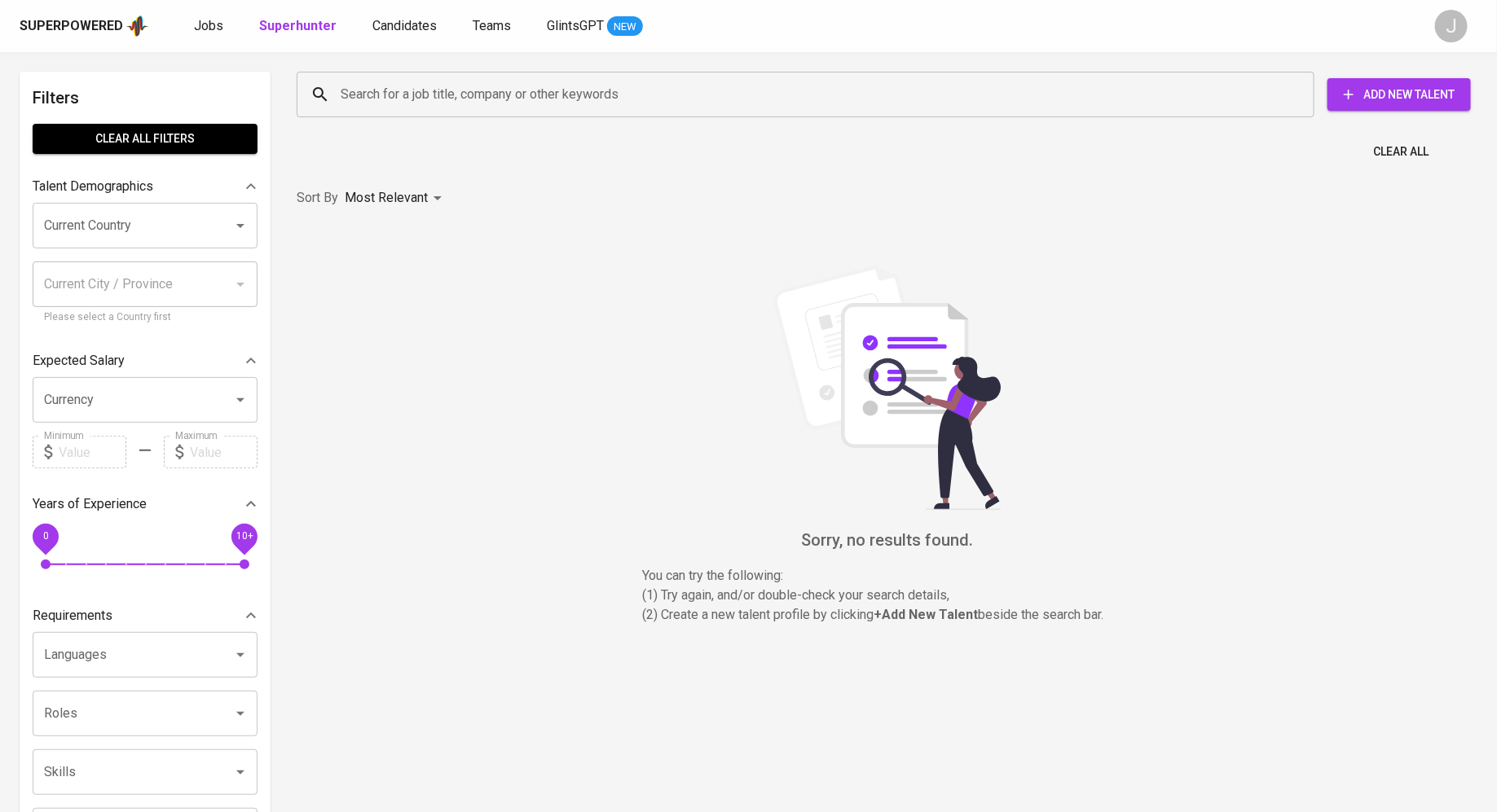
click at [450, 110] on div "Search for a job title, company or other keywords" at bounding box center [806, 95] width 1018 height 45
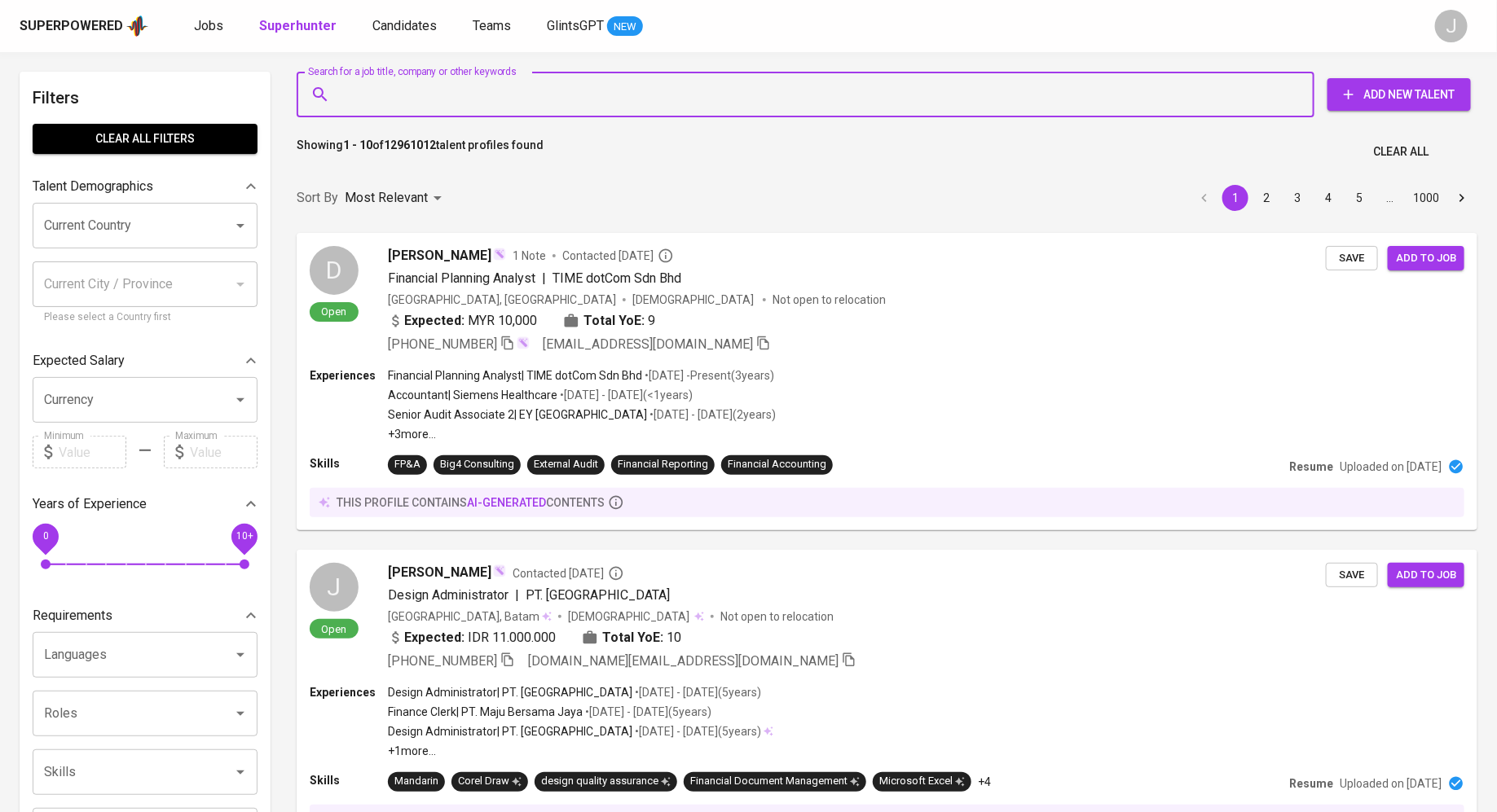
paste input "[EMAIL_ADDRESS][DOMAIN_NAME]"
type input "[EMAIL_ADDRESS][DOMAIN_NAME]"
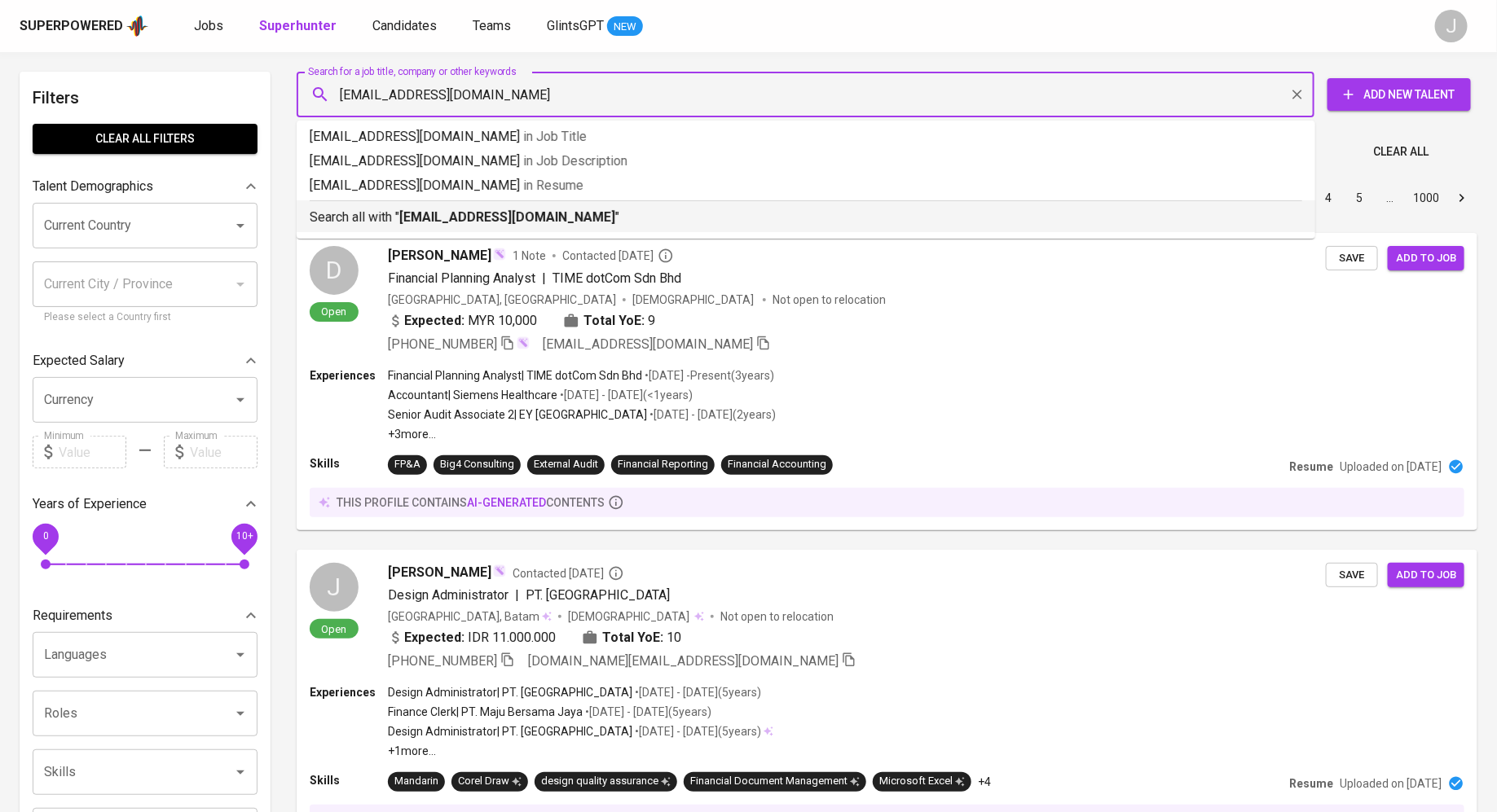
click at [526, 218] on p "Search all with " [EMAIL_ADDRESS][DOMAIN_NAME] "" at bounding box center [806, 217] width 993 height 20
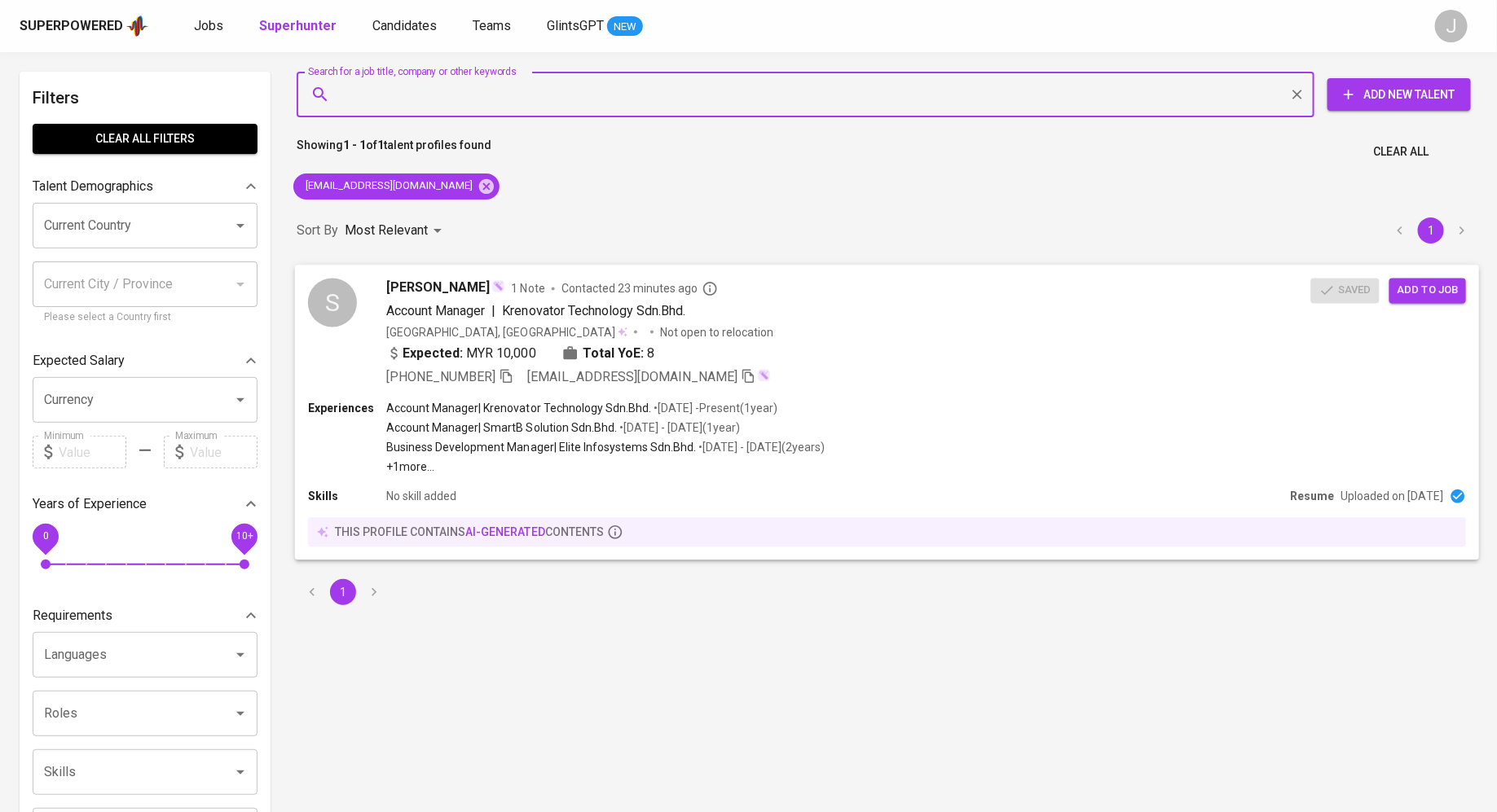
click at [1430, 285] on span "Add to job" at bounding box center [1429, 291] width 61 height 19
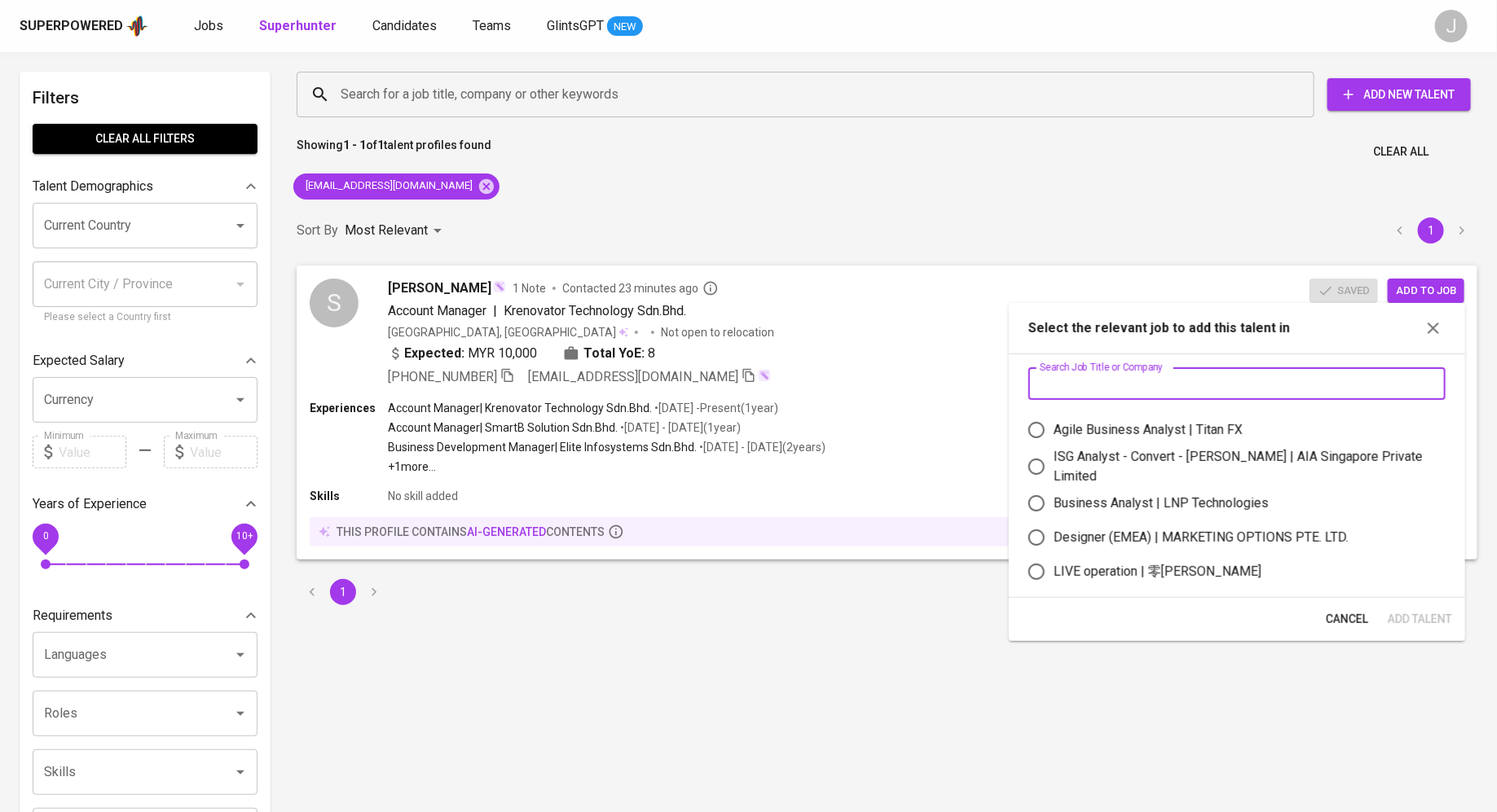
click at [1205, 368] on input "text" at bounding box center [1237, 384] width 417 height 32
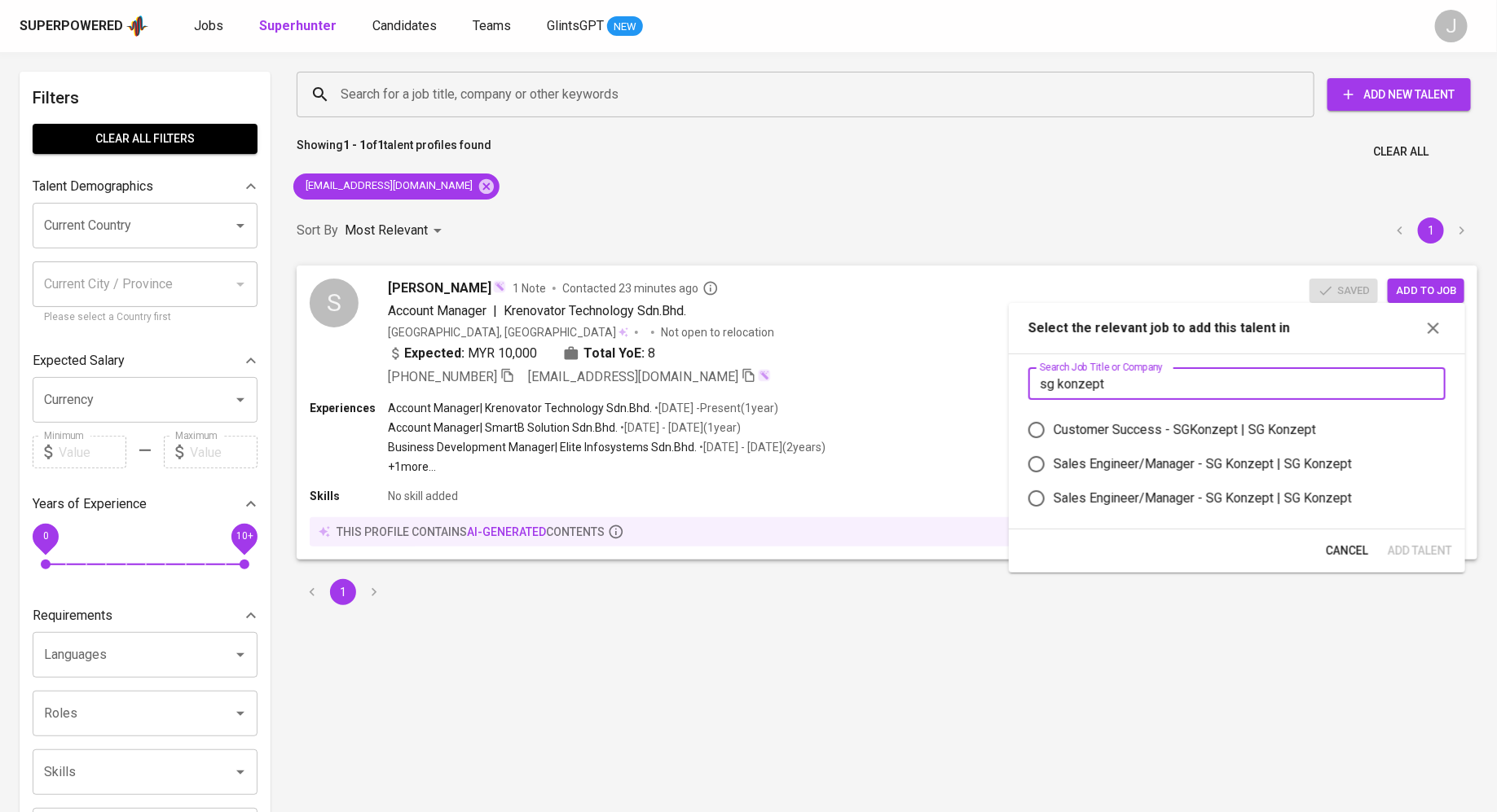
type input "sg konzept"
click at [1239, 471] on div "Sales Engineer/Manager - SG Konzept | SG Konzept" at bounding box center [1203, 464] width 299 height 20
click at [1054, 471] on input "Sales Engineer/Manager - SG Konzept | SG Konzept" at bounding box center [1037, 464] width 34 height 34
radio input "true"
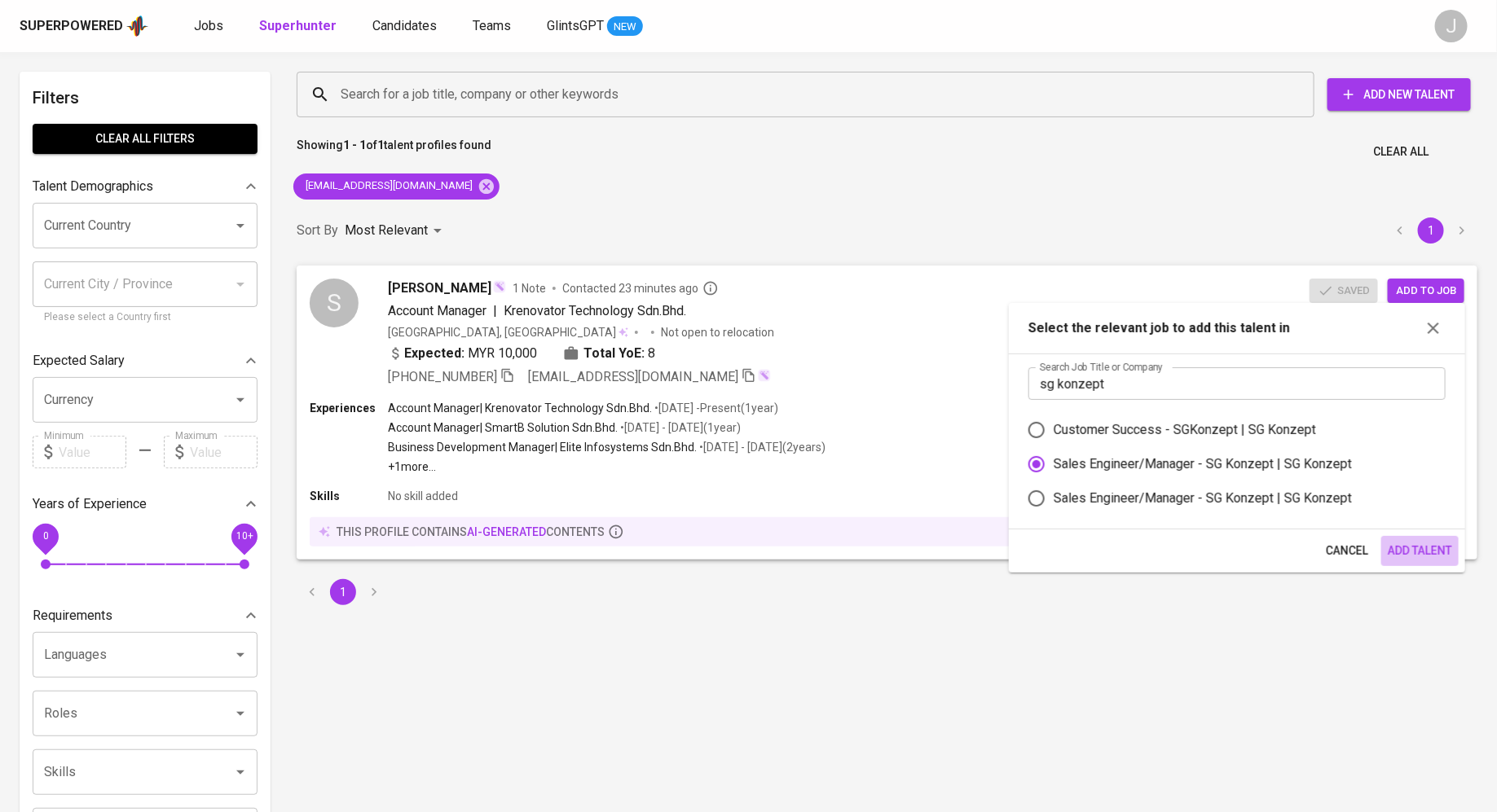
click at [1408, 555] on span "Add Talent" at bounding box center [1420, 550] width 64 height 20
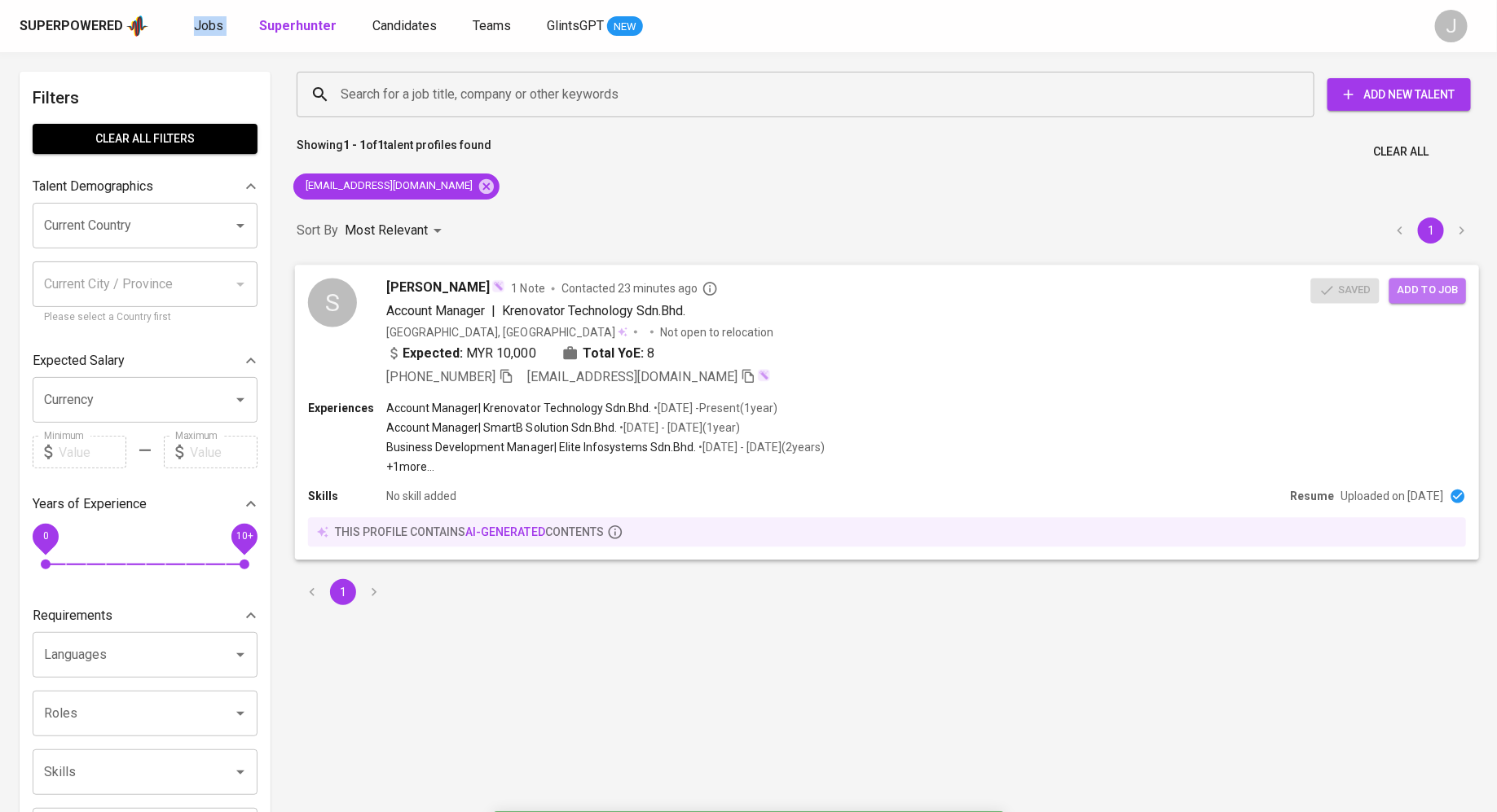
click at [1415, 299] on span "Add to job" at bounding box center [1429, 291] width 61 height 19
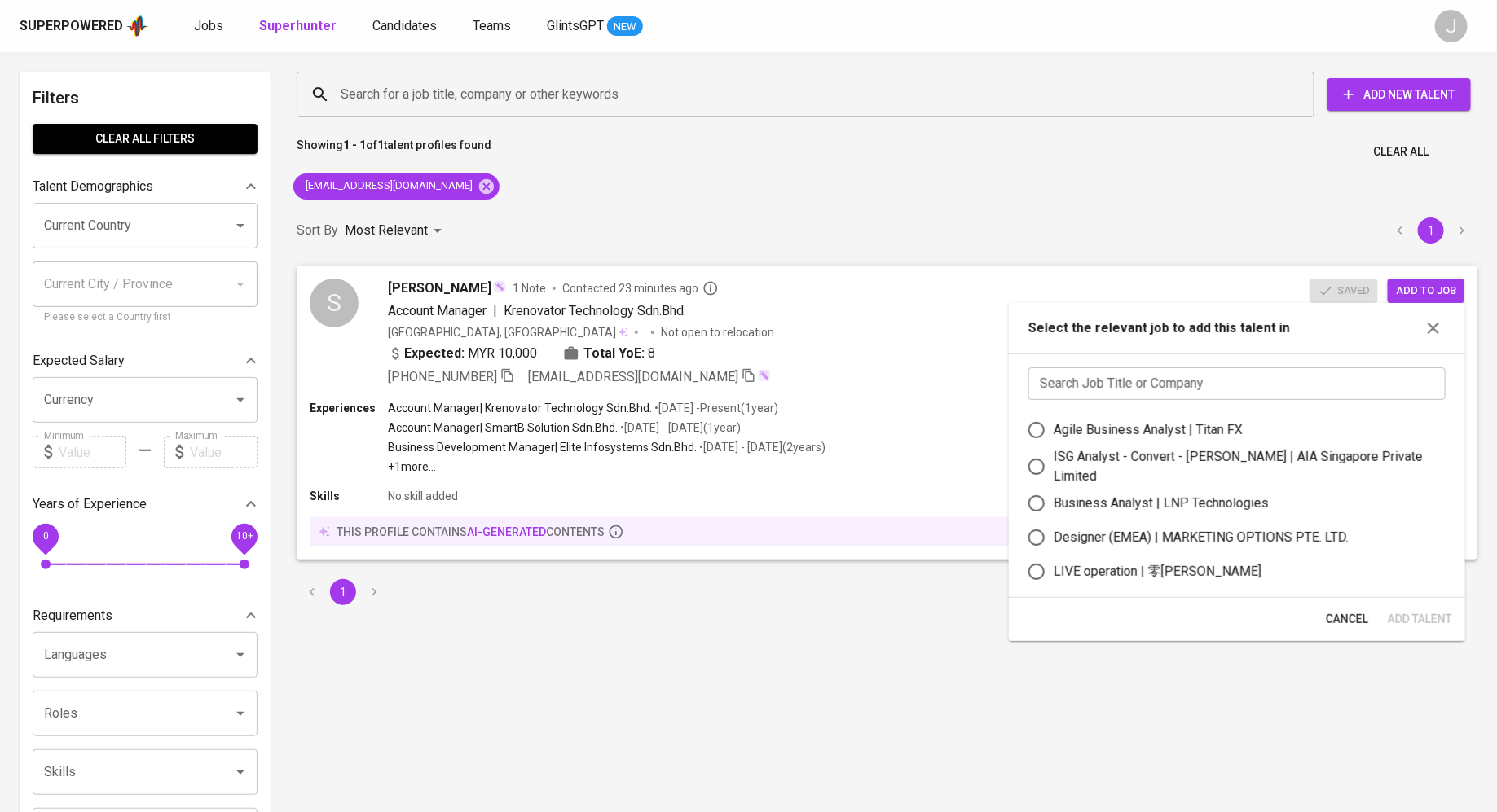
click at [1195, 362] on div "Search Job Title or Company Search Job Title or Company Agile Business Analyst …" at bounding box center [1236, 476] width 456 height 244
click at [1186, 372] on input "text" at bounding box center [1237, 384] width 417 height 32
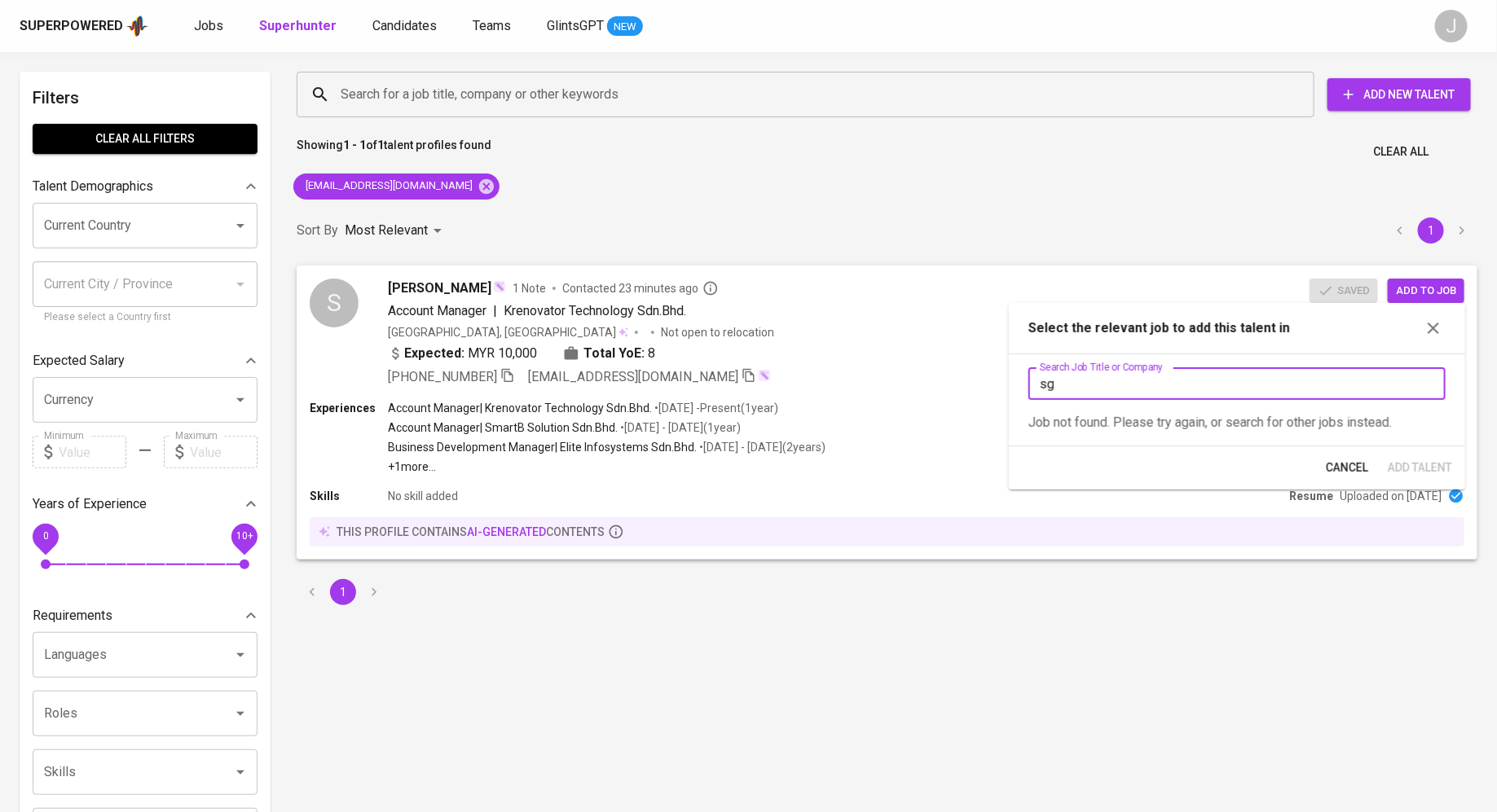
type input "s"
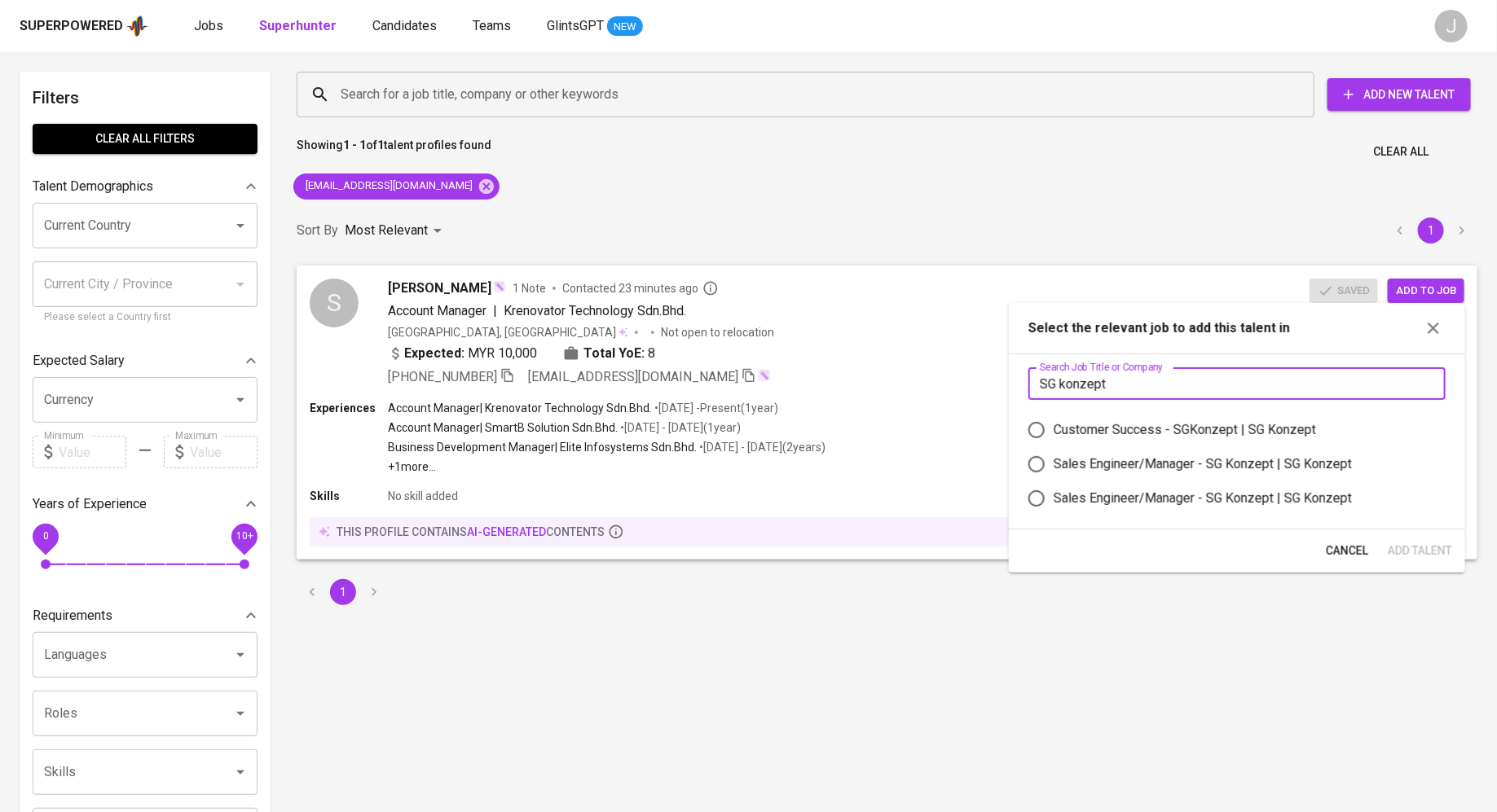
type input "SG konzept"
click at [1248, 496] on div "Sales Engineer/Manager - SG Konzept | SG Konzept" at bounding box center [1203, 498] width 299 height 20
click at [1054, 496] on input "Sales Engineer/Manager - SG Konzept | SG Konzept" at bounding box center [1037, 498] width 34 height 34
radio input "true"
click at [1402, 544] on span "Add Talent" at bounding box center [1420, 550] width 64 height 20
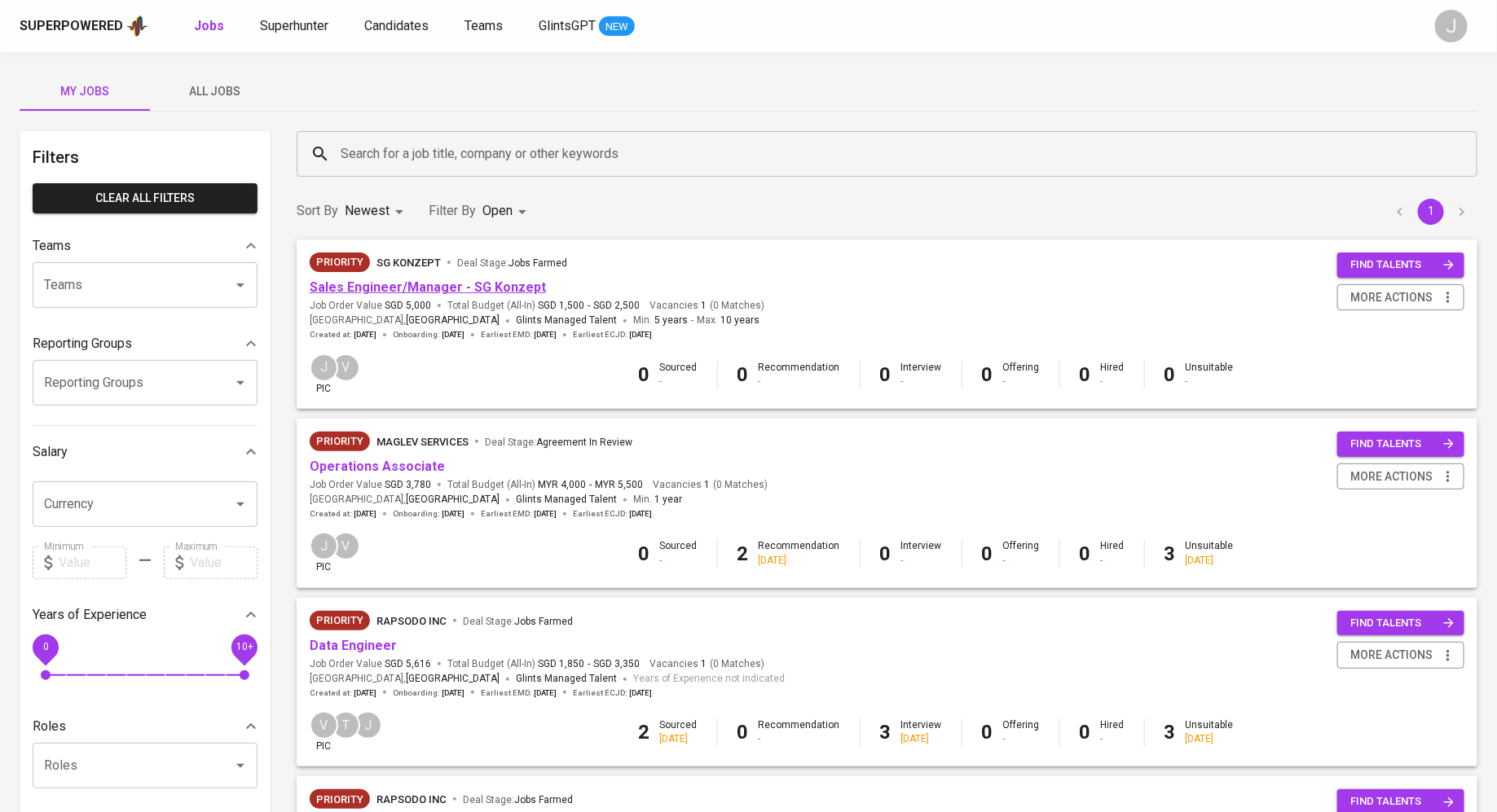
click at [393, 294] on link "Sales Engineer/Manager - SG Konzept" at bounding box center [428, 287] width 236 height 15
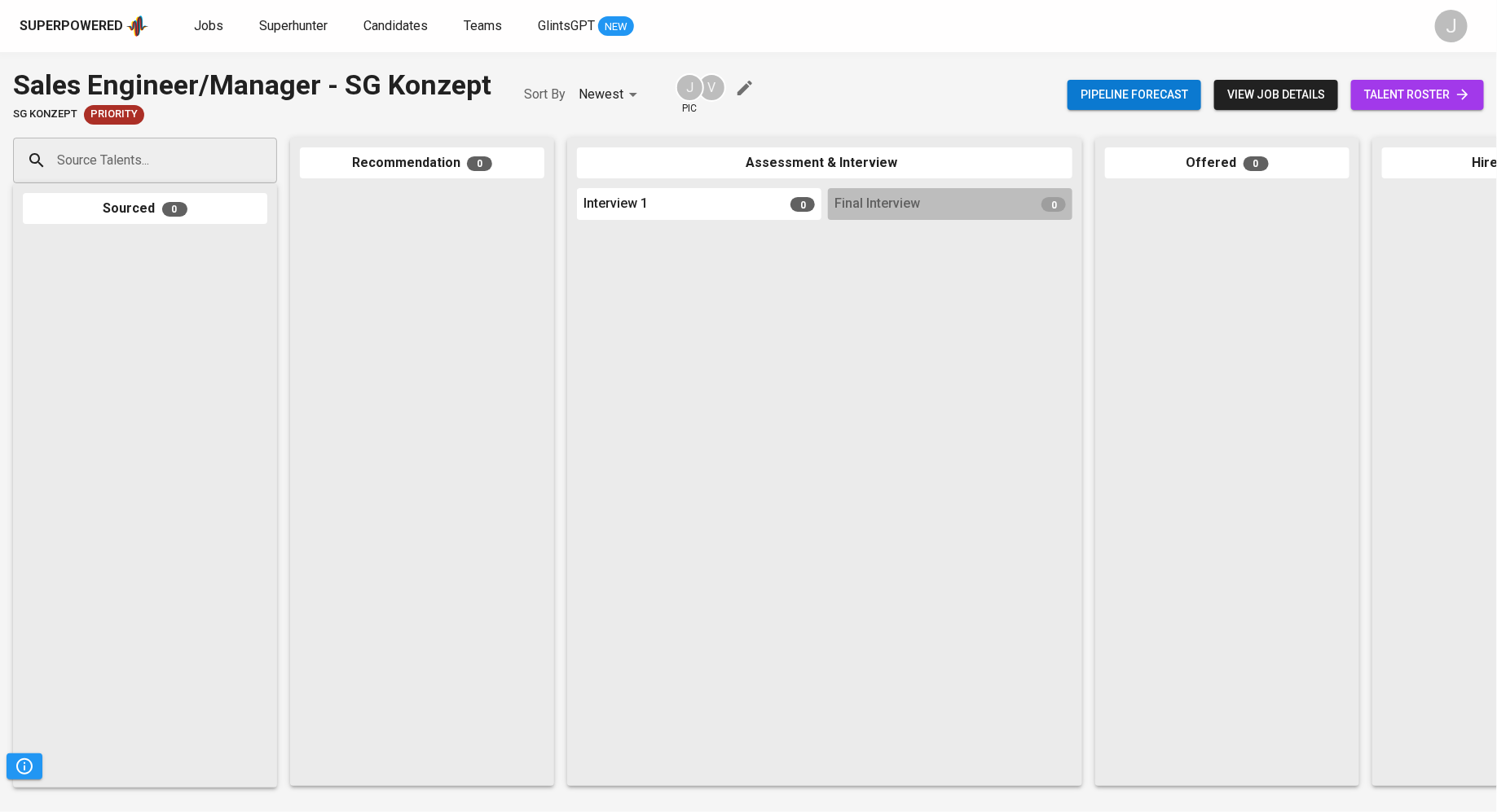
click at [81, 165] on input "Source Talents..." at bounding box center [138, 160] width 172 height 31
paste input "[EMAIL_ADDRESS][DOMAIN_NAME]"
type input "[EMAIL_ADDRESS][DOMAIN_NAME]"
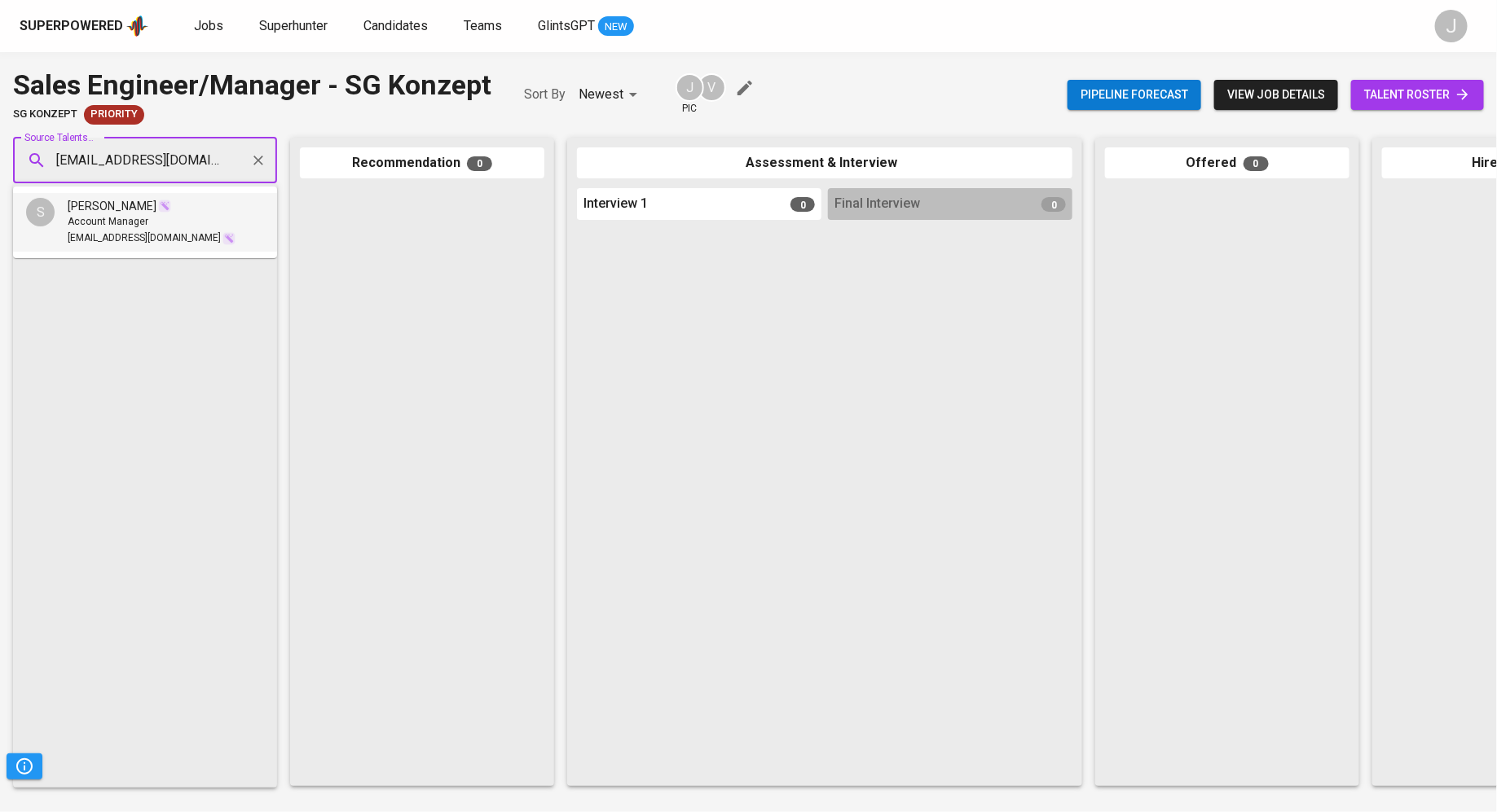
click at [145, 228] on div "Account Manager" at bounding box center [151, 222] width 168 height 16
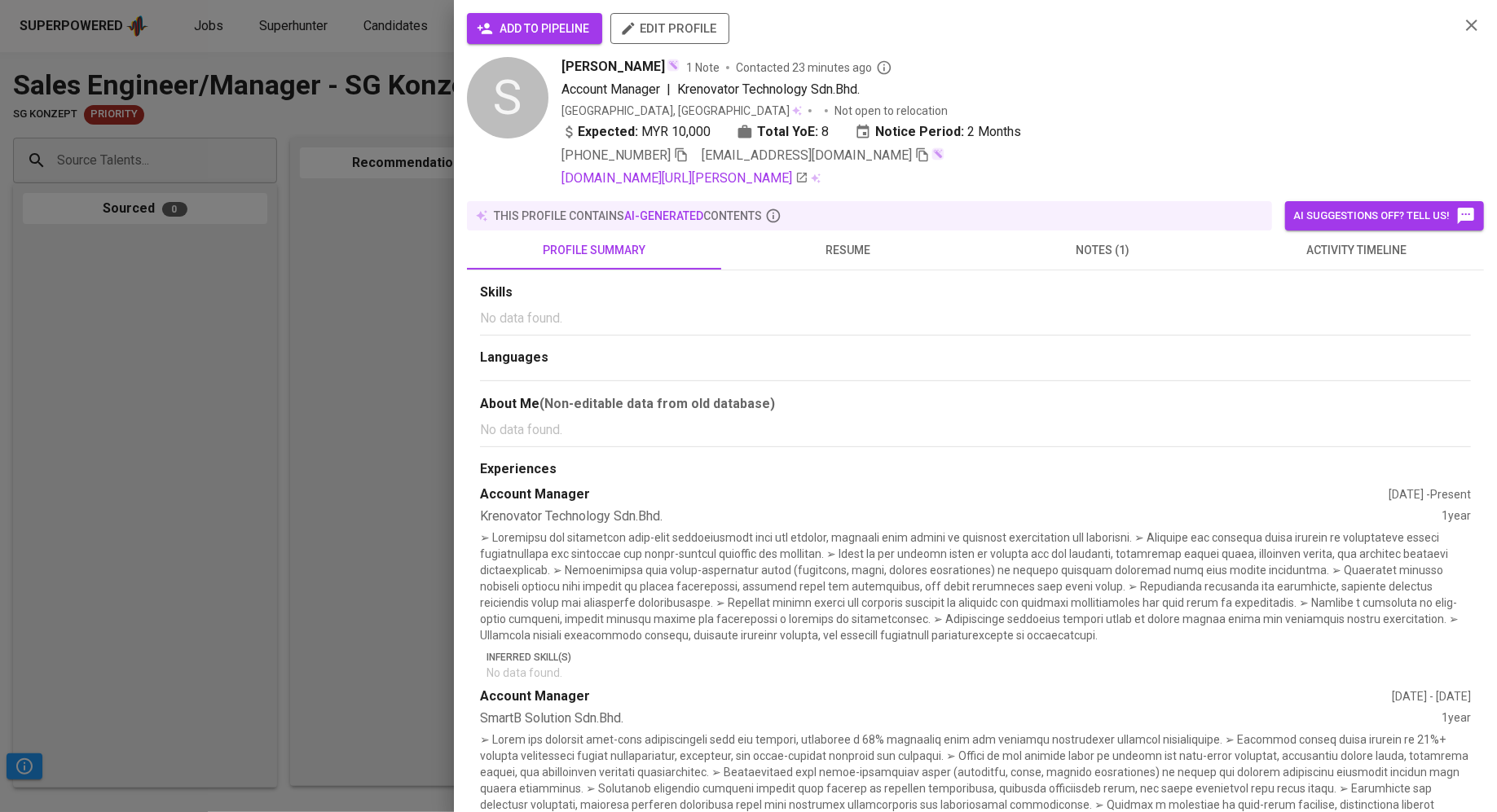
click at [534, 31] on span "add to pipeline" at bounding box center [534, 28] width 109 height 20
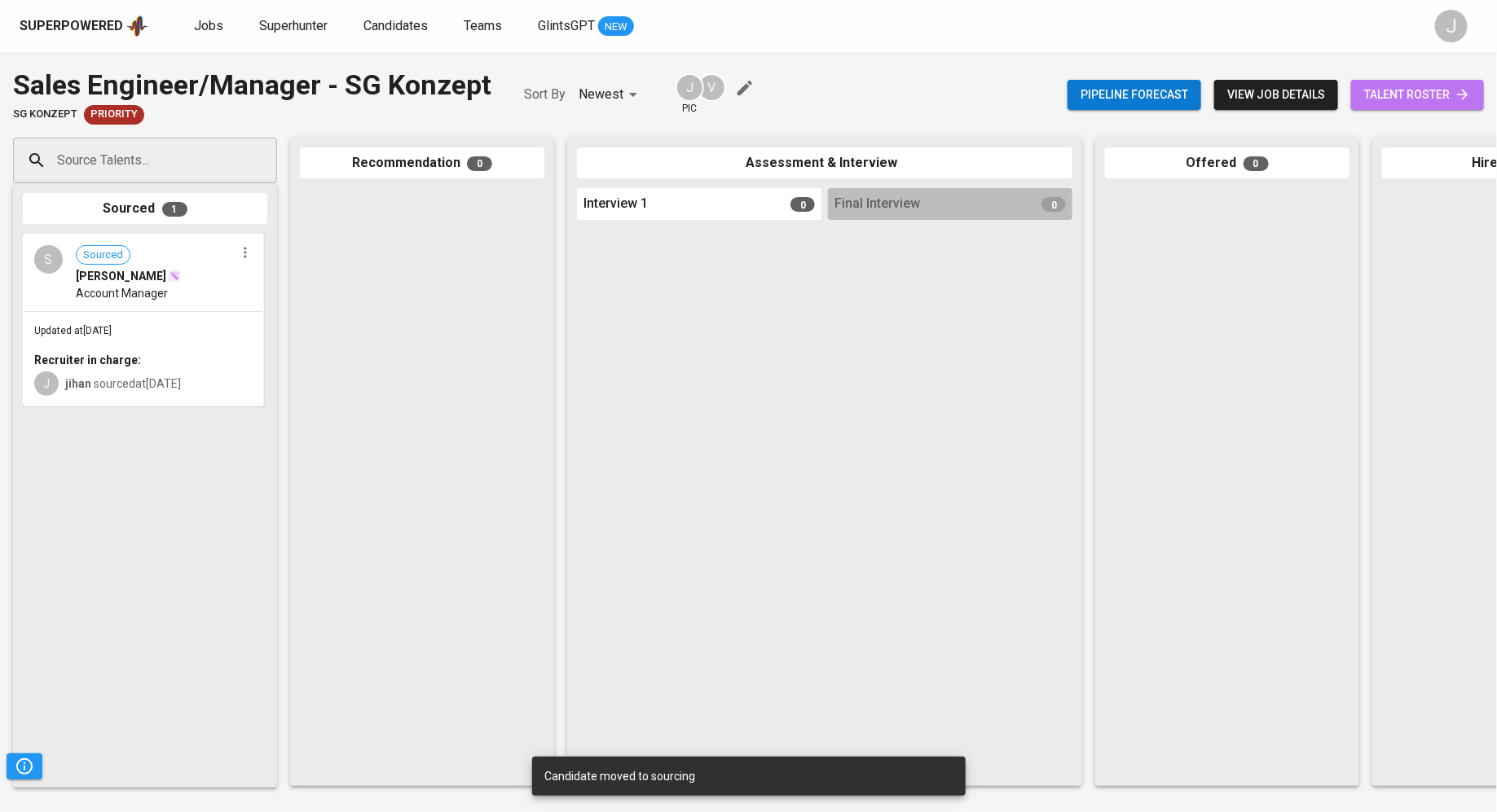
click at [1442, 94] on span "talent roster" at bounding box center [1417, 94] width 107 height 20
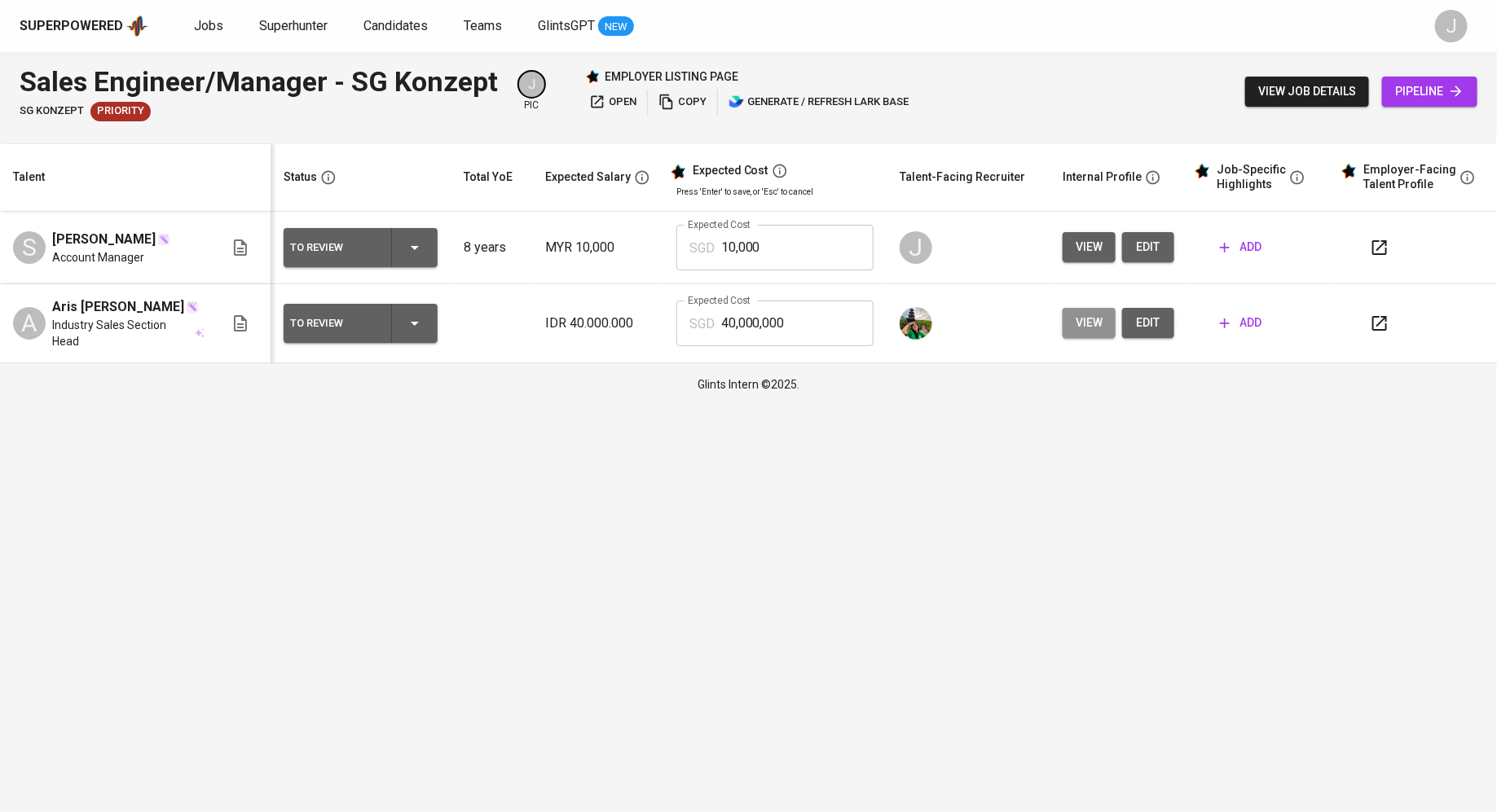
click at [1066, 319] on button "view" at bounding box center [1089, 323] width 53 height 30
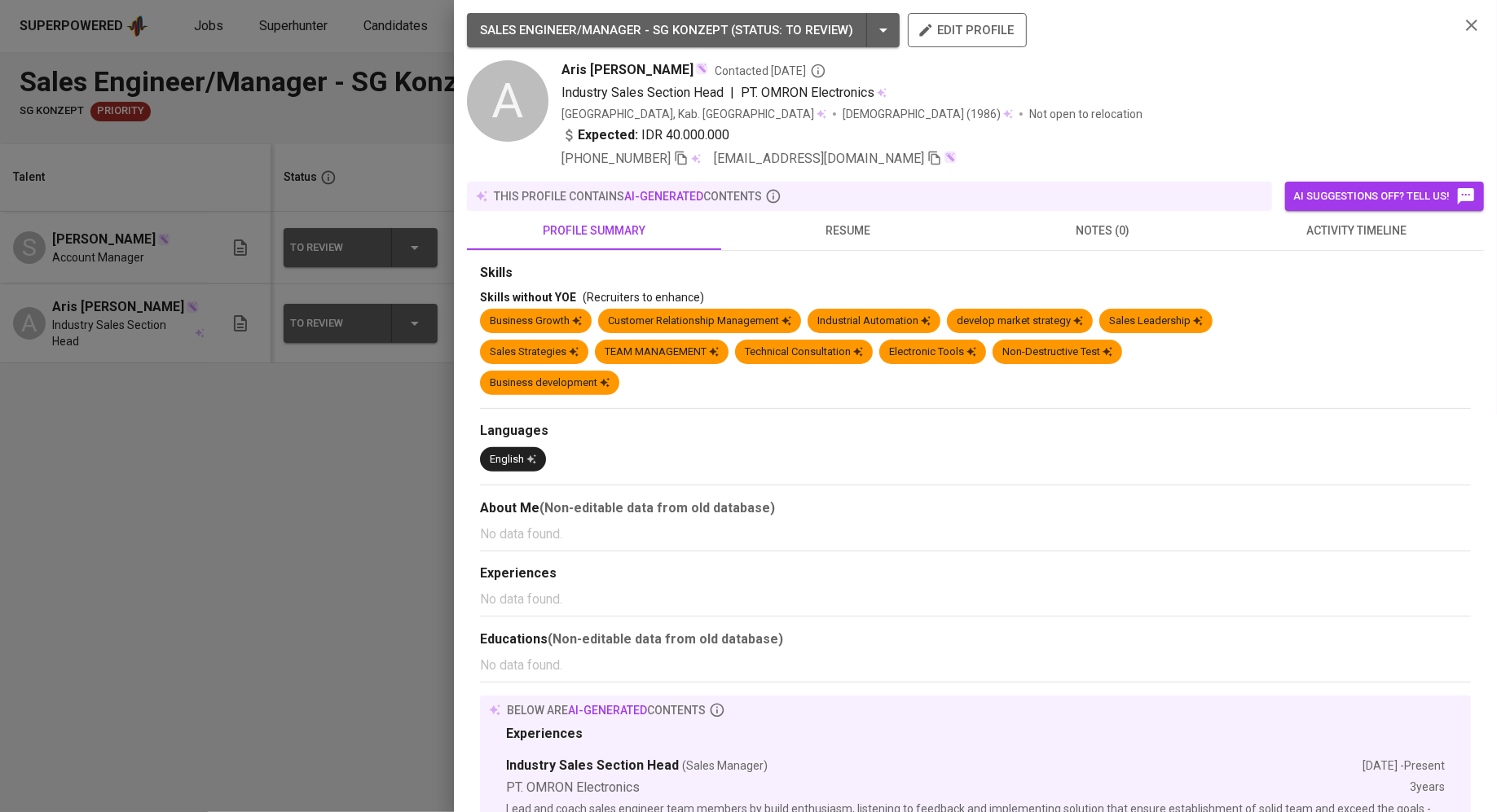
click at [389, 526] on div at bounding box center [748, 406] width 1497 height 812
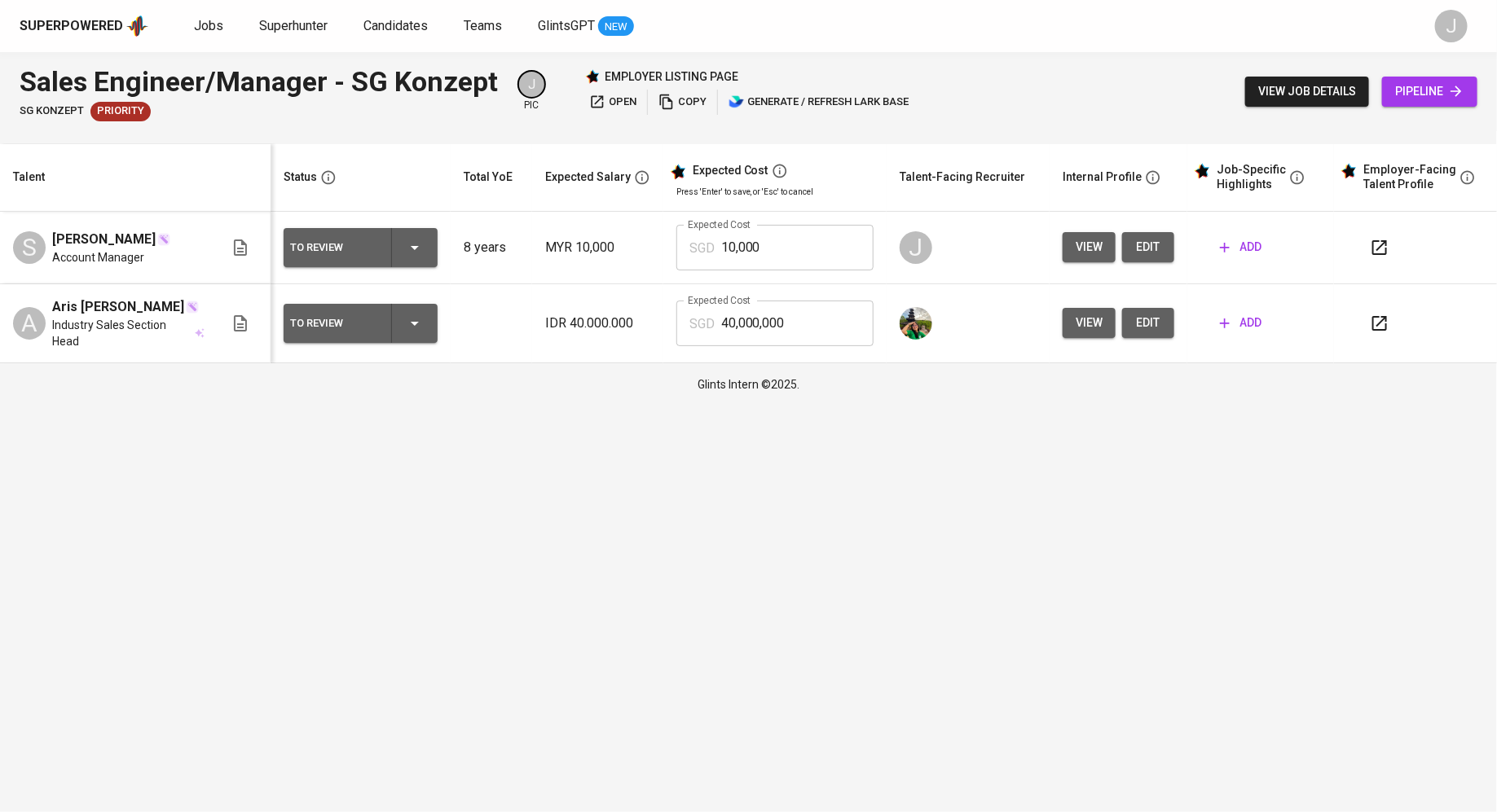
click at [393, 312] on div "To Review" at bounding box center [360, 323] width 141 height 39
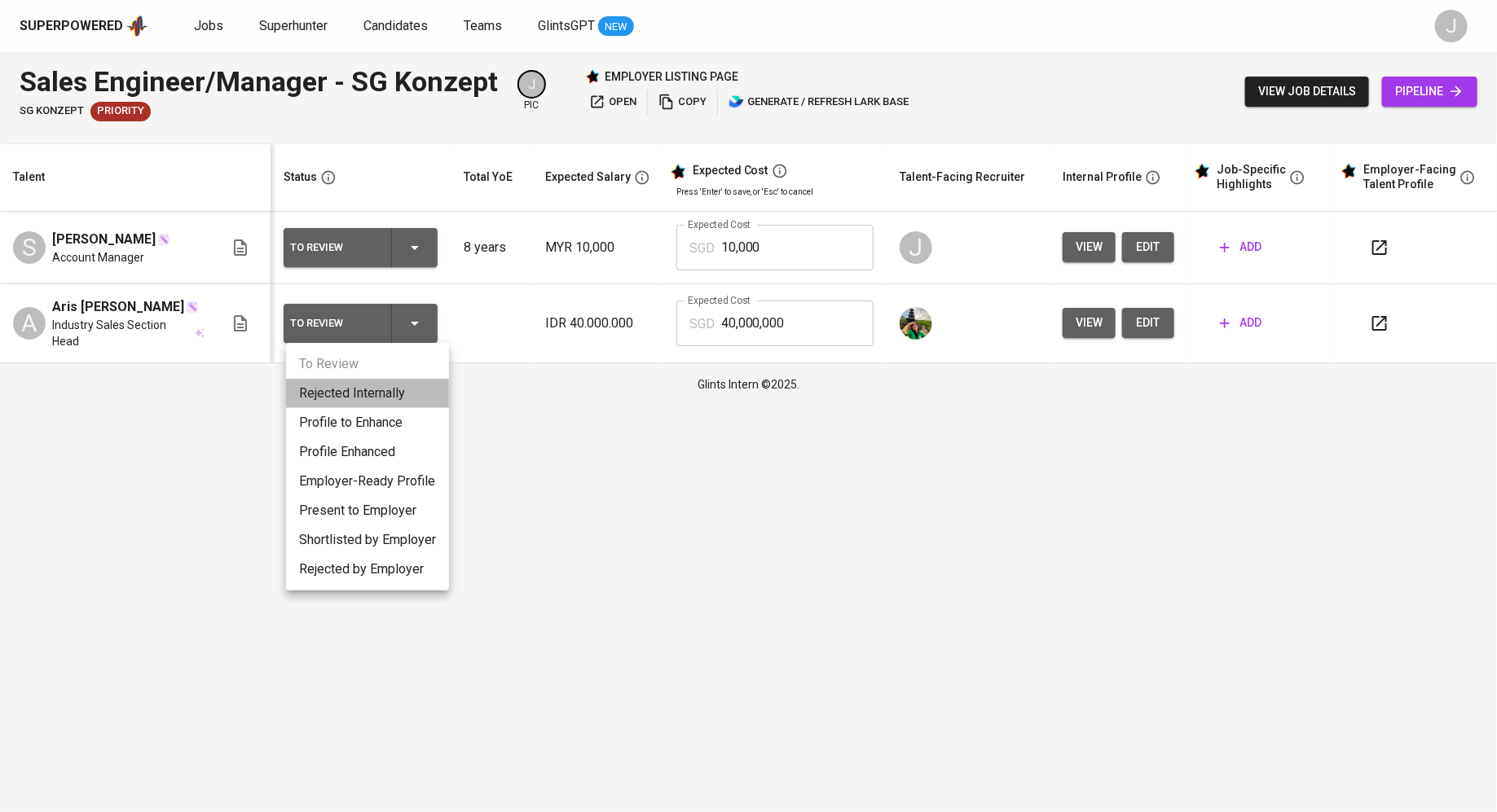
click at [353, 387] on li "Rejected Internally" at bounding box center [368, 393] width 163 height 29
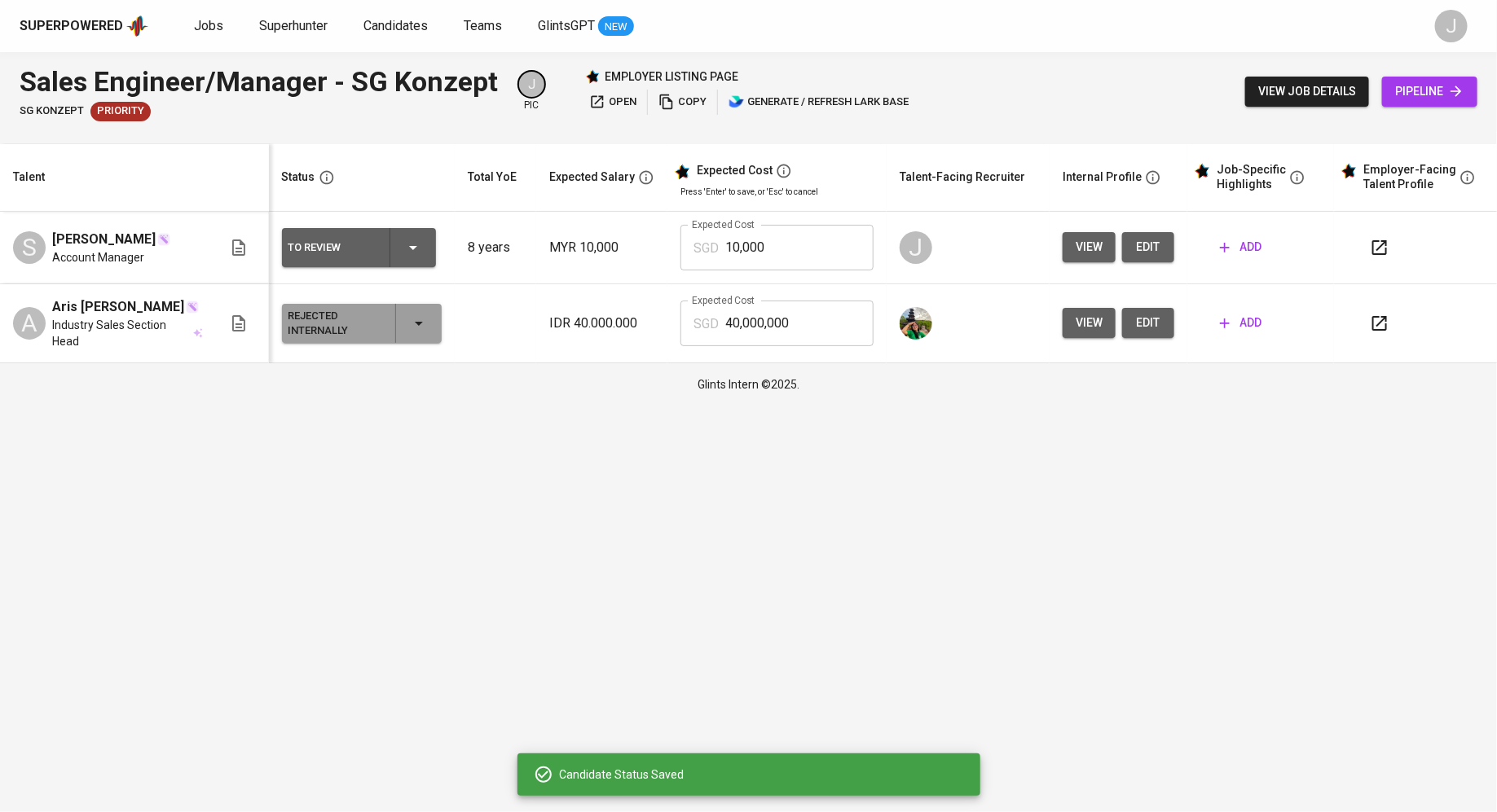
click at [789, 251] on input "10,000" at bounding box center [799, 247] width 148 height 45
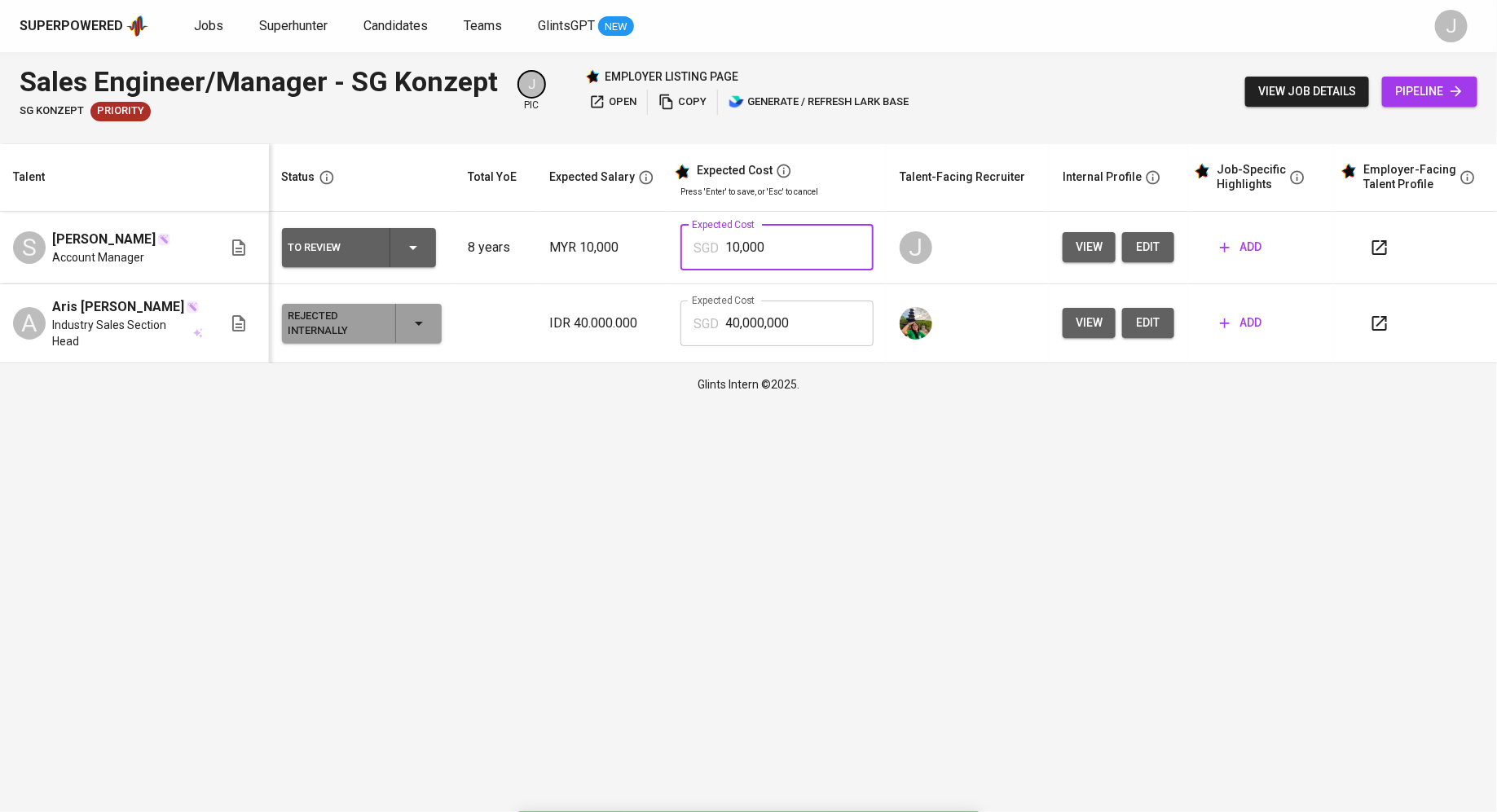
click at [797, 318] on input "40,000,000" at bounding box center [799, 323] width 148 height 45
